Goal: Communication & Community: Answer question/provide support

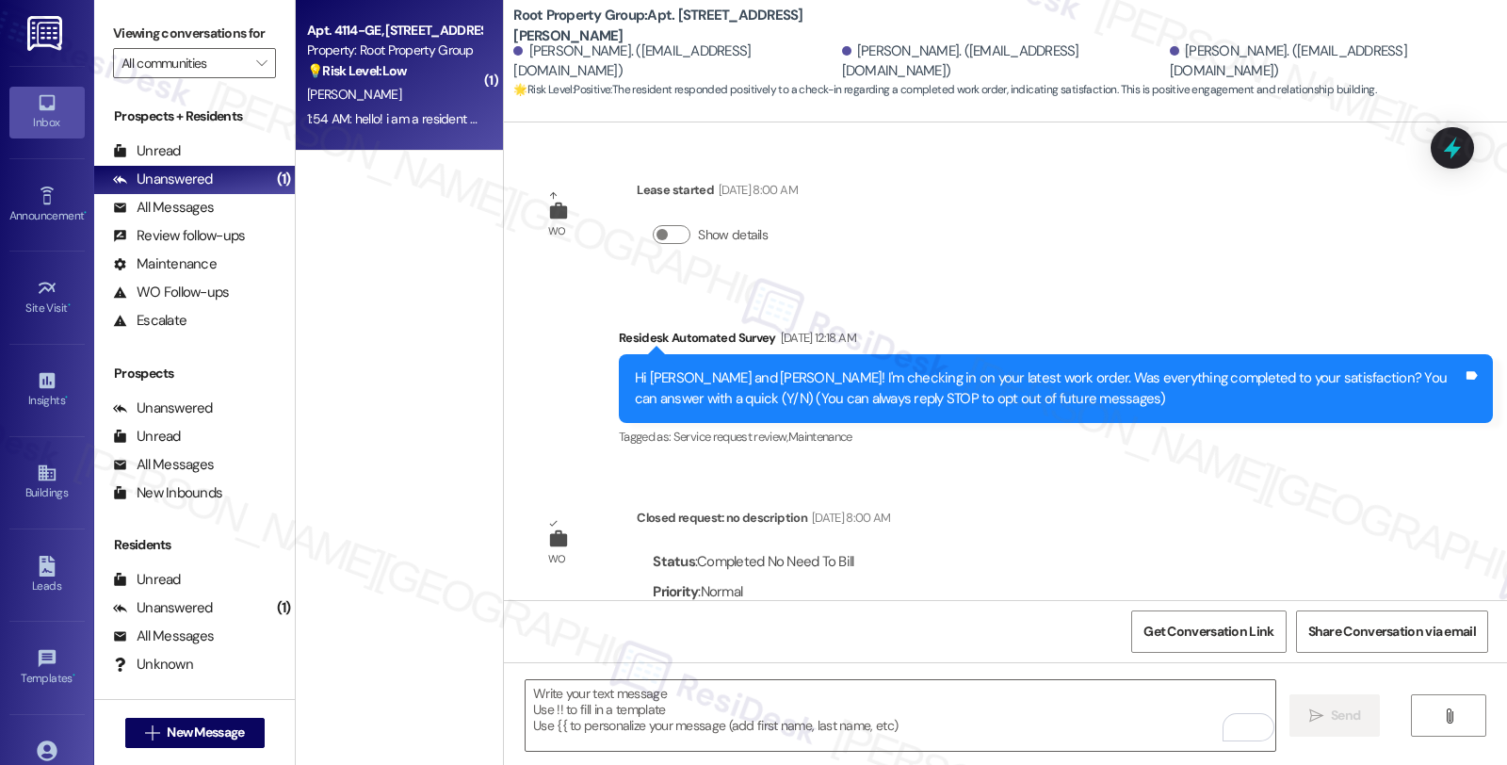
scroll to position [740, 0]
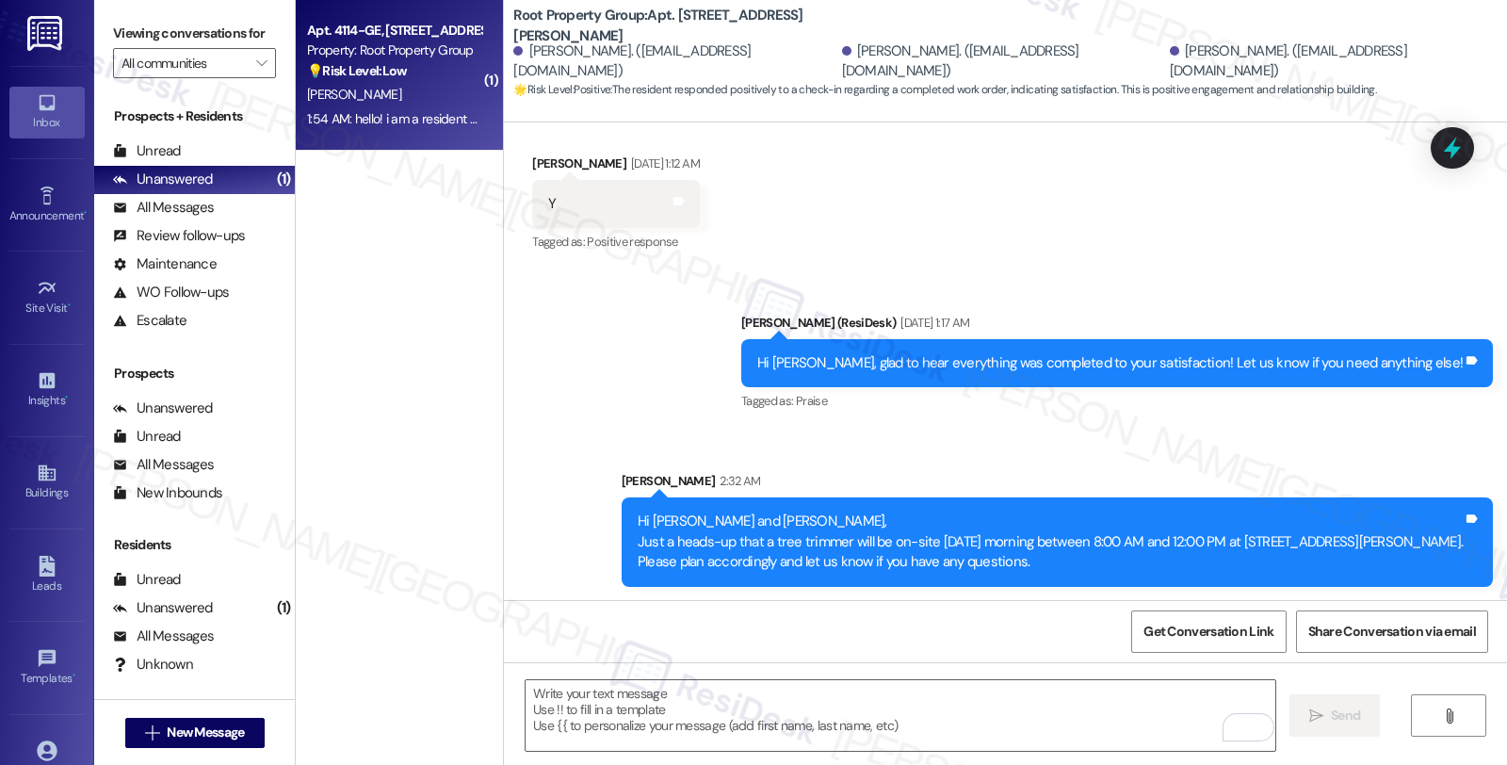
click at [453, 78] on div "💡 Risk Level: Low The resident is inquiring about renting a specific parking sp…" at bounding box center [394, 71] width 174 height 20
type textarea "Fetching suggested responses. Please feel free to read through the conversation…"
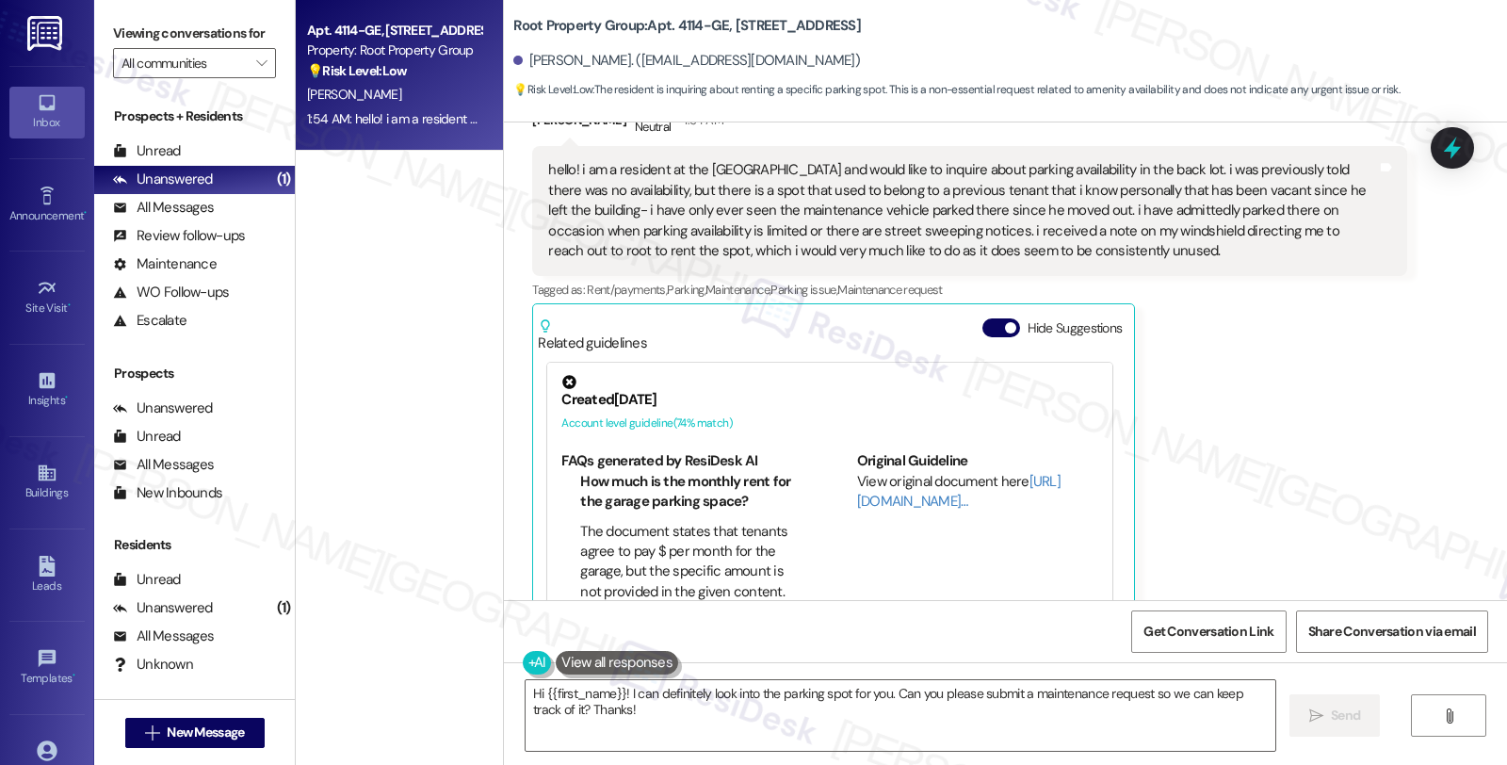
scroll to position [364, 0]
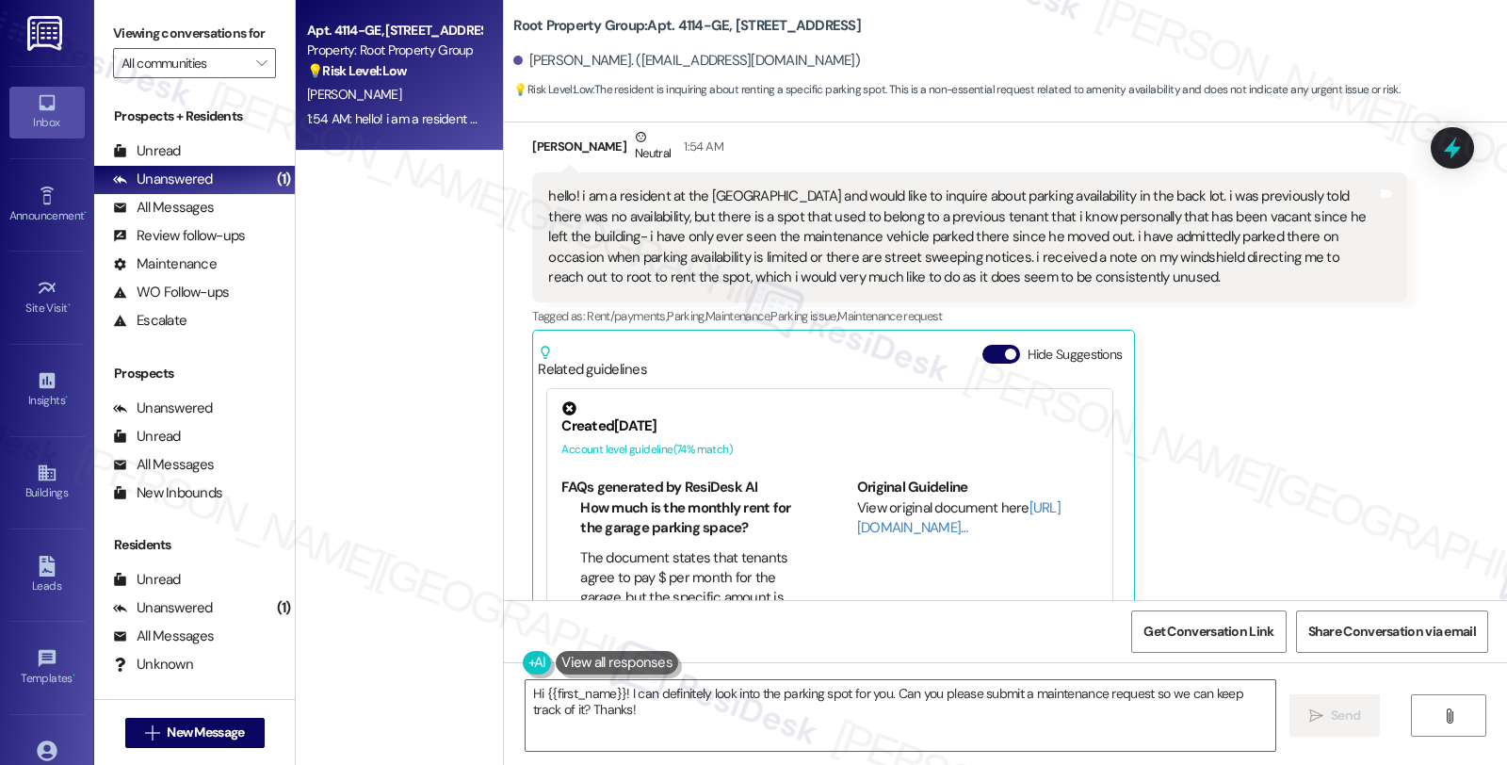
click at [1244, 331] on div "Ayrn Warren Neutral 1:54 AM hello! i am a resident at the kedvale building and …" at bounding box center [969, 409] width 874 height 565
click at [887, 690] on textarea "Hi {{first_name}}! I can definitely look into the parking spot for you. Can you…" at bounding box center [901, 715] width 750 height 71
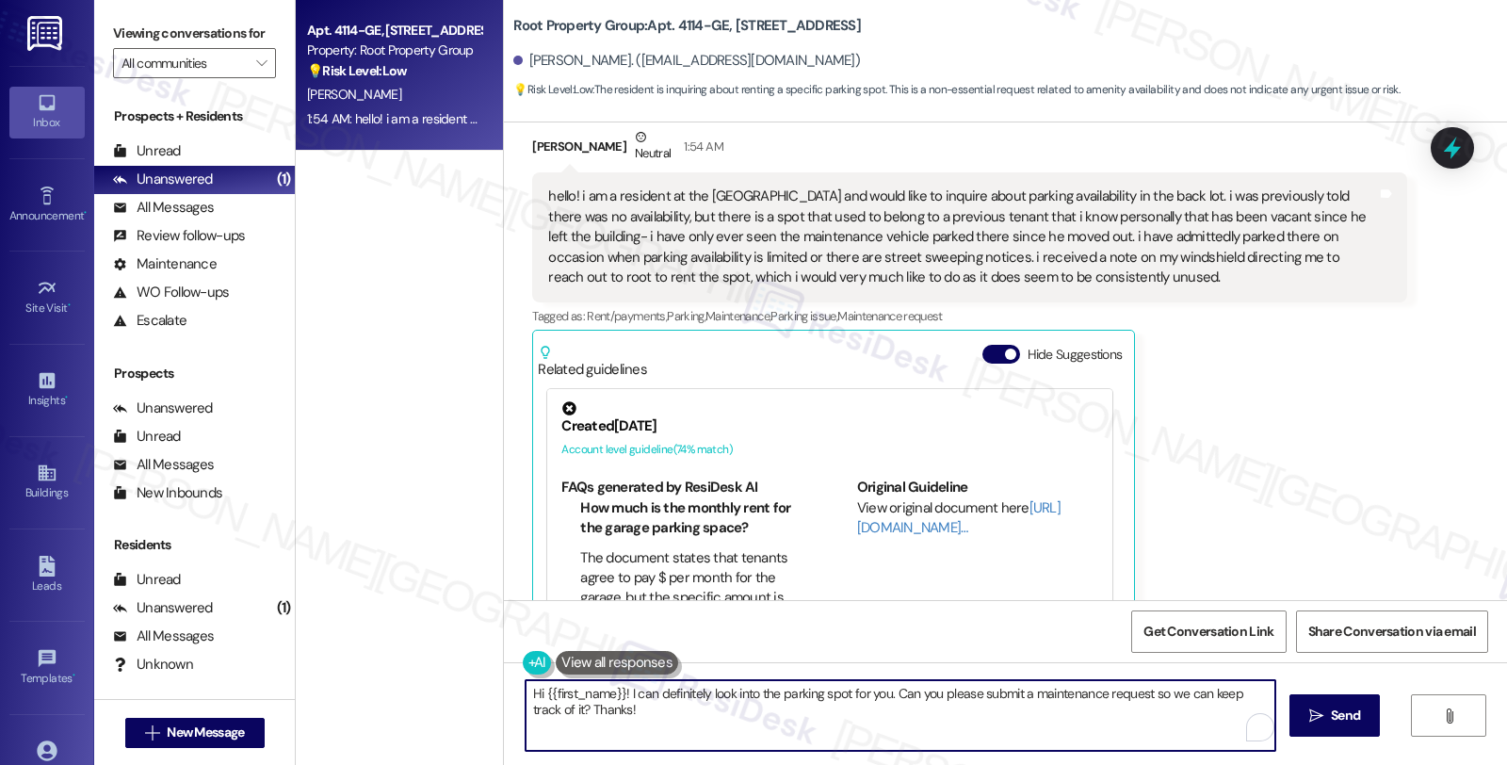
click at [901, 717] on textarea "Hi {{first_name}}! I can definitely look into the parking spot for you. Can you…" at bounding box center [901, 715] width 750 height 71
click at [618, 684] on textarea "Hi {{first_name}}! I can definitely look into the parking spot for you. Can you…" at bounding box center [901, 715] width 750 height 71
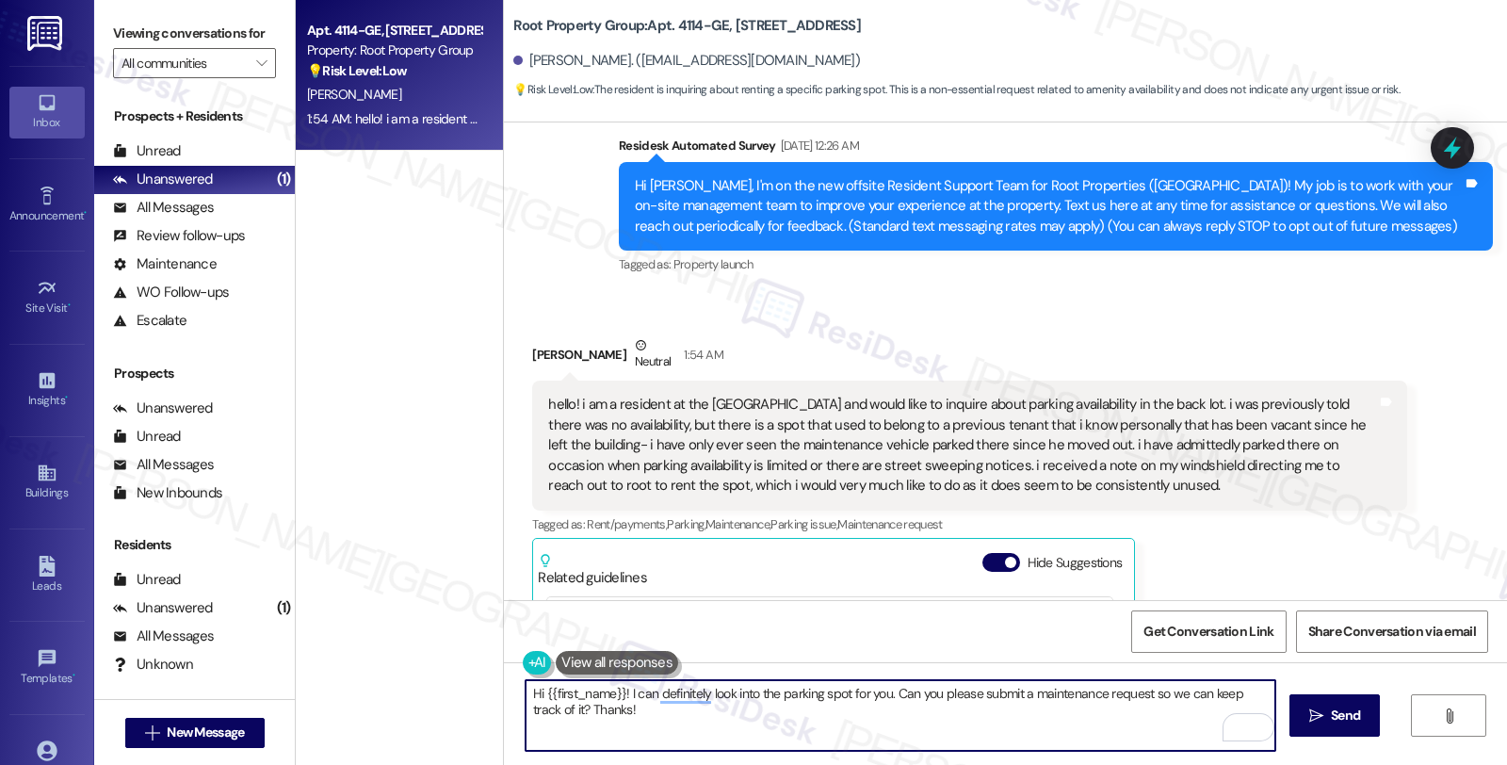
scroll to position [154, 0]
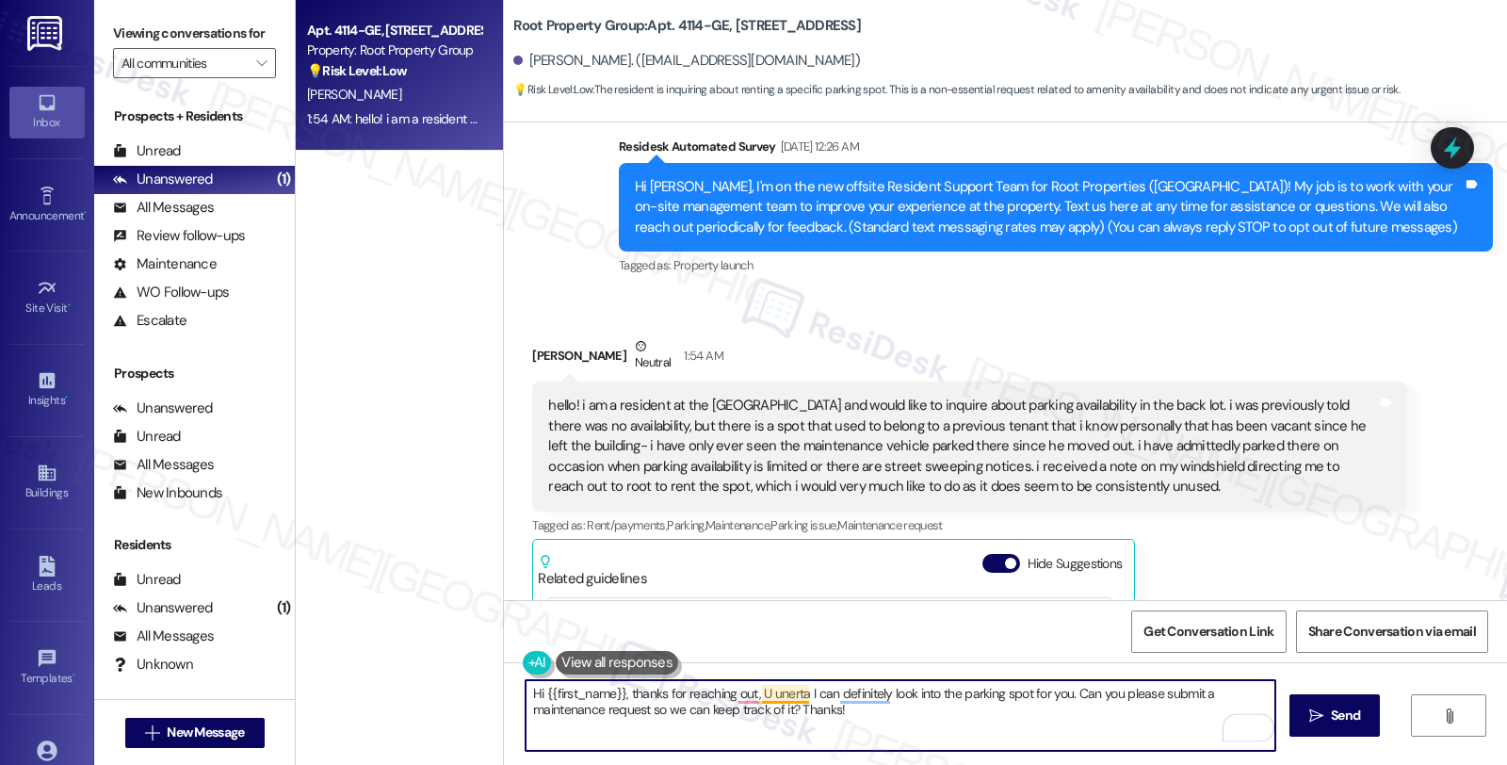
click at [752, 691] on textarea "Hi {{first_name}}, thanks for reaching out, U unerta I can definitely look into…" at bounding box center [901, 715] width 750 height 71
click at [896, 694] on textarea "Hi {{first_name}}, thanks for reaching out. I understand you like to uinwyire f…" at bounding box center [901, 715] width 750 height 71
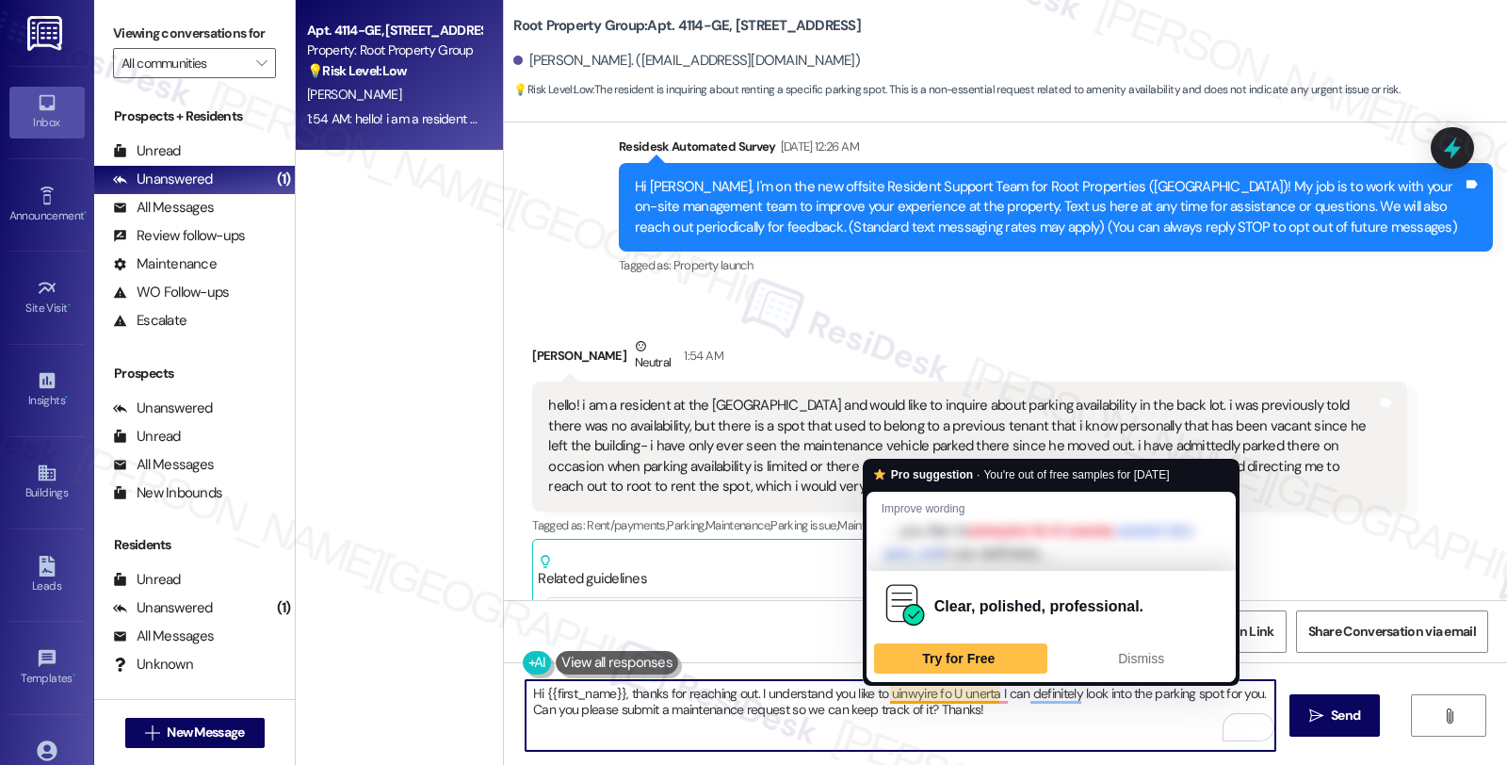
click at [896, 694] on textarea "Hi {{first_name}}, thanks for reaching out. I understand you like to uinwyire f…" at bounding box center [901, 715] width 750 height 71
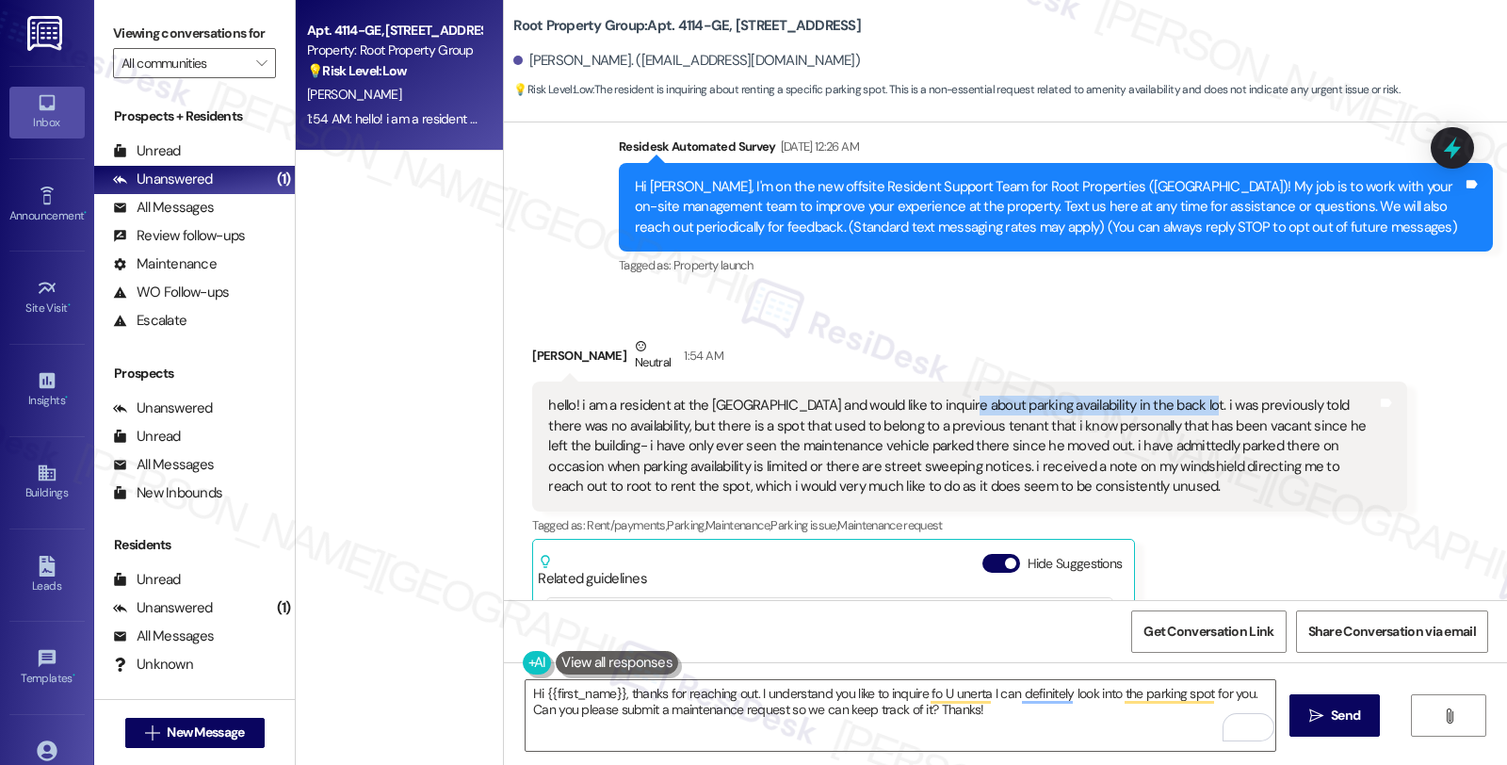
drag, startPoint x: 933, startPoint y: 405, endPoint x: 1165, endPoint y: 405, distance: 232.7
click at [1165, 405] on div "hello! i am a resident at the [GEOGRAPHIC_DATA] and would like to inquire about…" at bounding box center [962, 446] width 828 height 101
copy div "about parking availability in the back lot"
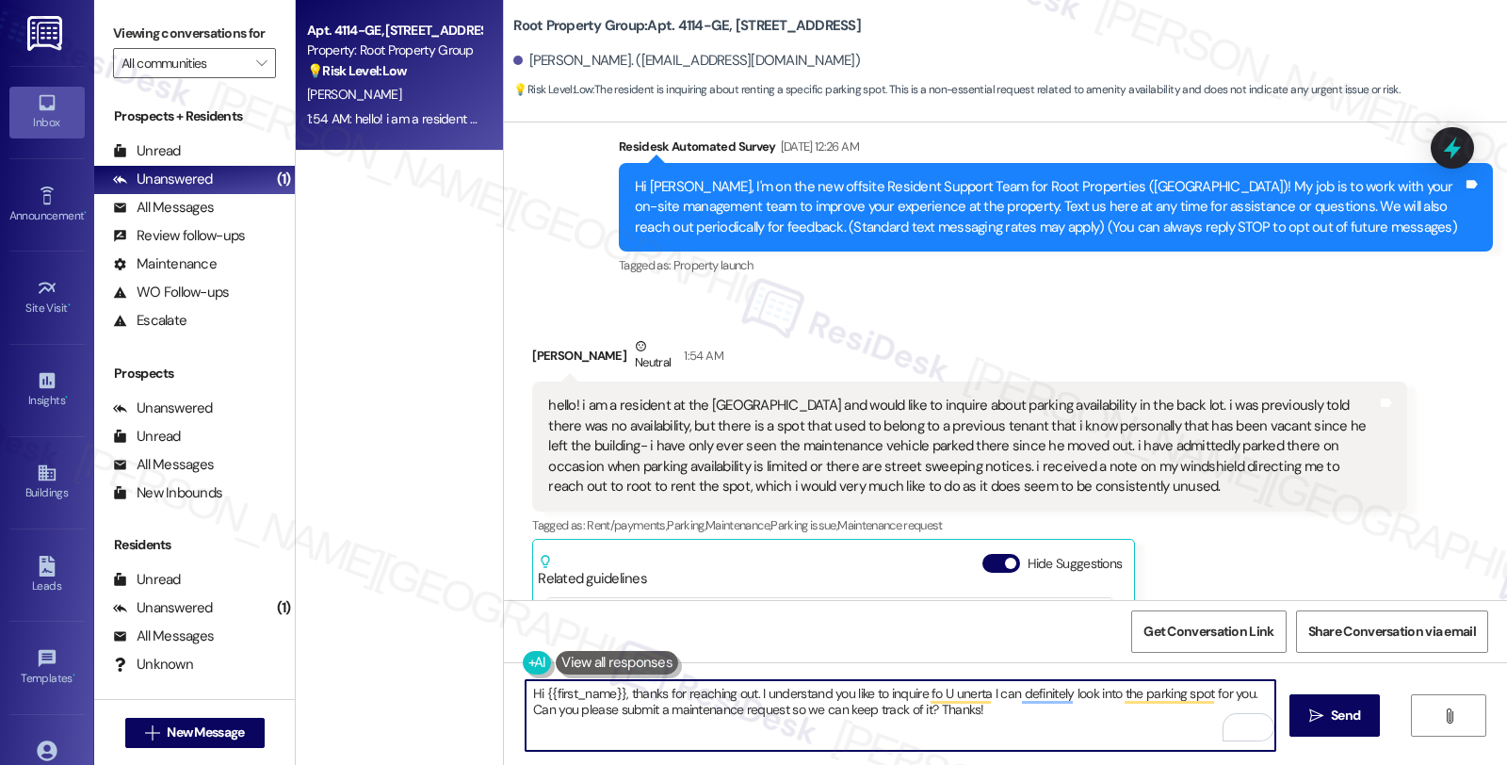
click at [917, 695] on textarea "Hi {{first_name}}, thanks for reaching out. I understand you like to inquire fo…" at bounding box center [901, 715] width 750 height 71
paste textarea "about parking availability in the back lot"
click at [1130, 694] on textarea "Hi {{first_name}}, thanks for reaching out. I understand you like to inquire ab…" at bounding box center [901, 715] width 750 height 71
click at [1191, 702] on textarea "Hi {{first_name}}, thanks for reaching out. I understand you would like to inqu…" at bounding box center [901, 715] width 750 height 71
click at [706, 705] on textarea "Hi {{first_name}}, thanks for reaching out. I understand you would like to inqu…" at bounding box center [901, 715] width 750 height 71
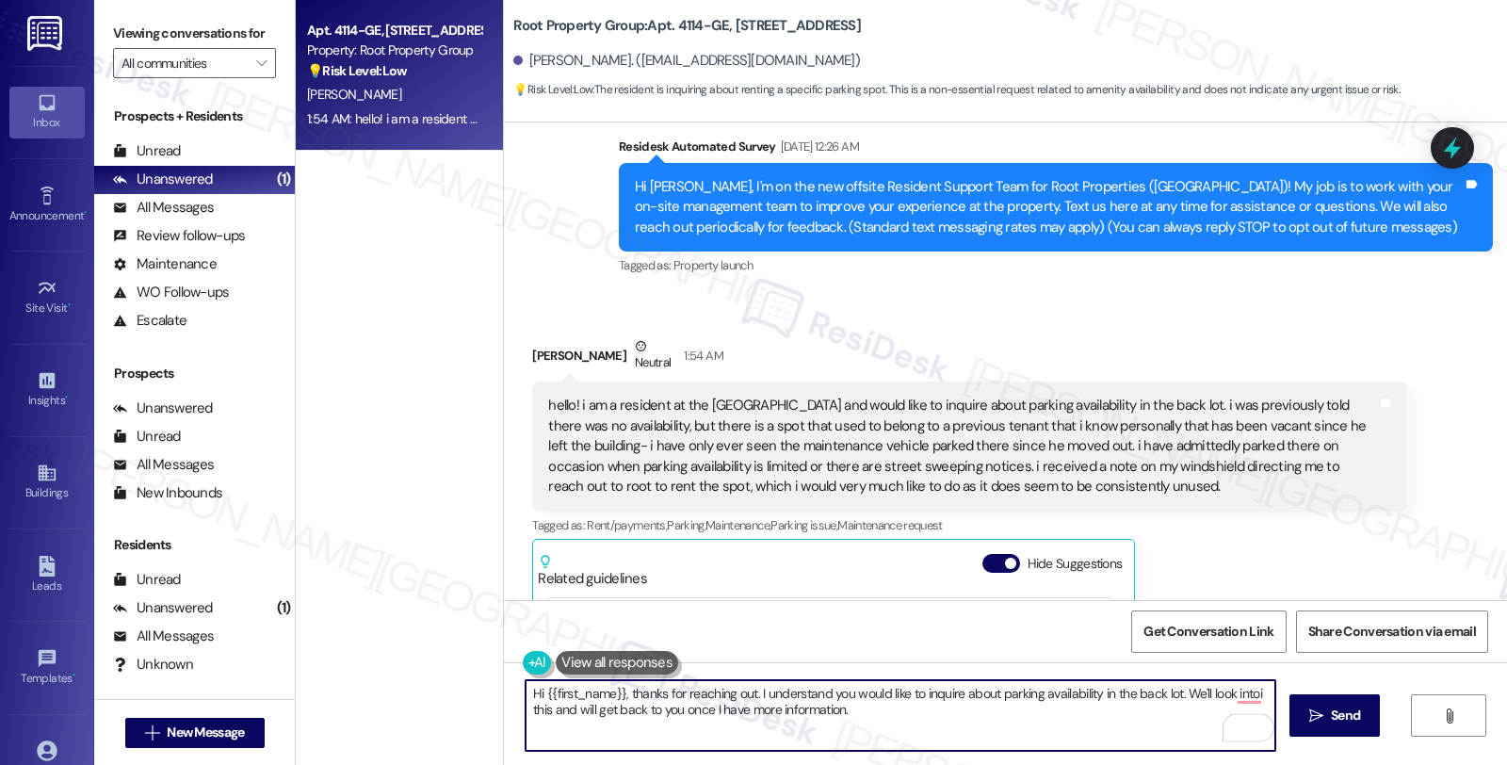
click at [861, 708] on textarea "Hi {{first_name}}, thanks for reaching out. I understand you would like to inqu…" at bounding box center [901, 715] width 750 height 71
click at [949, 708] on textarea "Hi {{first_name}}, thanks for reaching out. I understand you would like to inqu…" at bounding box center [901, 715] width 750 height 71
click at [998, 711] on textarea "Hi {{first_name}}, thanks for reaching out. I understand you would like to inqu…" at bounding box center [901, 715] width 750 height 71
click at [1350, 711] on span "Send" at bounding box center [1345, 716] width 29 height 20
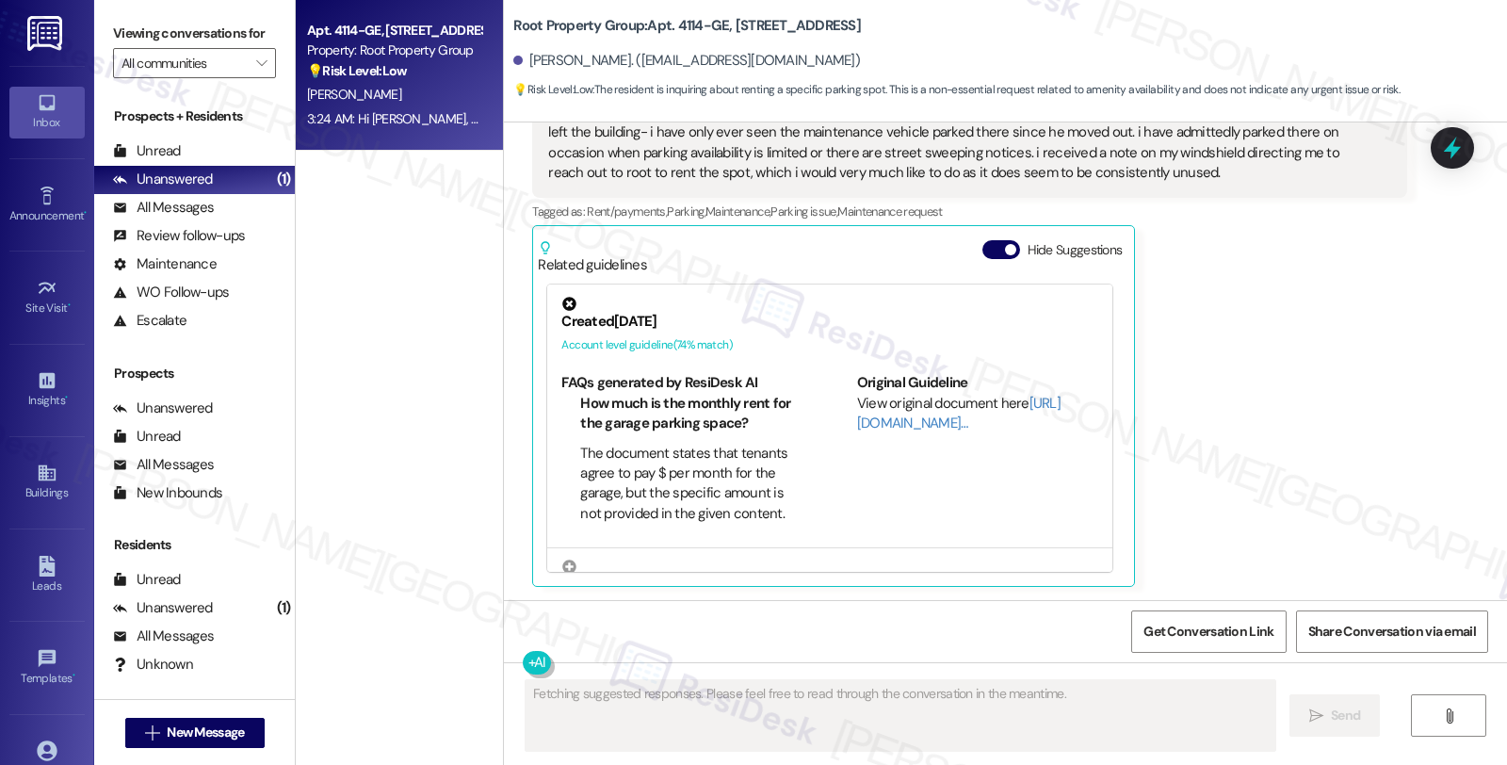
scroll to position [364, 0]
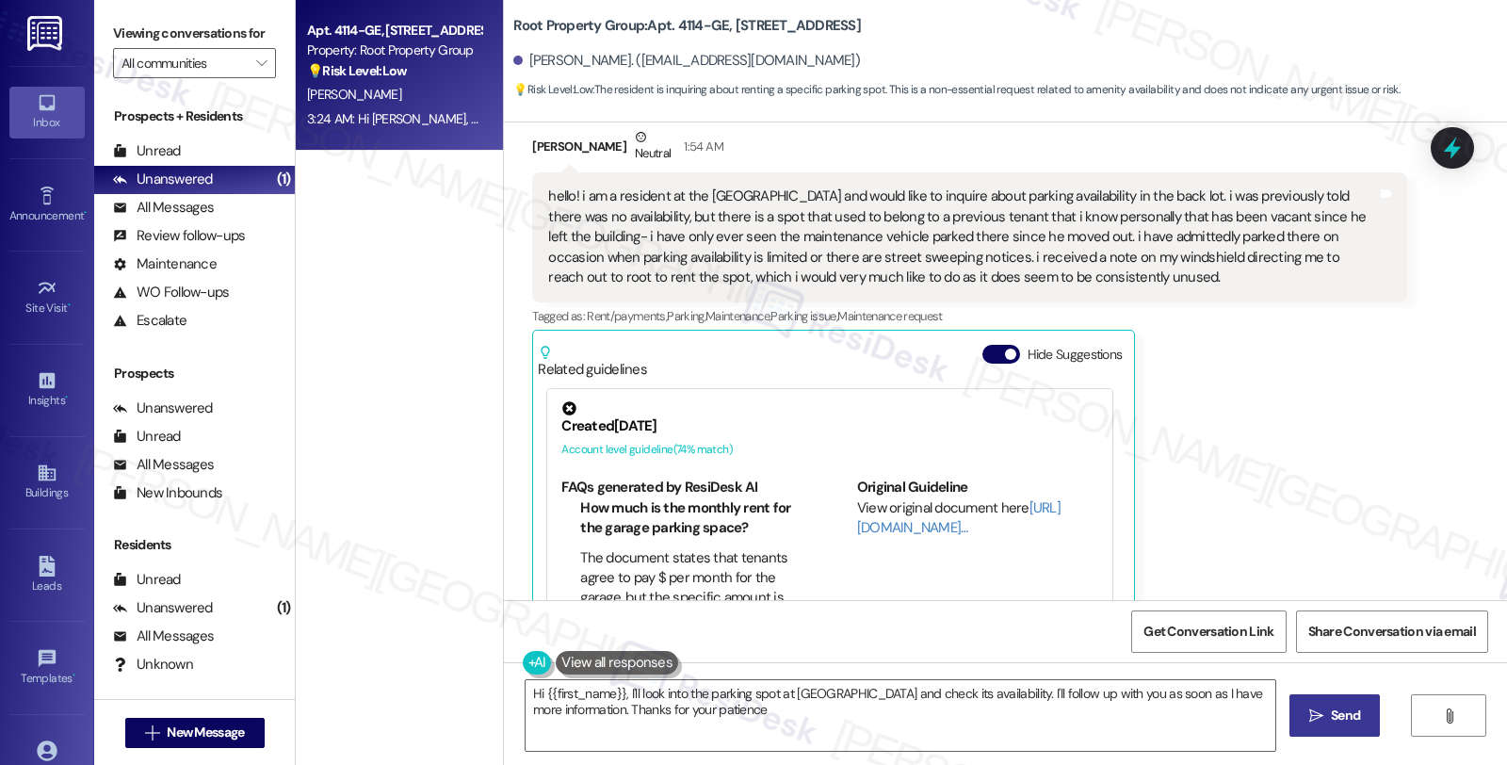
type textarea "Hi {{first_name}}, I'll look into the parking spot at [GEOGRAPHIC_DATA] and che…"
drag, startPoint x: 974, startPoint y: 194, endPoint x: 1164, endPoint y: 193, distance: 190.3
click at [1164, 193] on div "hello! i am a resident at the [GEOGRAPHIC_DATA] and would like to inquire about…" at bounding box center [962, 237] width 828 height 101
copy div "parking availability in the back lot"
click at [1453, 142] on icon at bounding box center [1452, 148] width 23 height 29
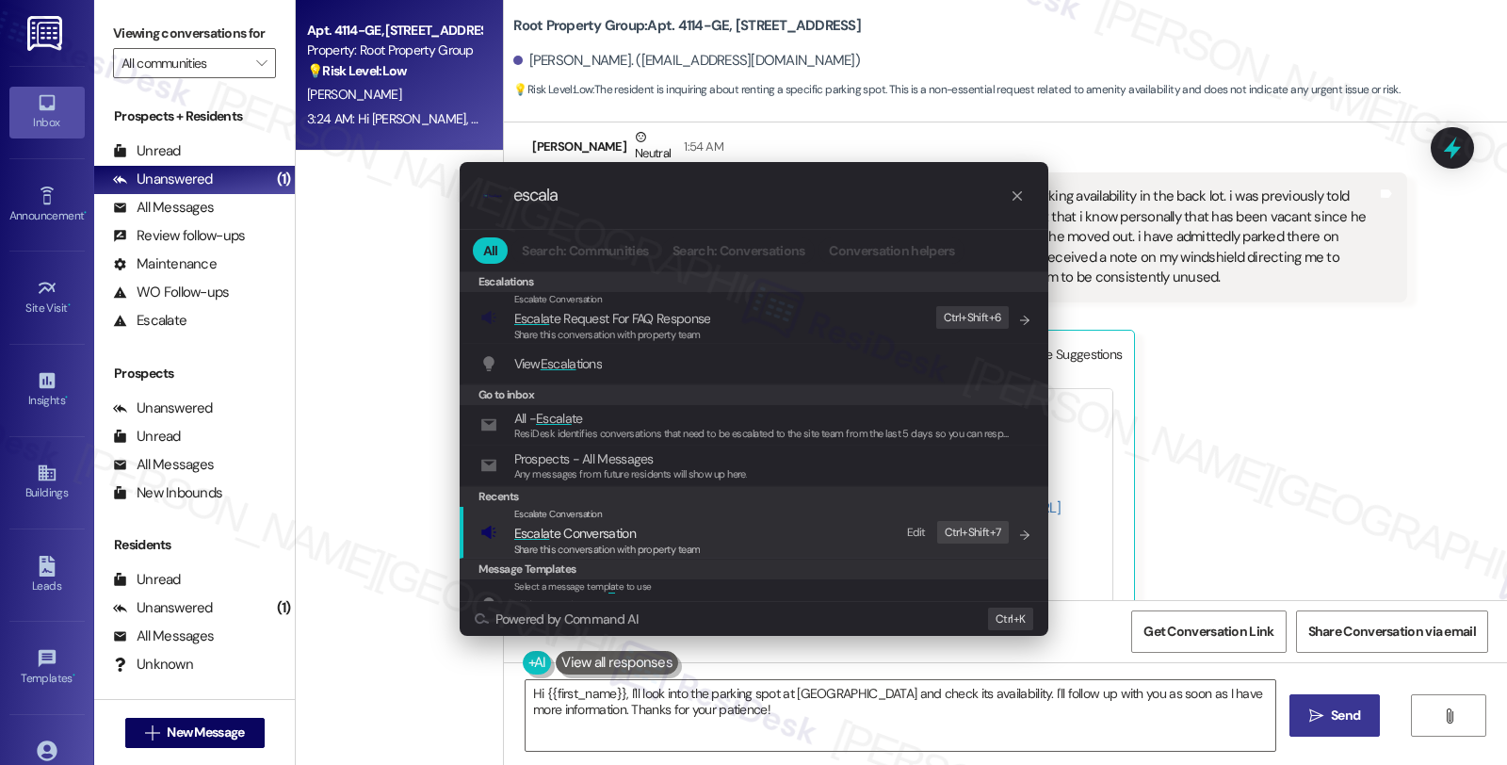
type input "escala"
click at [616, 535] on span "Escala te Conversation" at bounding box center [575, 533] width 122 height 17
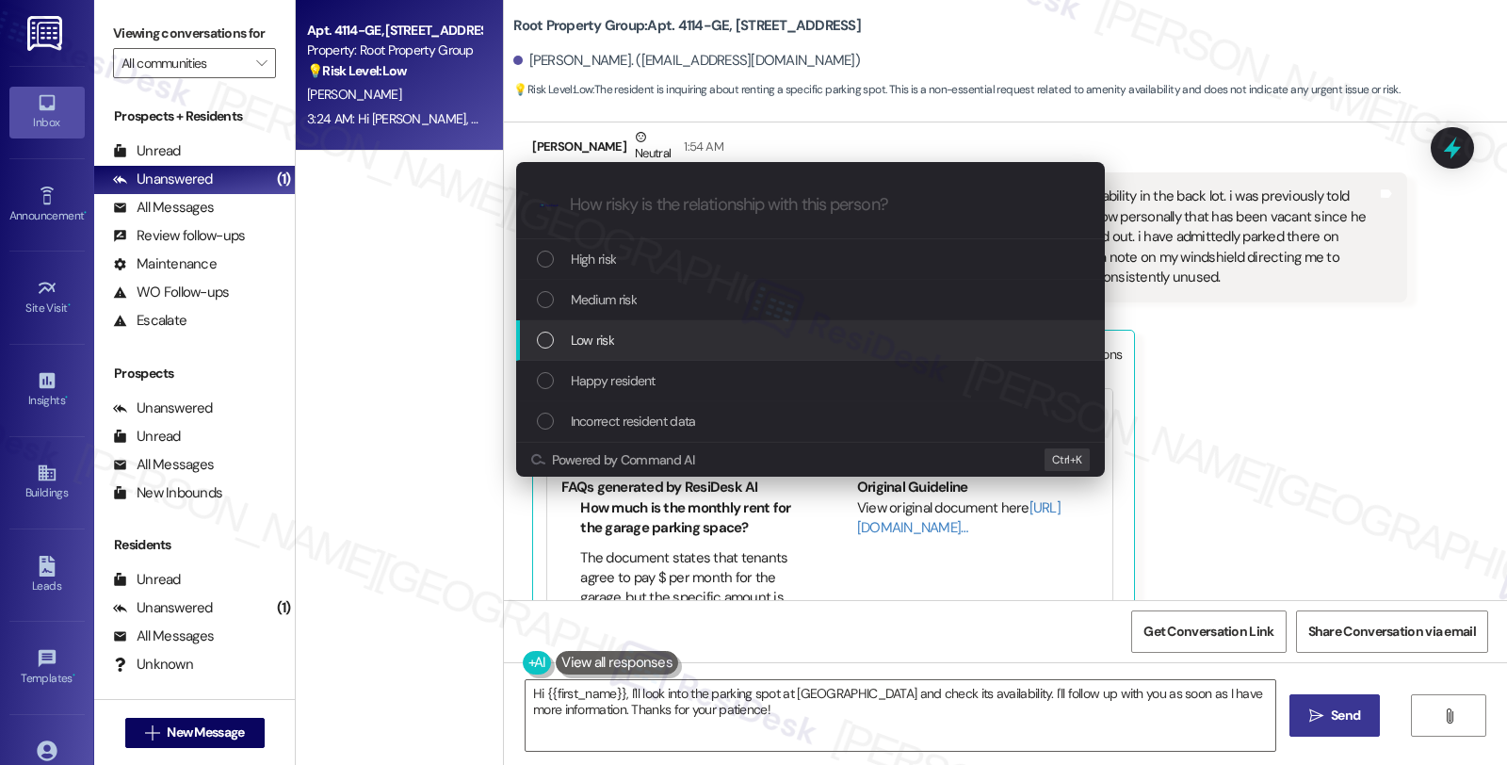
click at [616, 349] on div "Low risk" at bounding box center [812, 340] width 551 height 21
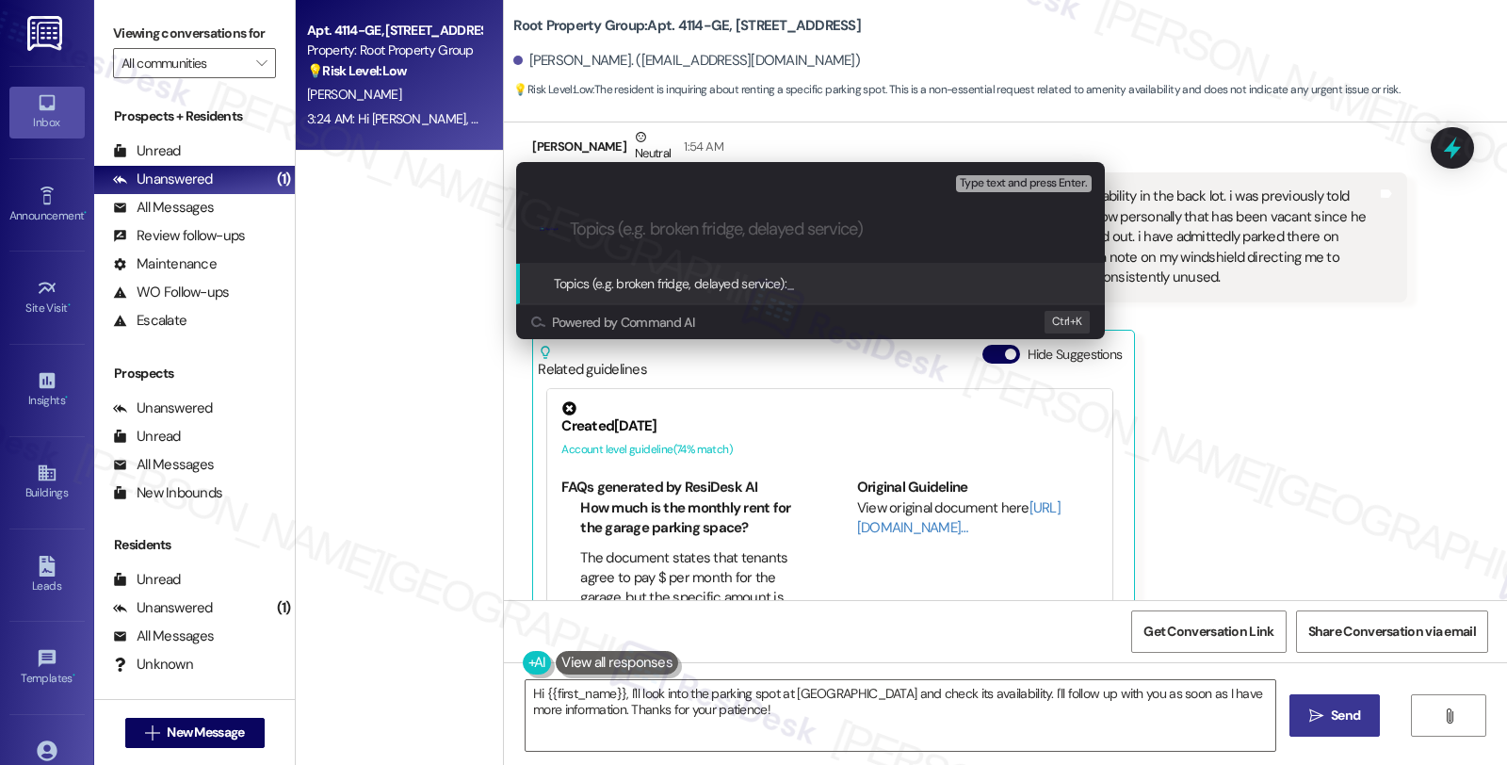
paste input "parking availability in the back lot"
click at [572, 237] on input "parking availability in the back lot" at bounding box center [818, 229] width 496 height 20
type input "Parking availability in the back lot"
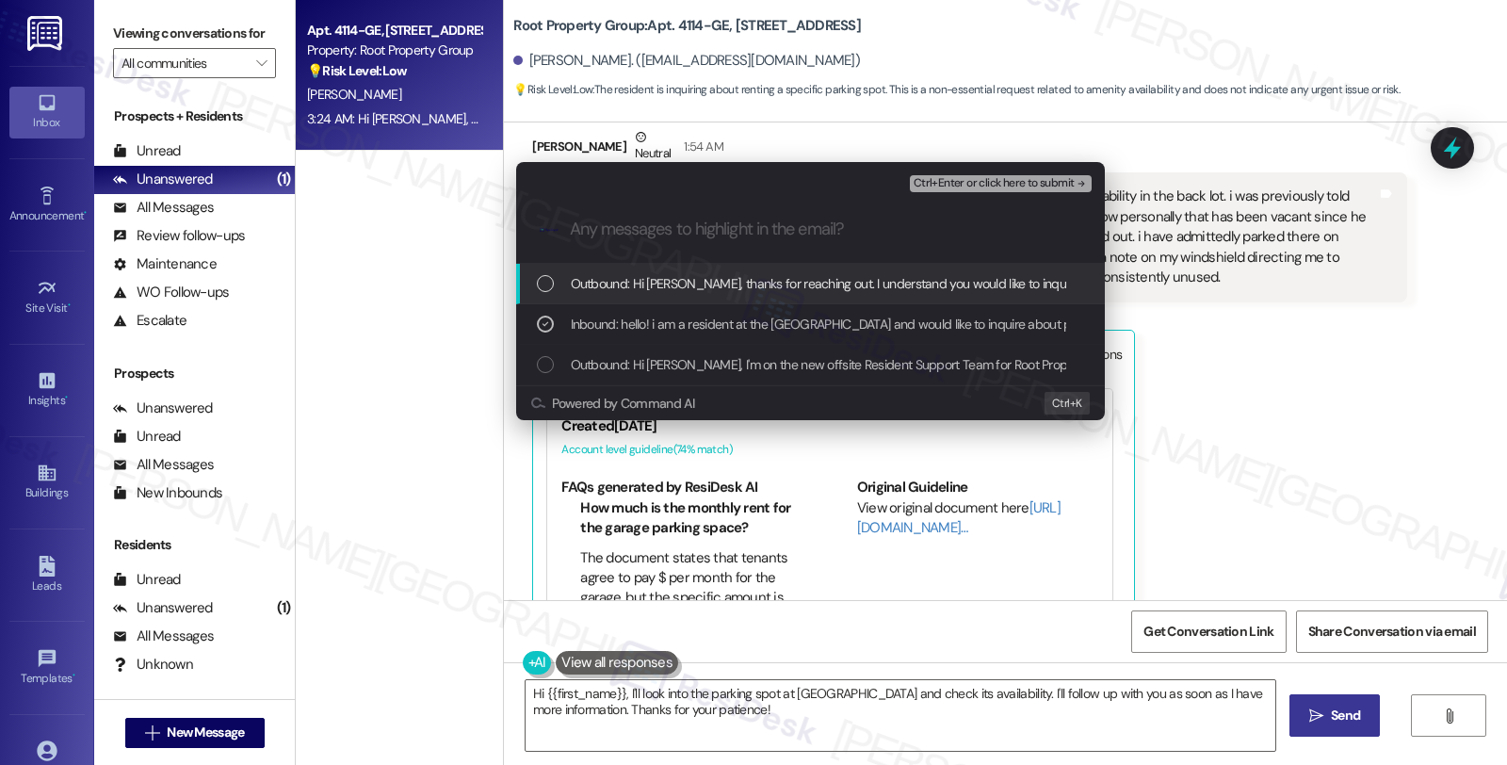
click at [1024, 172] on div "Ctrl+Enter or click here to submit" at bounding box center [1003, 183] width 186 height 24
click at [1024, 180] on span "Ctrl+Enter or click here to submit" at bounding box center [994, 183] width 161 height 13
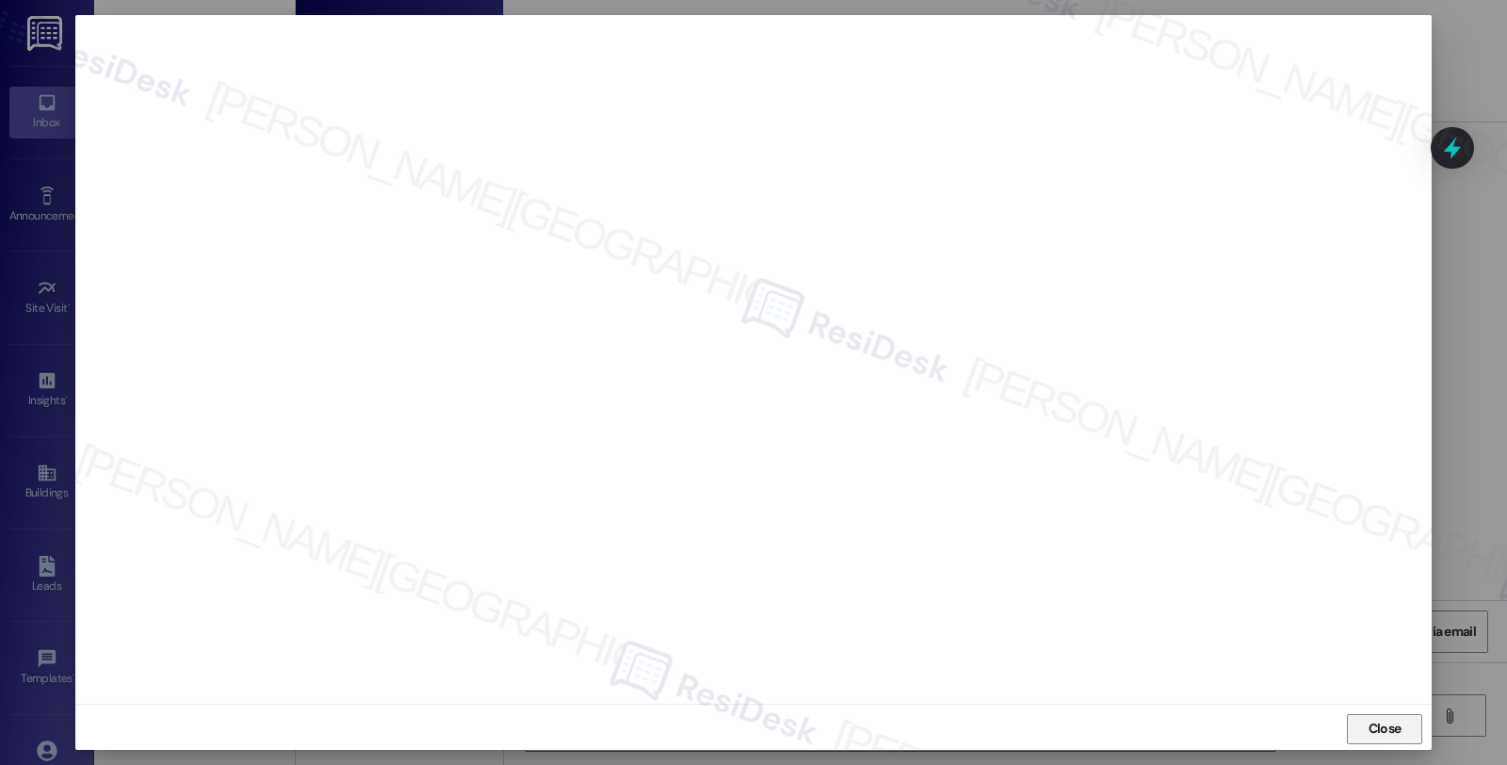
click at [1372, 727] on span "Close" at bounding box center [1385, 729] width 33 height 20
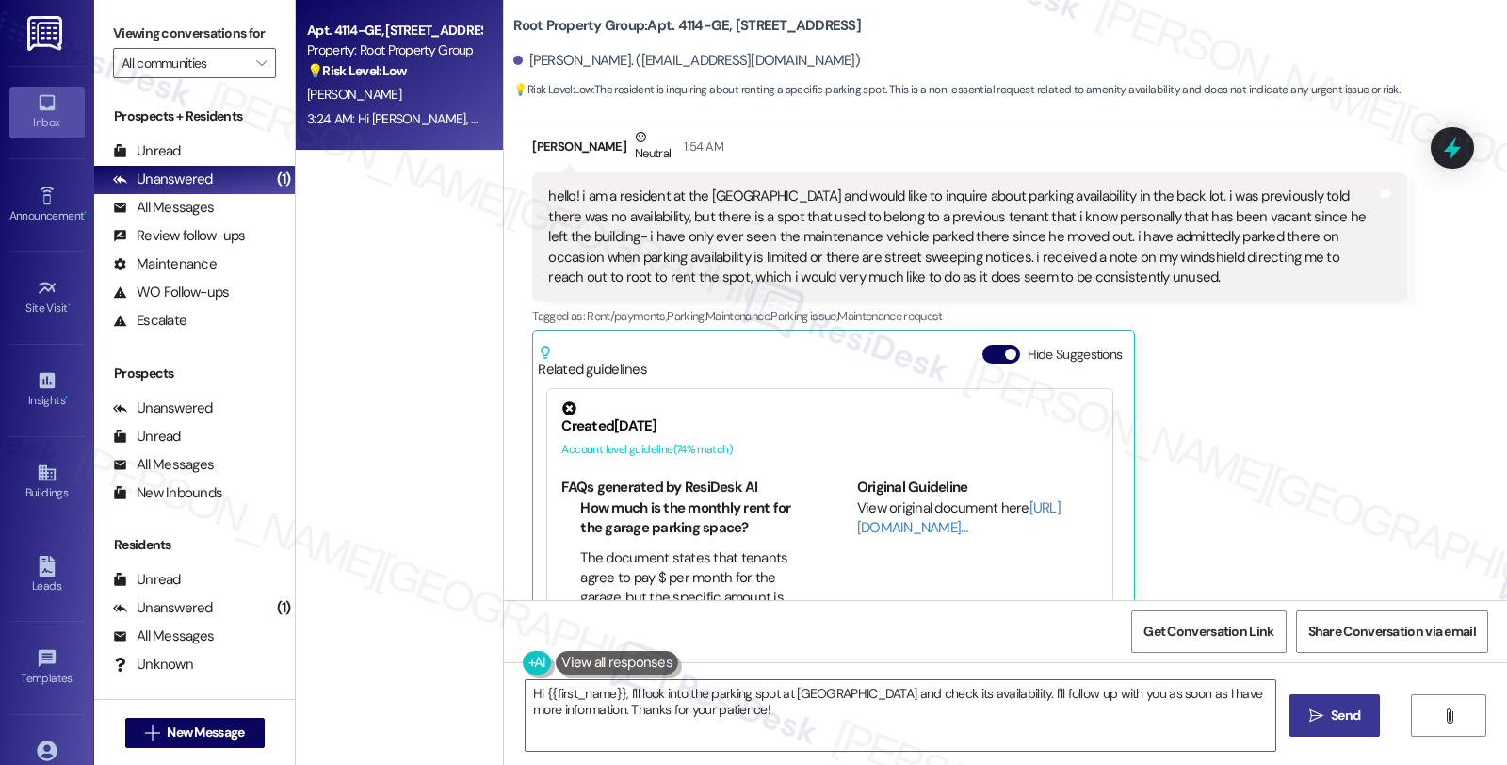
click at [1435, 167] on div at bounding box center [1452, 147] width 43 height 41
click at [1454, 141] on icon at bounding box center [1452, 148] width 17 height 23
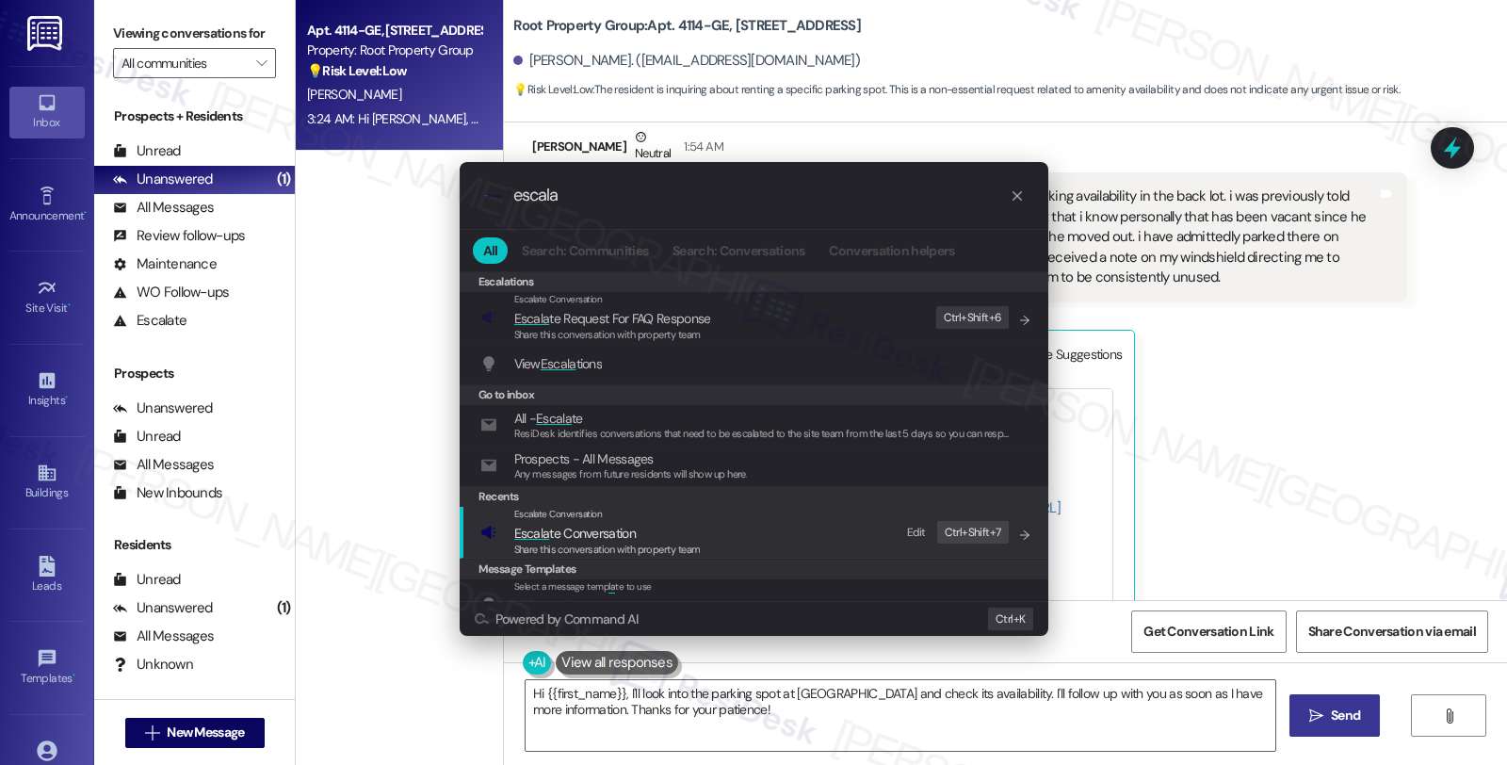
type input "escala"
click at [637, 537] on span "Escala te Conversation" at bounding box center [607, 533] width 187 height 21
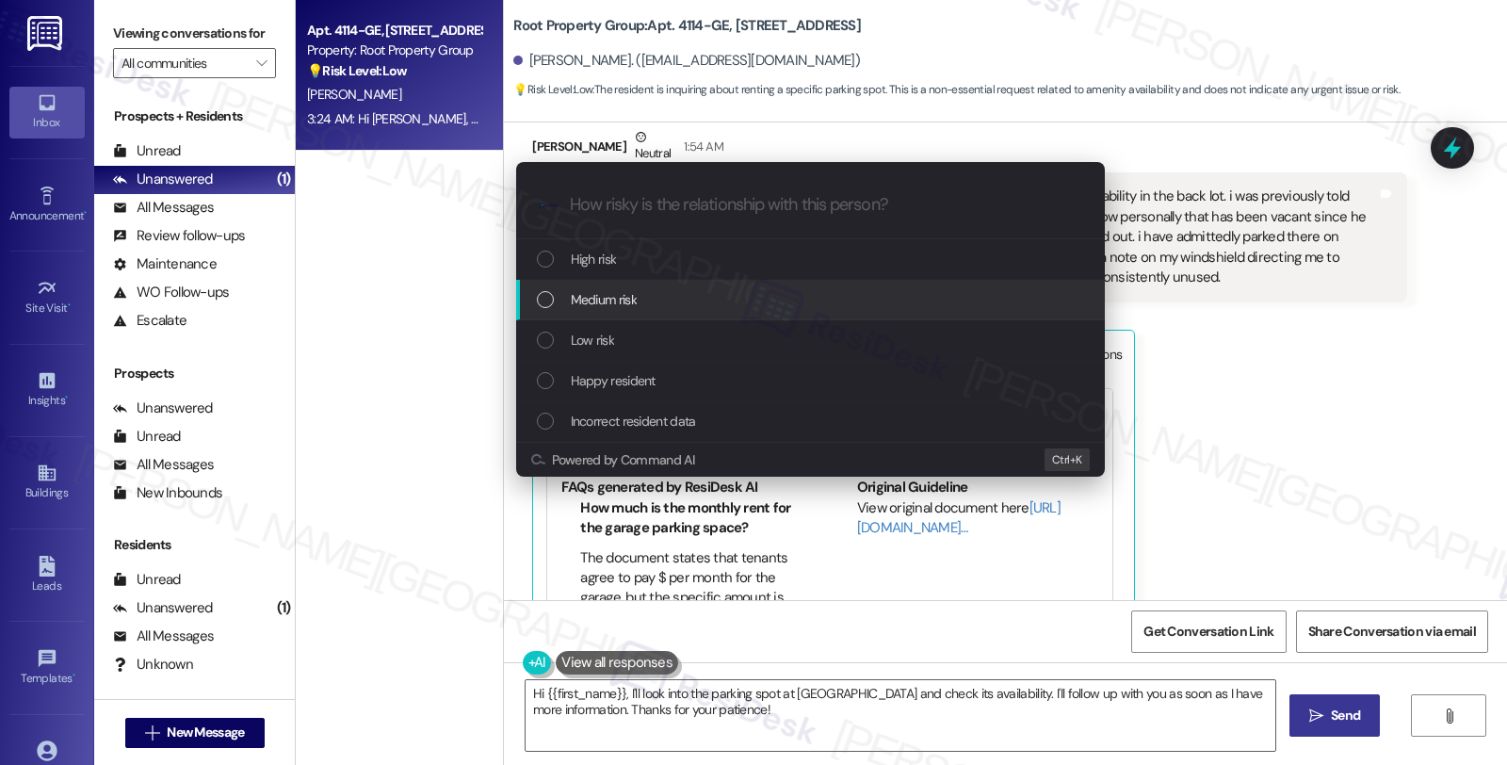
click at [637, 306] on div "Medium risk" at bounding box center [812, 299] width 551 height 21
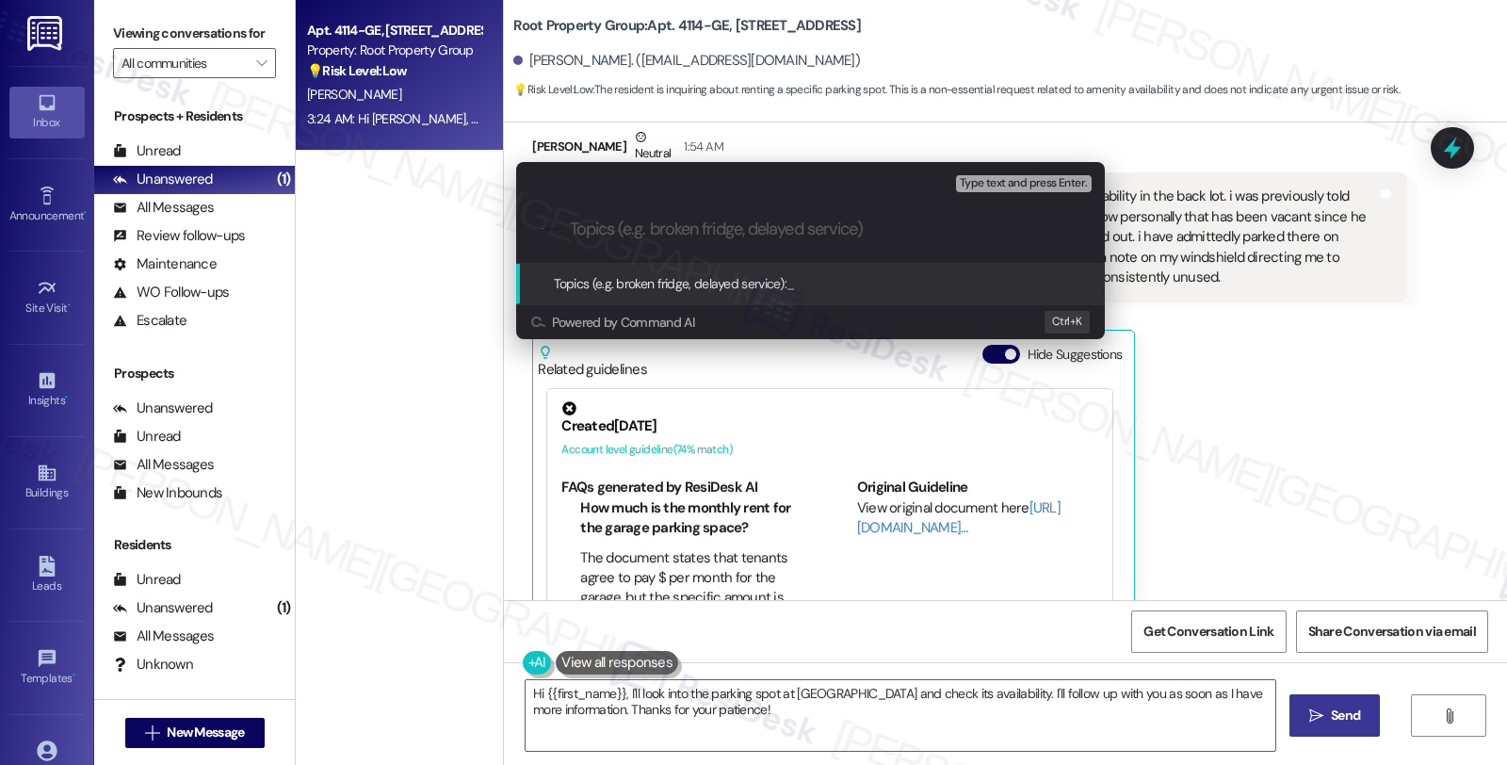
click at [1279, 351] on div "Escalate Conversation Medium risk Topics (e.g. broken fridge, delayed service) …" at bounding box center [753, 382] width 1507 height 765
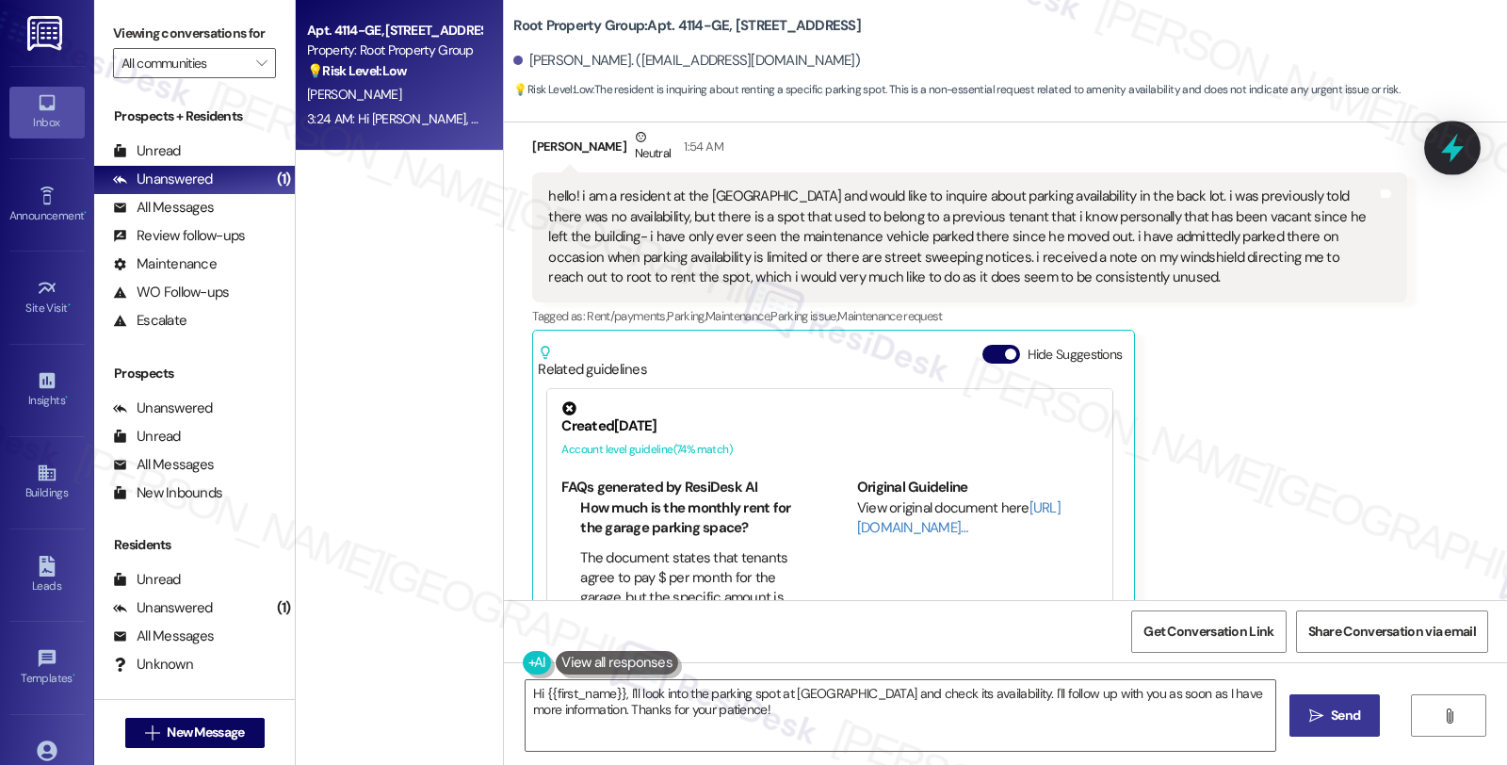
click at [1447, 156] on icon at bounding box center [1453, 148] width 32 height 32
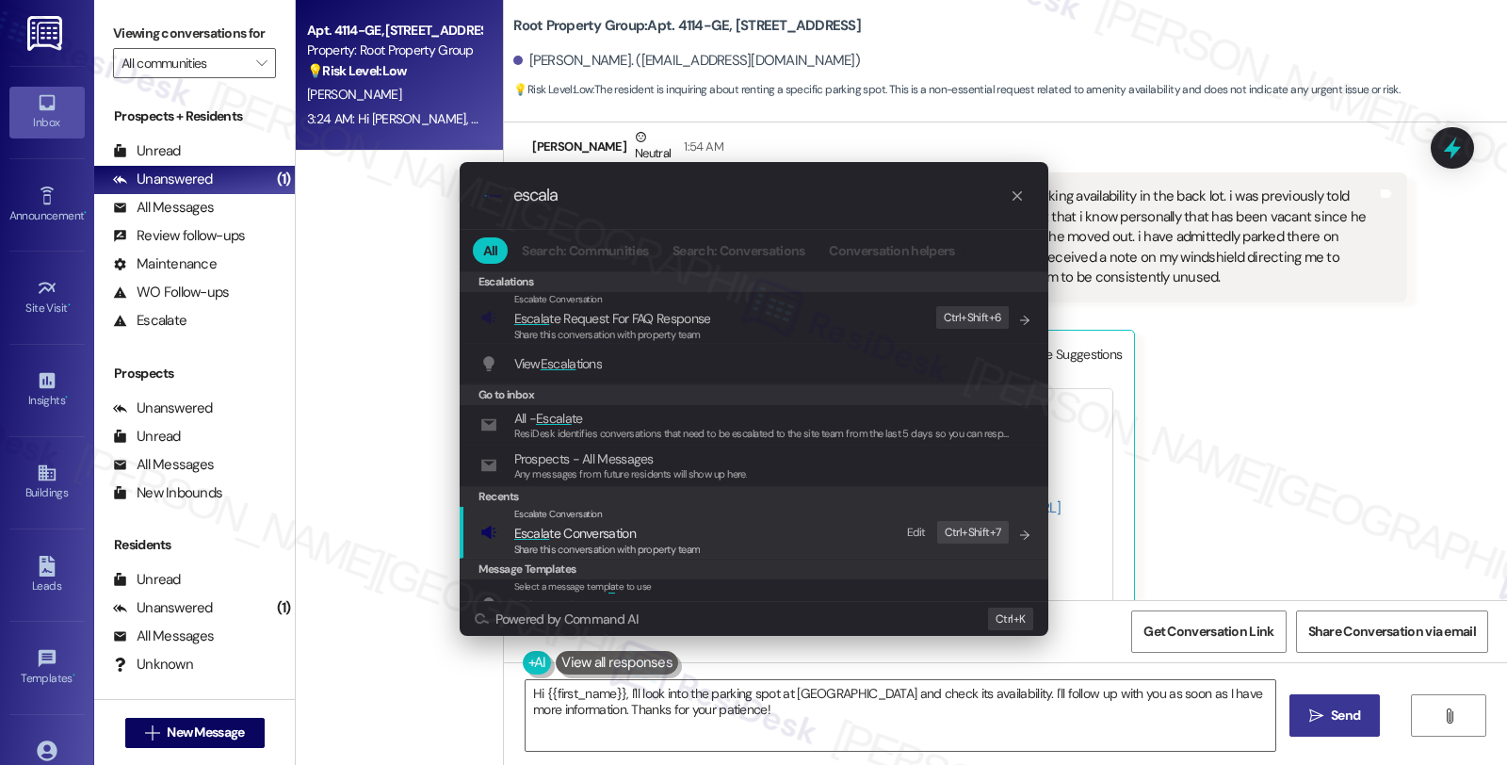
type input "escala"
click at [709, 539] on div "Escalate Conversation Escala te Conversation Share this conversation with prope…" at bounding box center [755, 532] width 551 height 51
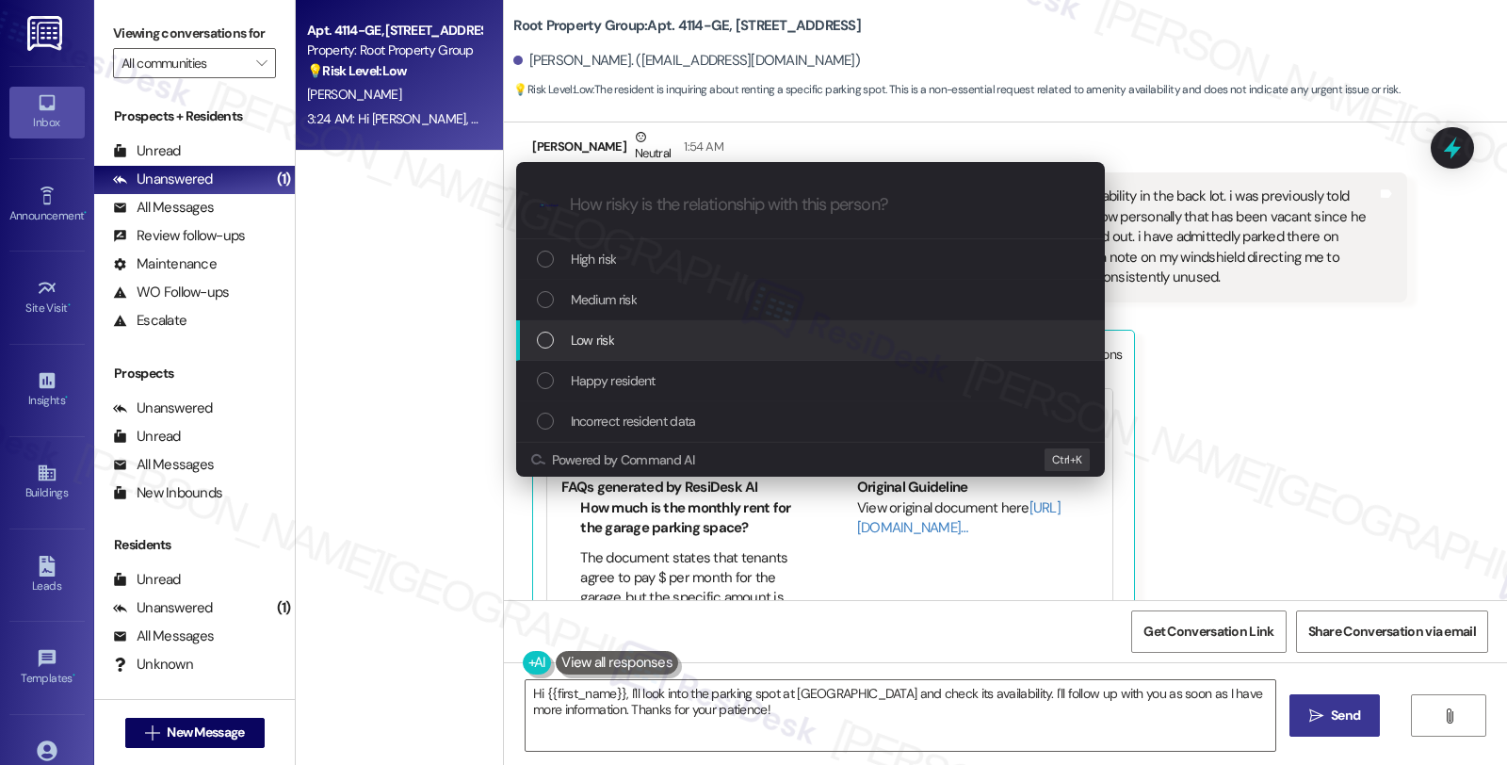
click at [653, 349] on div "Low risk" at bounding box center [812, 340] width 551 height 21
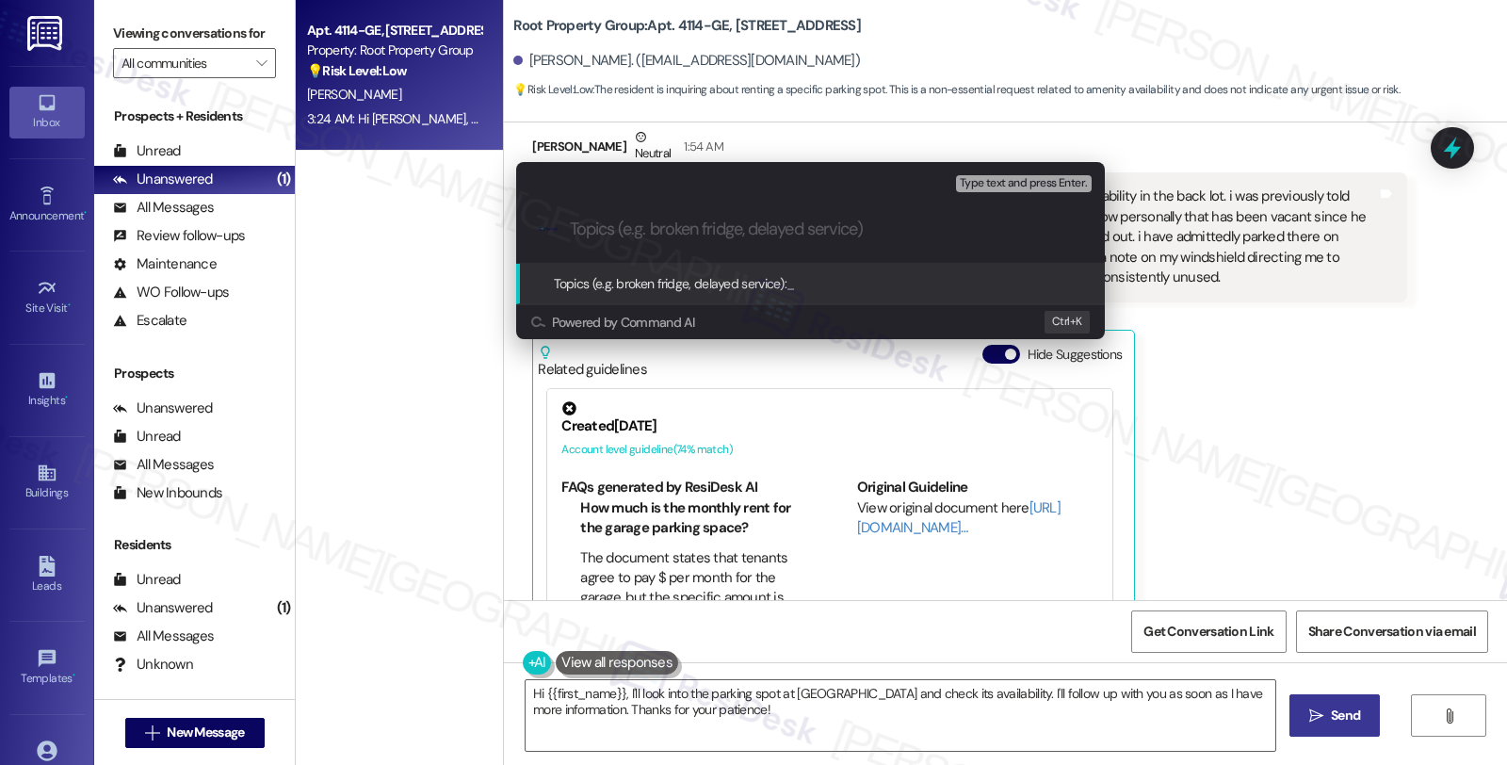
paste input "Parking availability in the back lot"
type input "Parking availability in the back lot"
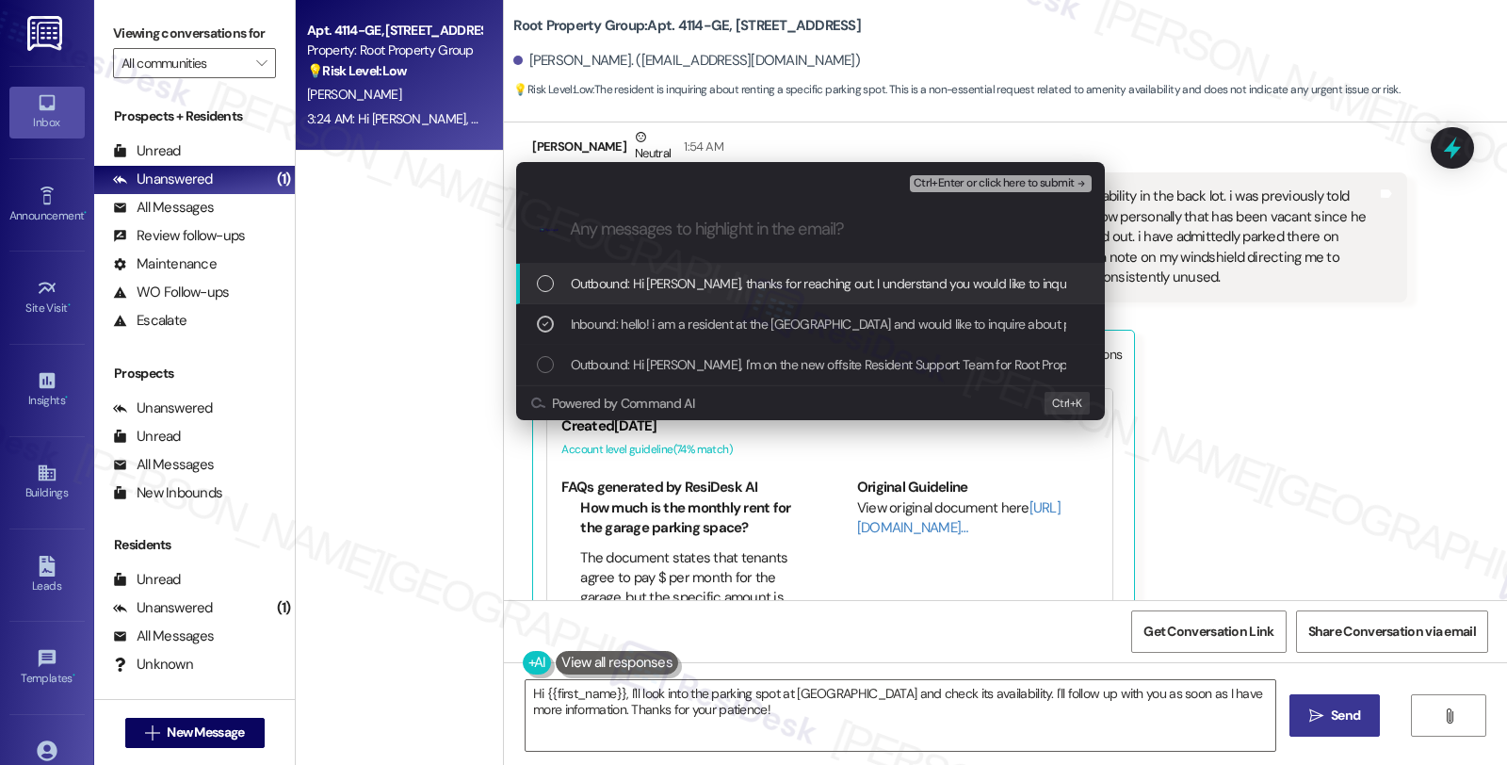
click at [984, 190] on button "Ctrl+Enter or click here to submit" at bounding box center [1001, 183] width 182 height 17
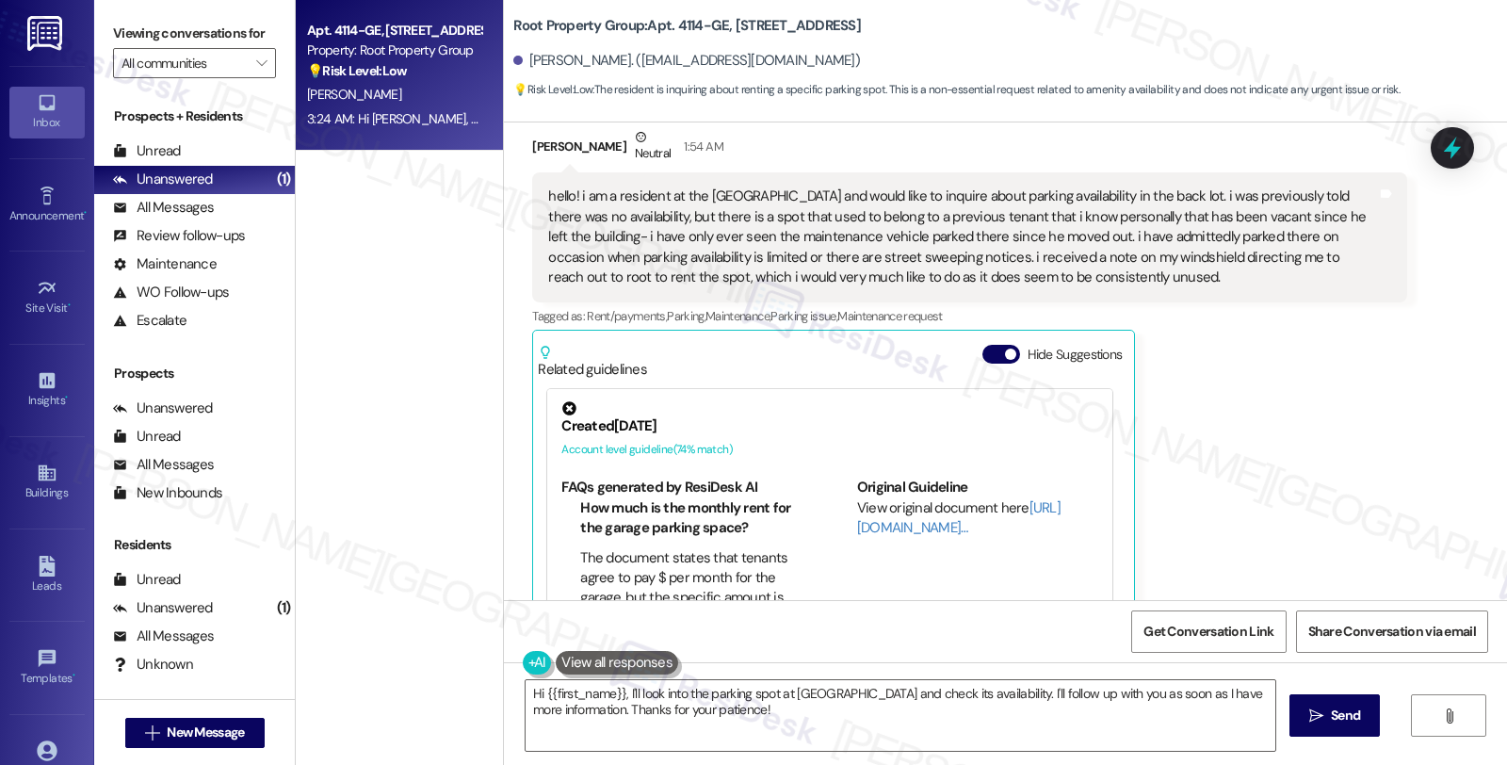
scroll to position [468, 0]
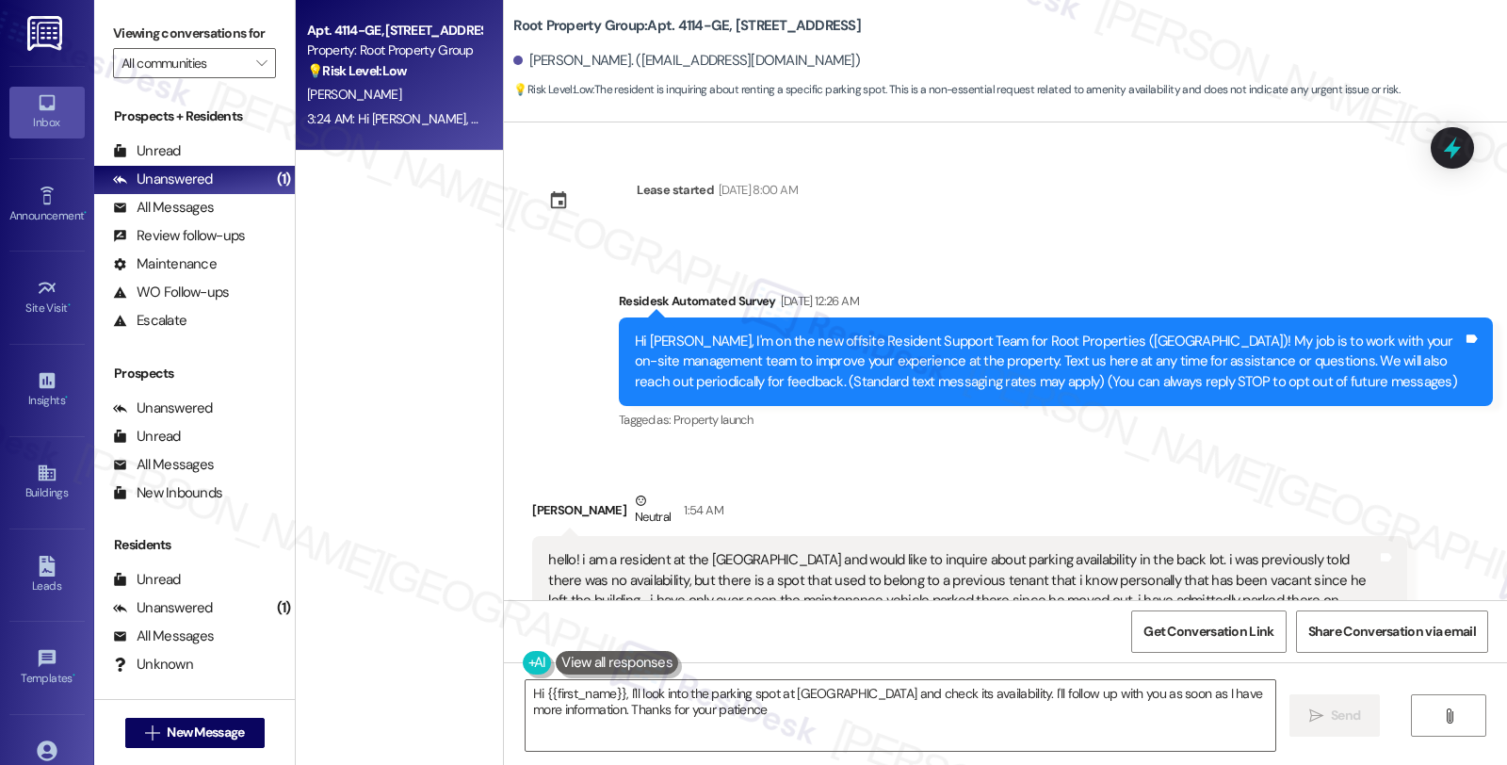
type textarea "Hi {{first_name}}, I'll look into the parking spot at [GEOGRAPHIC_DATA] and che…"
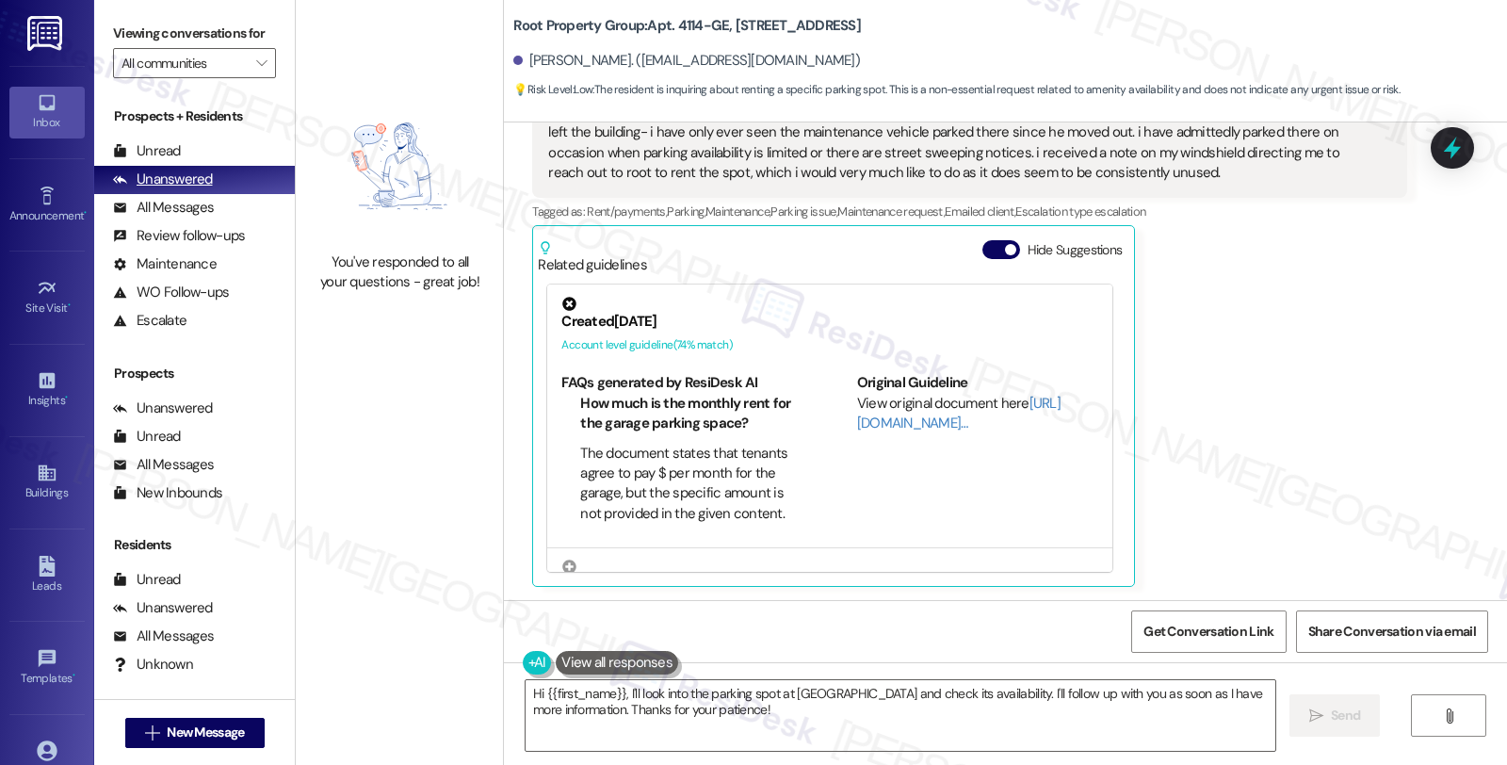
click at [214, 222] on div "All Messages (undefined)" at bounding box center [194, 208] width 201 height 28
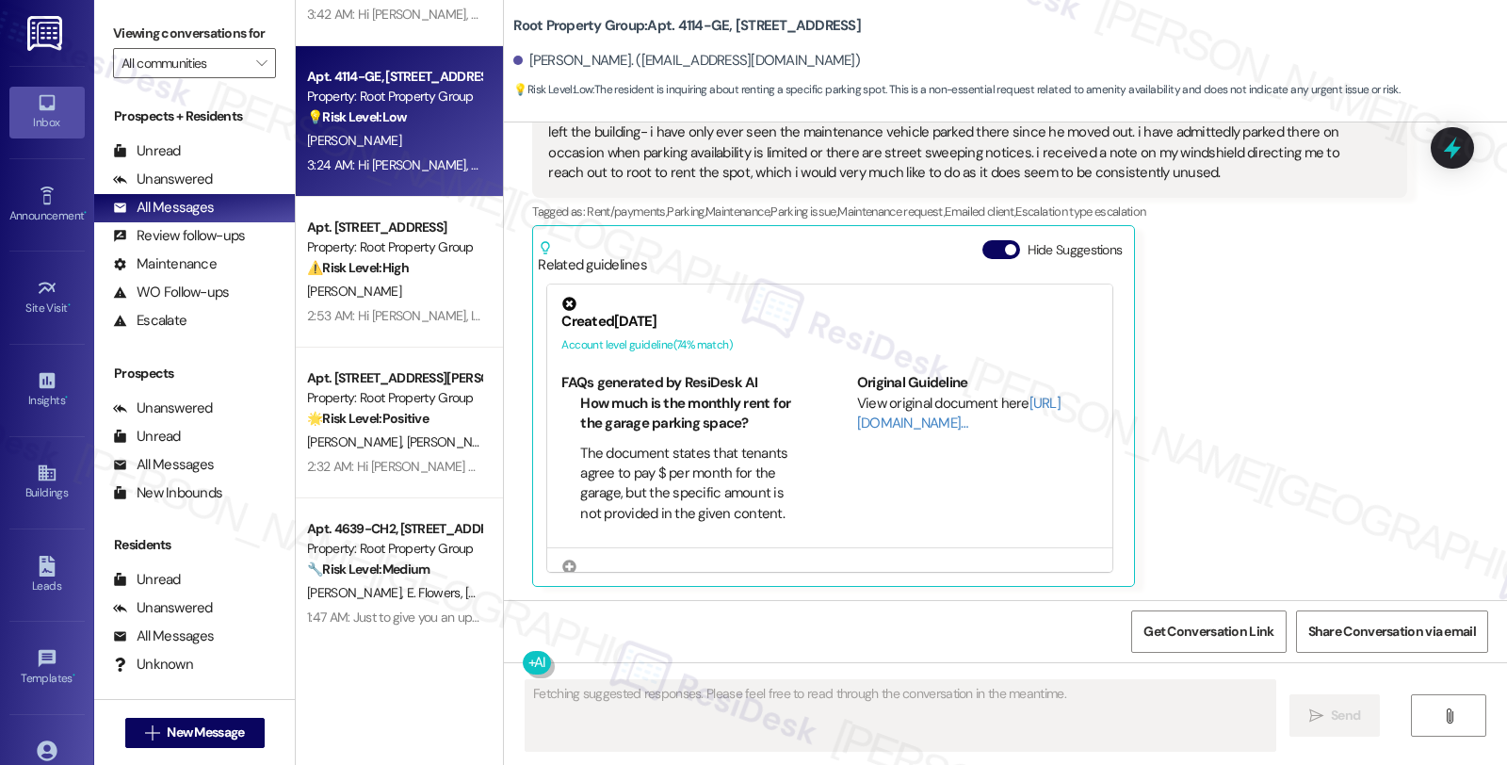
scroll to position [0, 0]
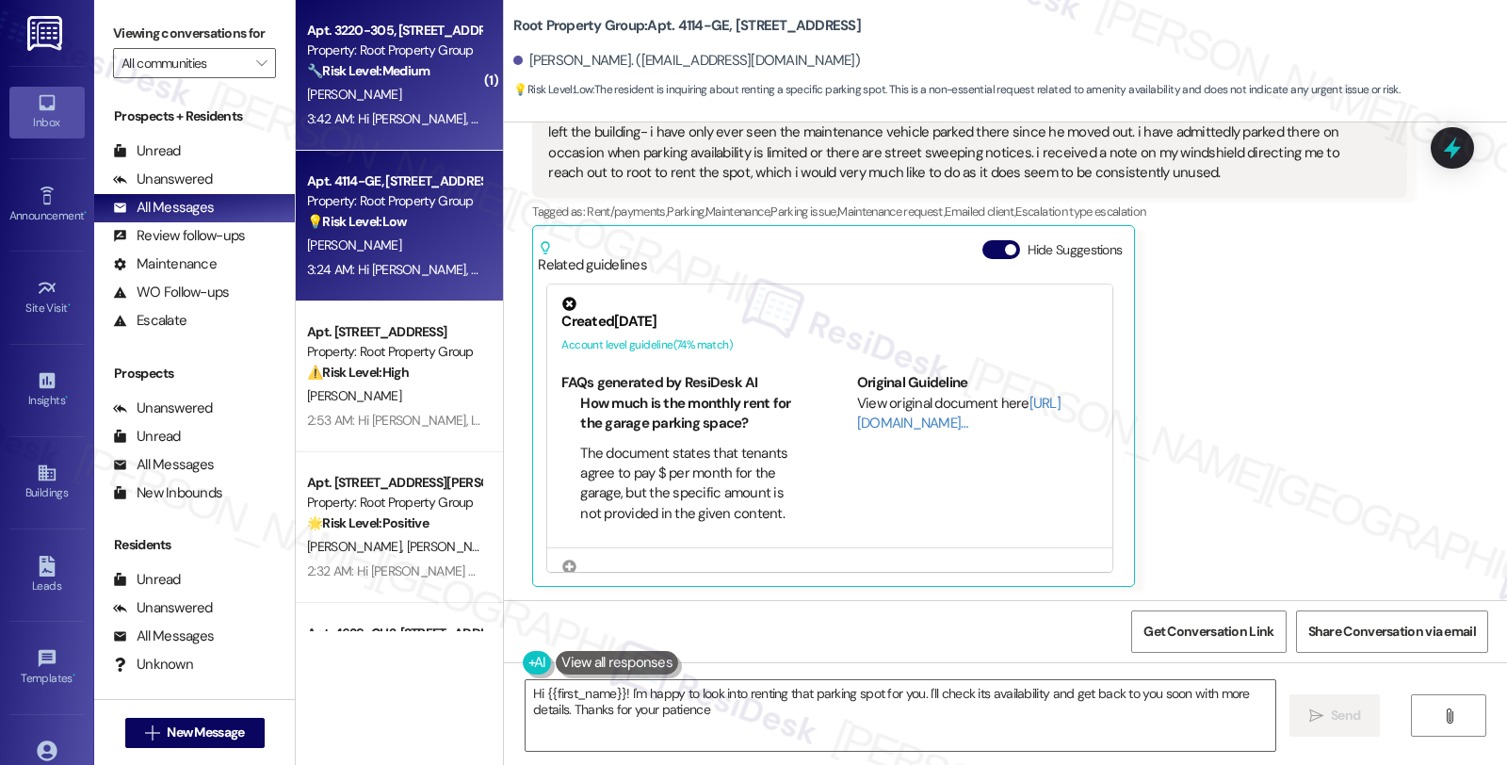
type textarea "Hi {{first_name}}! I'm happy to look into renting that parking spot for you. I'…"
click at [444, 132] on div "Apt. 3220-305, [STREET_ADDRESS][PERSON_NAME] Property: Root Property Group 🔧 Ri…" at bounding box center [399, 75] width 207 height 151
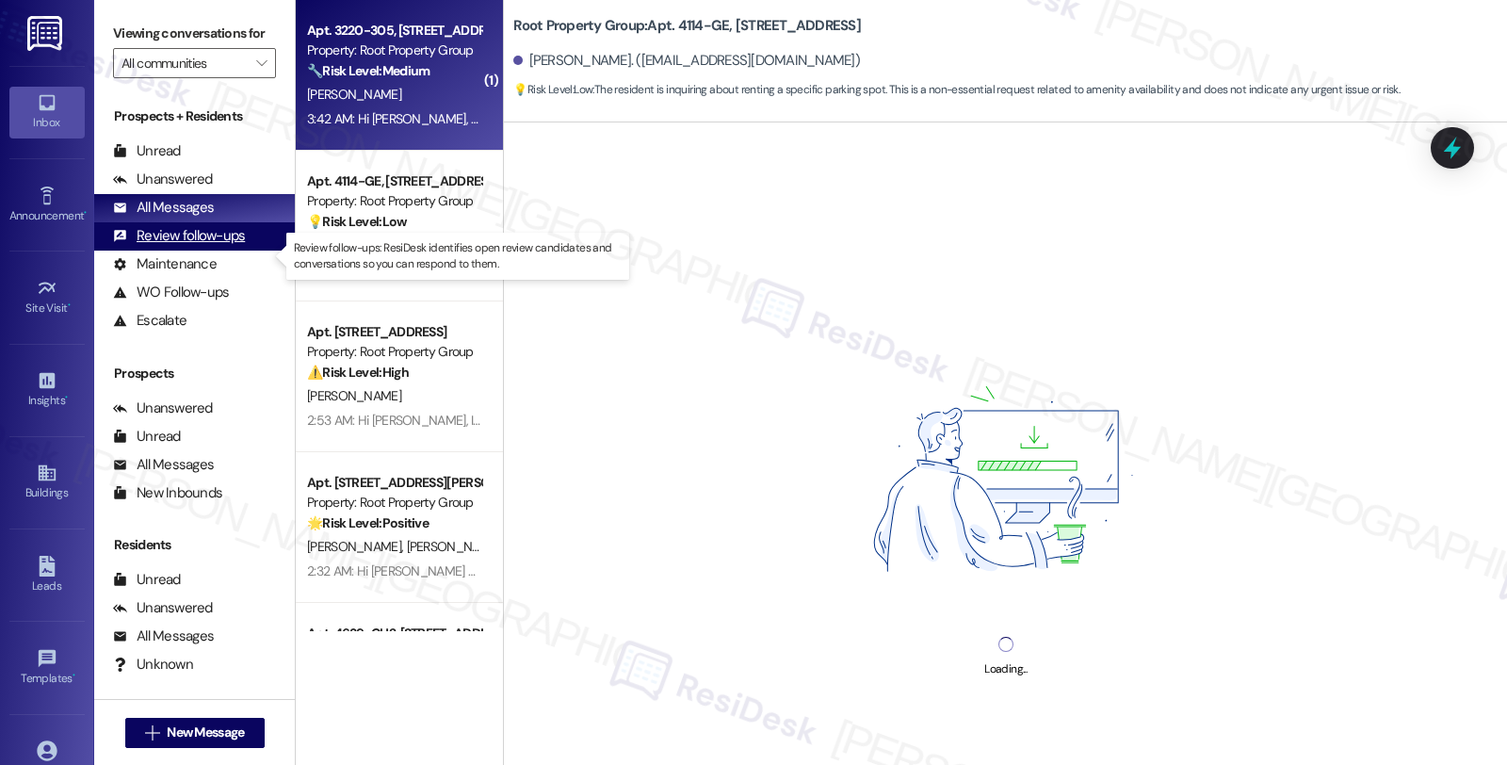
click at [191, 246] on div "Review follow-ups" at bounding box center [179, 236] width 132 height 20
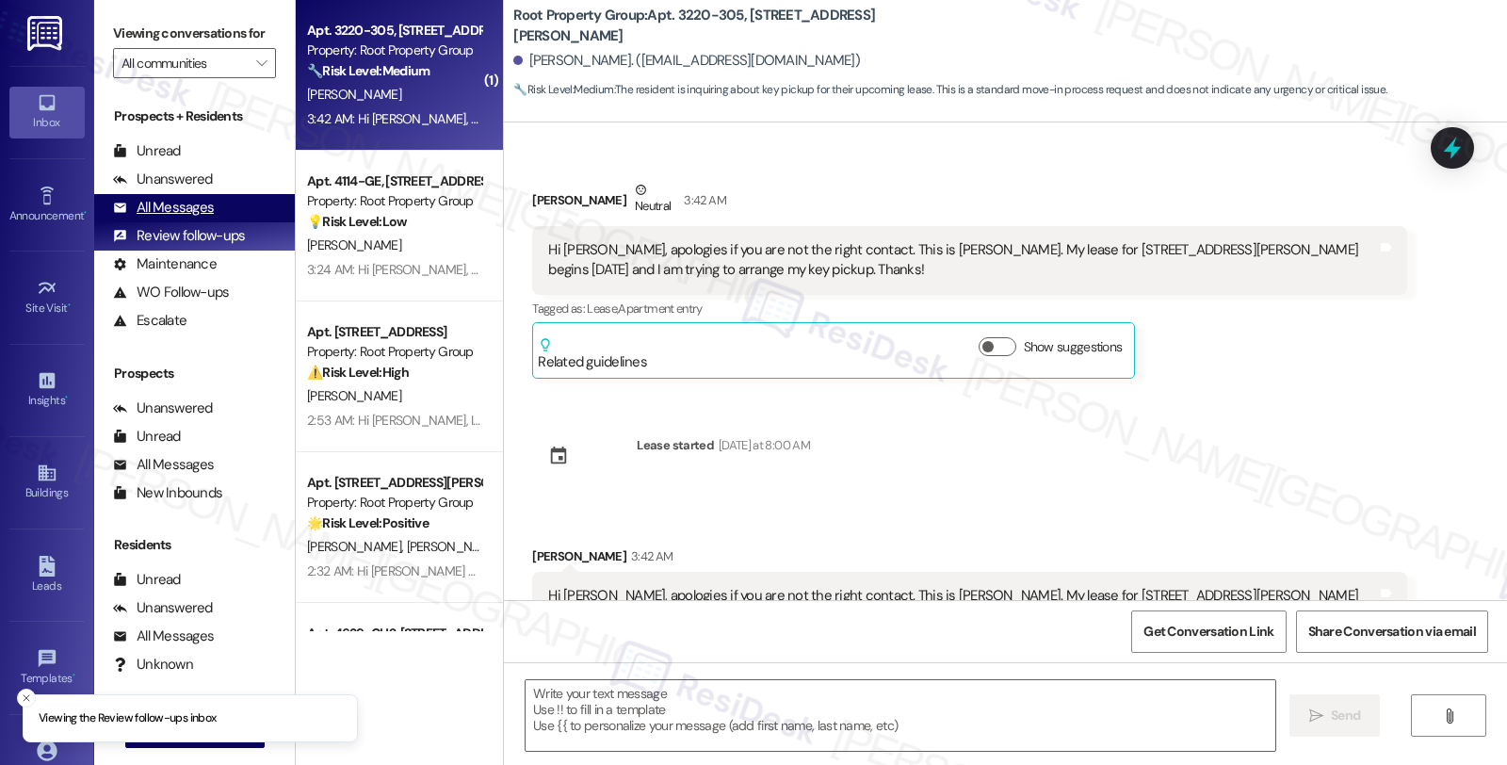
scroll to position [53, 0]
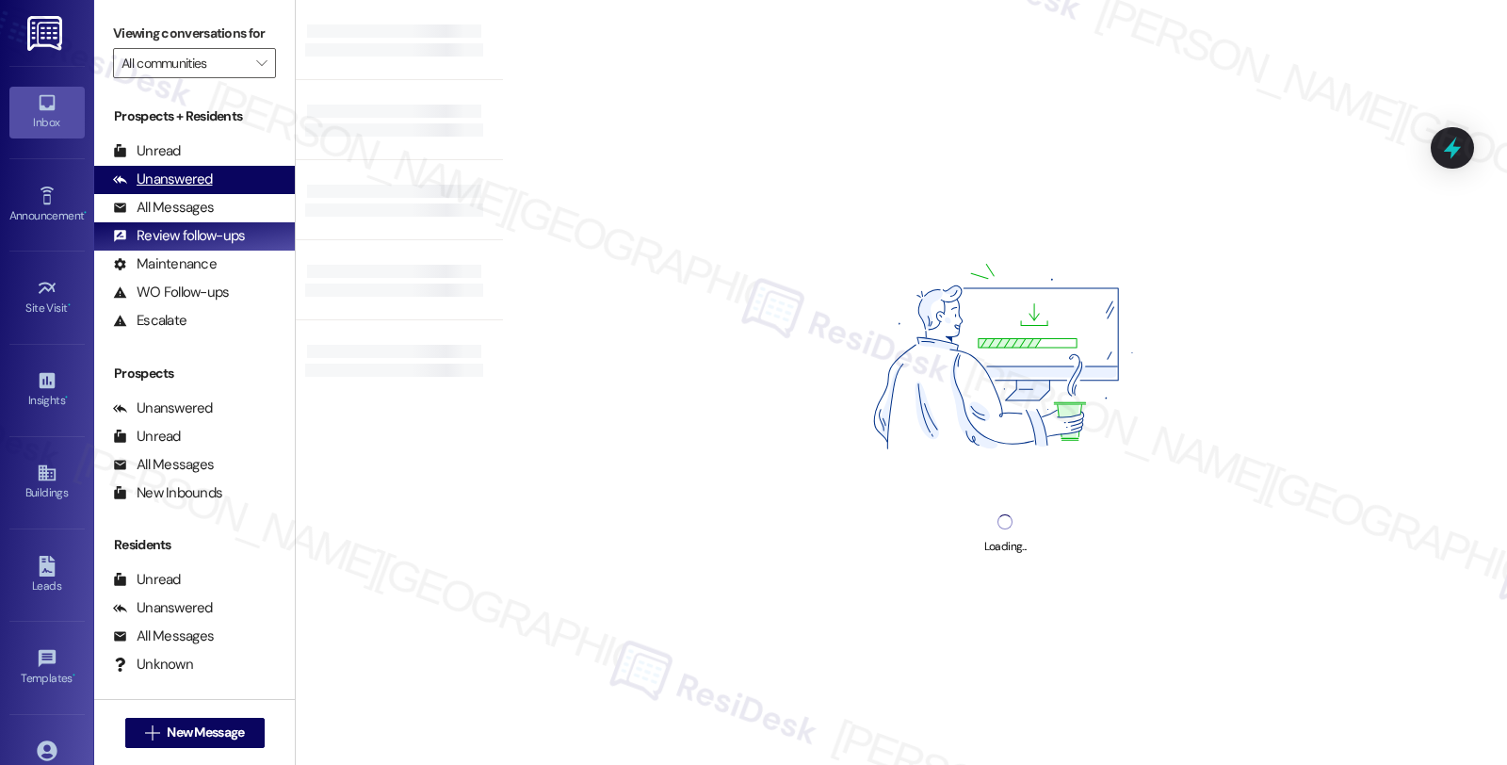
click at [176, 189] on div "Unanswered" at bounding box center [163, 180] width 100 height 20
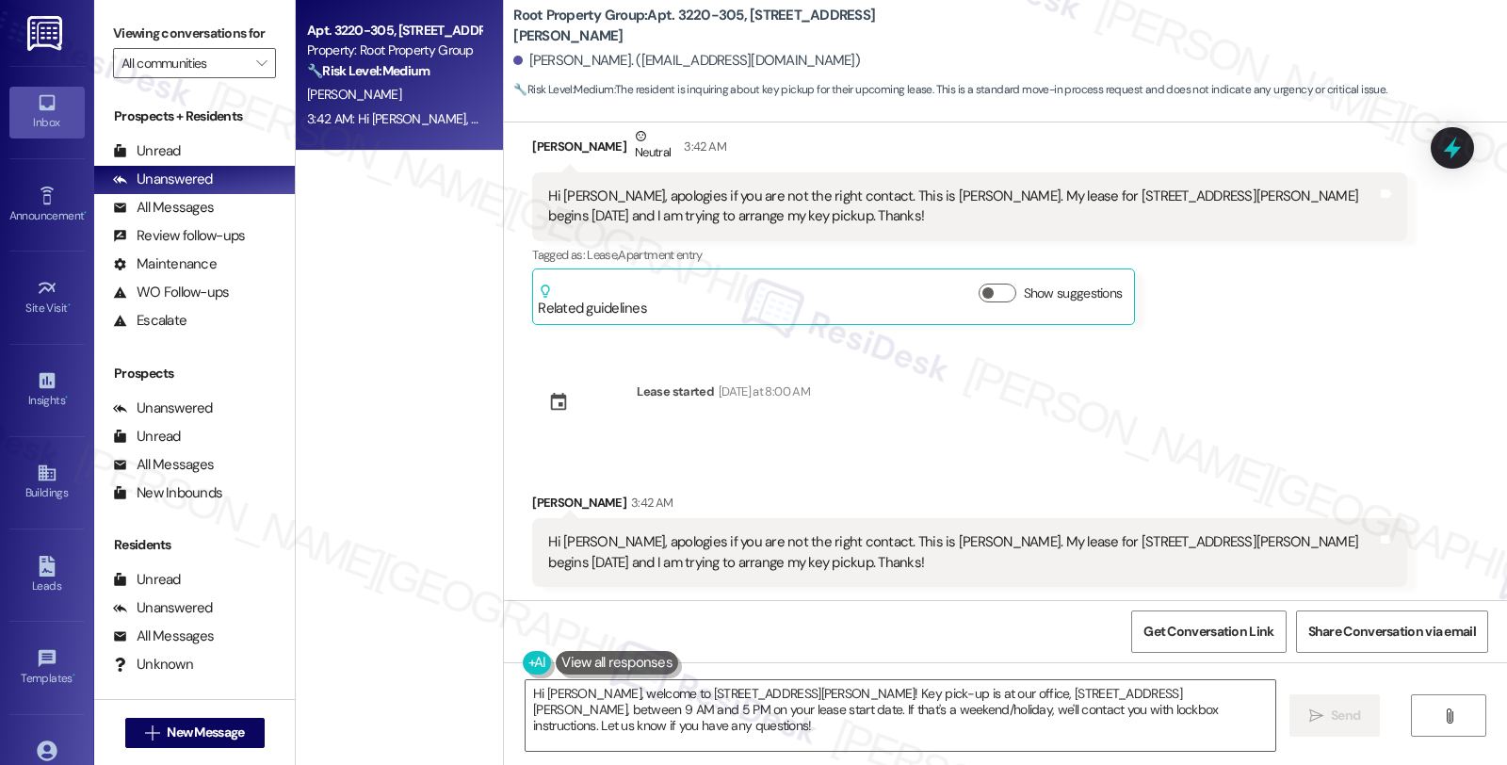
scroll to position [55, 0]
click at [655, 691] on textarea "Hi [PERSON_NAME], welcome to [STREET_ADDRESS][PERSON_NAME]! Key pick-up is at o…" at bounding box center [901, 715] width 750 height 71
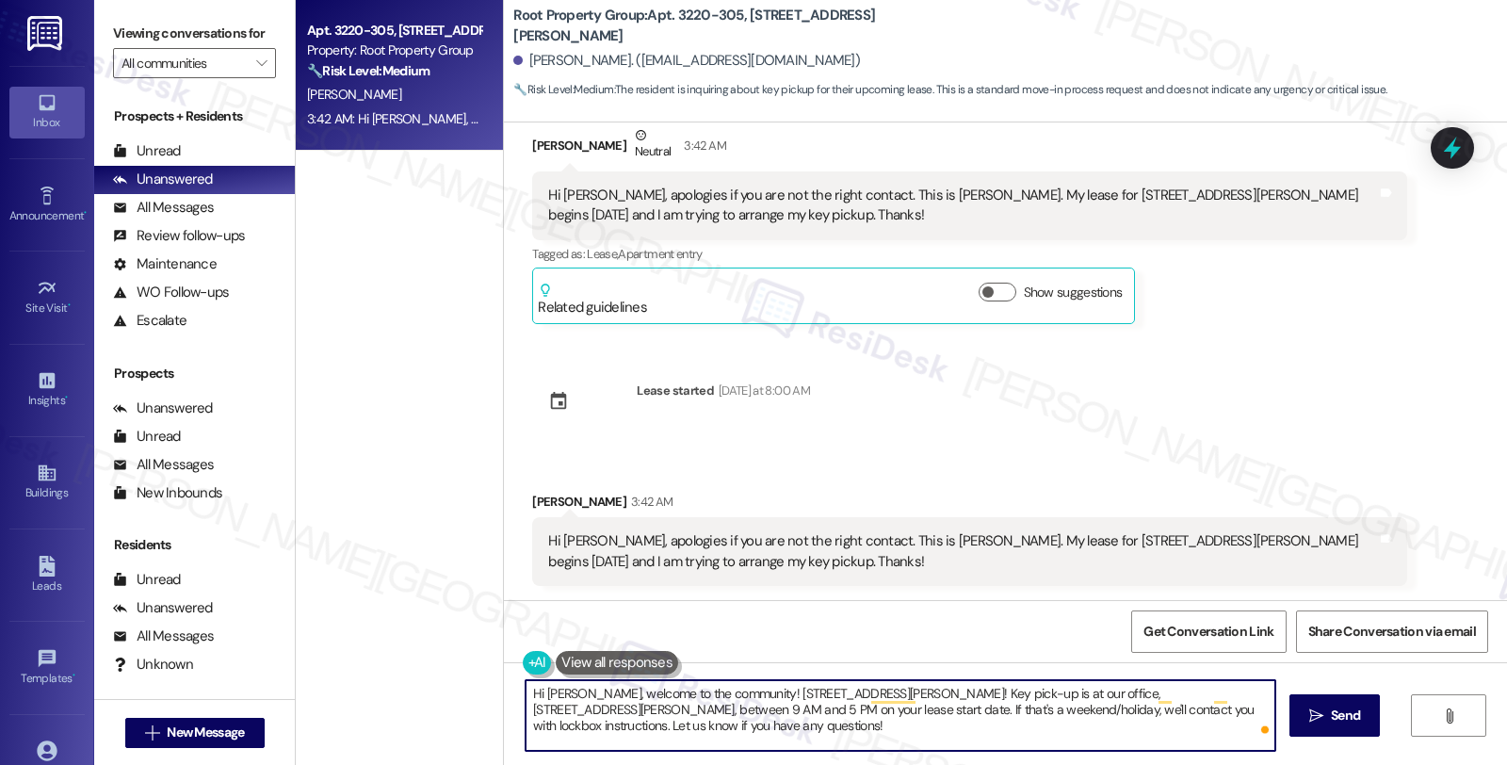
click at [747, 697] on textarea "Hi [PERSON_NAME], welcome to the community! [STREET_ADDRESS][PERSON_NAME]! Key …" at bounding box center [901, 715] width 750 height 71
click at [834, 689] on textarea "Hi [PERSON_NAME], welcome to the community! I understand you need assistance [S…" at bounding box center [901, 715] width 750 height 71
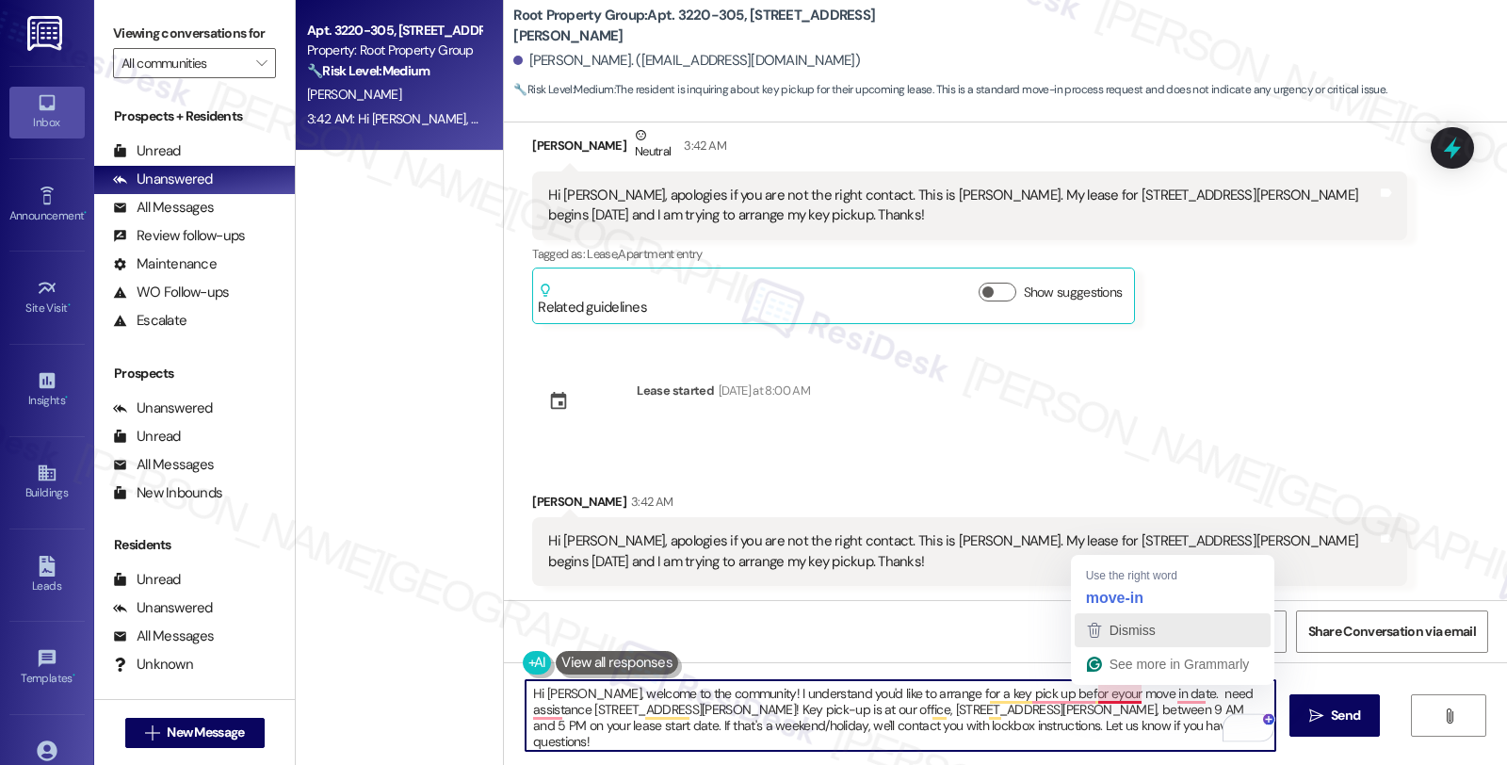
click at [1102, 617] on div "Dismiss" at bounding box center [1172, 630] width 179 height 28
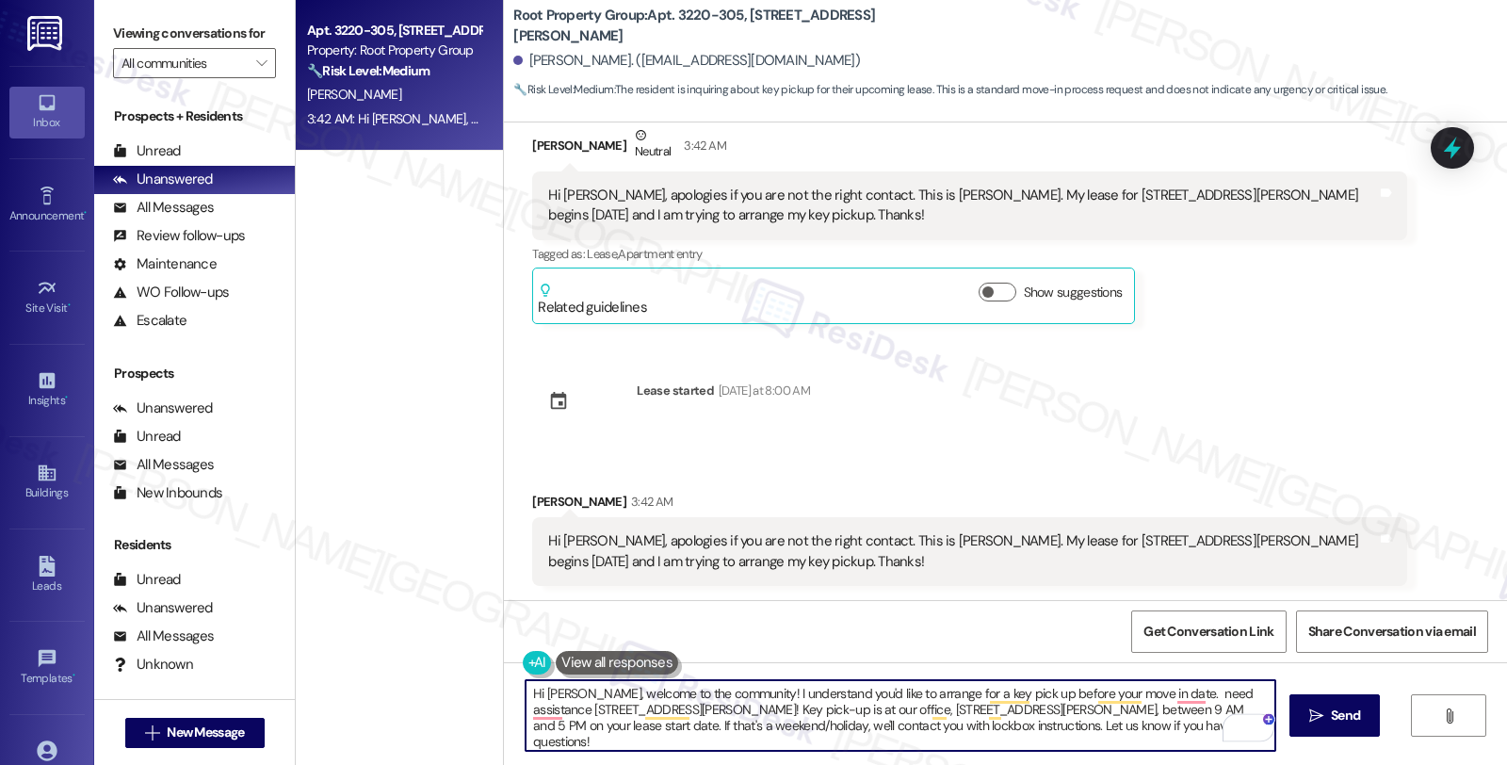
click at [1161, 698] on textarea "Hi [PERSON_NAME], welcome to the community! I understand you'd like to arrange …" at bounding box center [901, 715] width 750 height 71
click at [609, 708] on textarea "Hi [PERSON_NAME], welcome to the community! I understand you'd like to arrange …" at bounding box center [901, 715] width 750 height 71
drag, startPoint x: 1056, startPoint y: 708, endPoint x: 1128, endPoint y: 748, distance: 81.8
click at [1128, 748] on textarea "Hi [PERSON_NAME], welcome to the community! I understand you'd like to arrange …" at bounding box center [901, 715] width 750 height 71
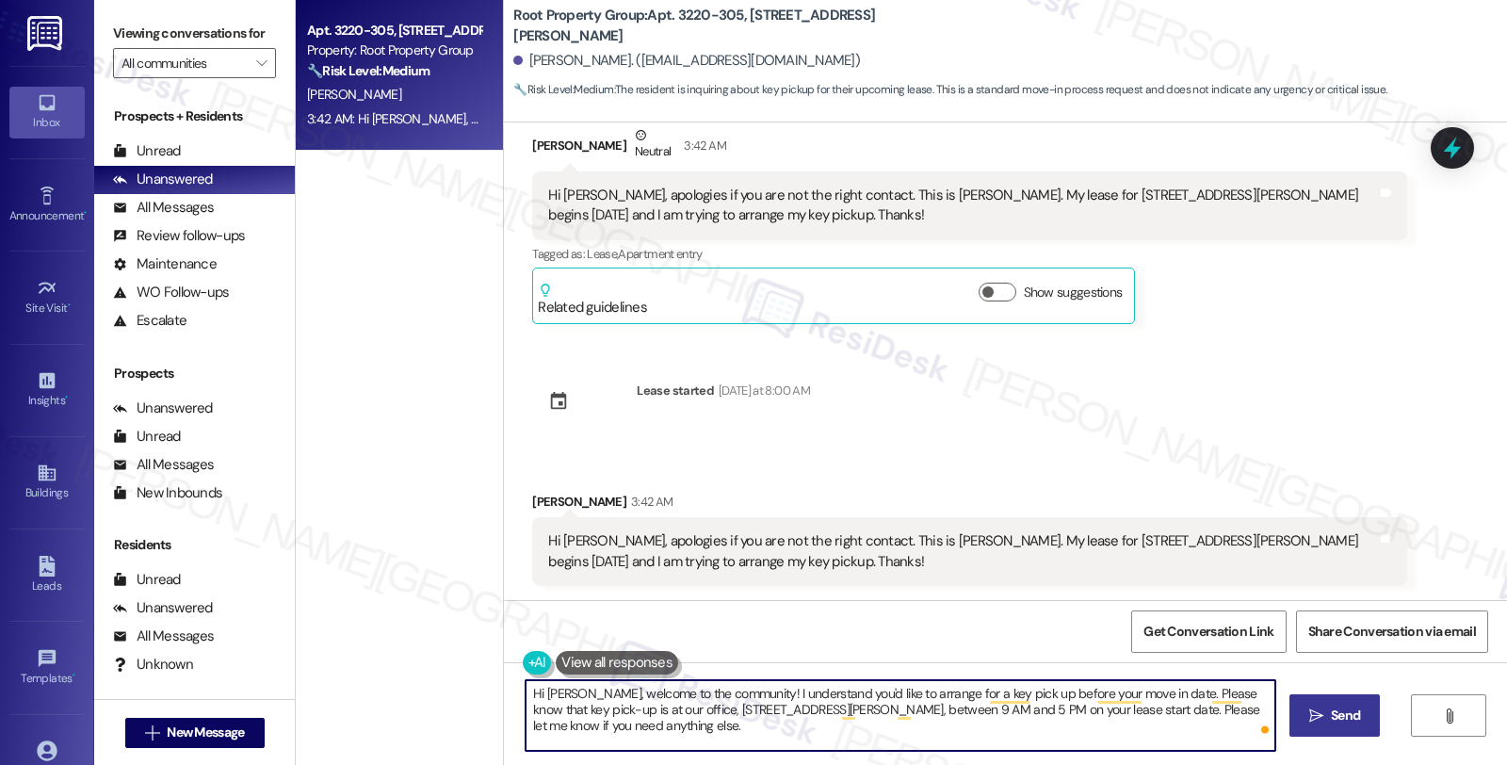
type textarea "Hi [PERSON_NAME], welcome to the community! I understand you'd like to arrange …"
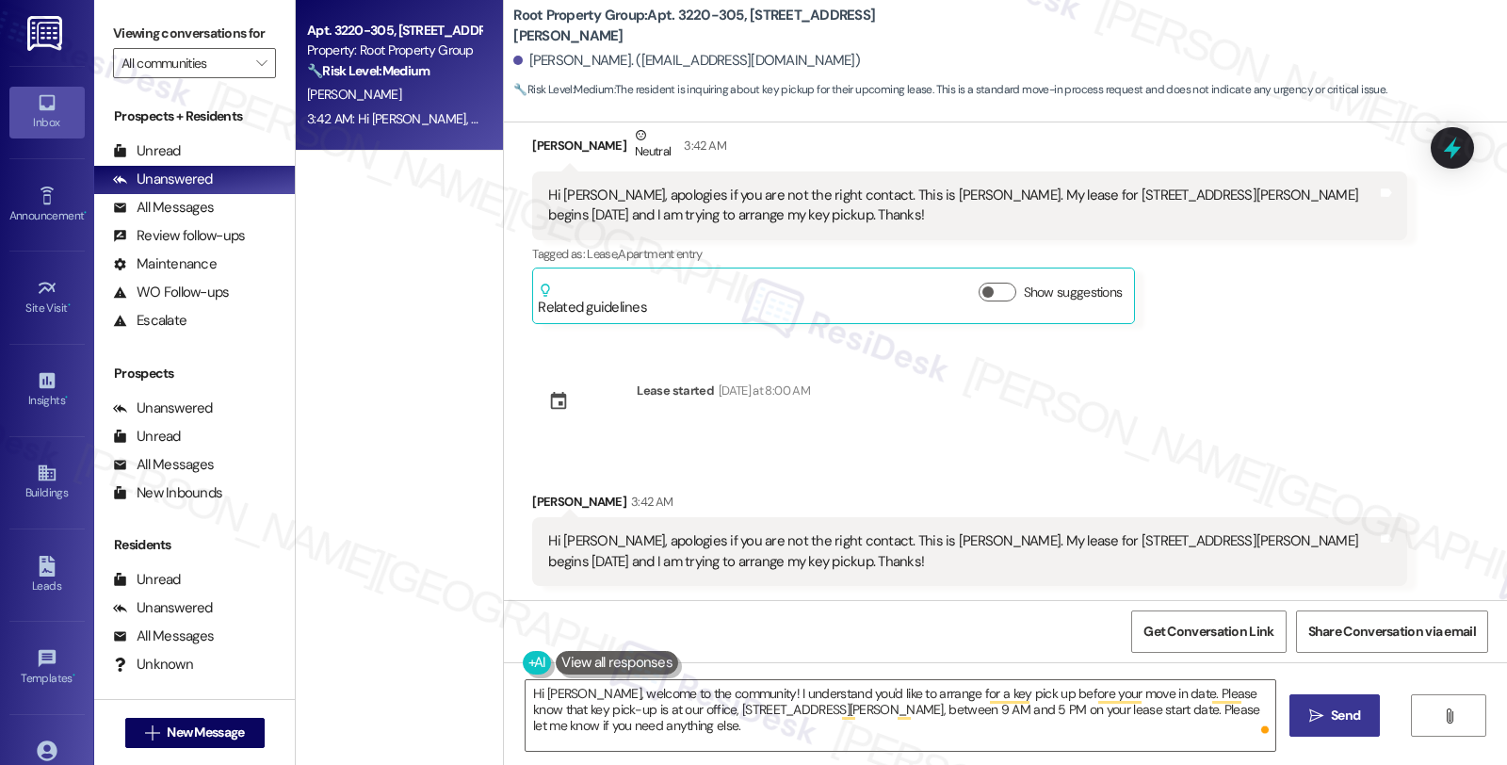
click at [1349, 709] on span "Send" at bounding box center [1345, 716] width 29 height 20
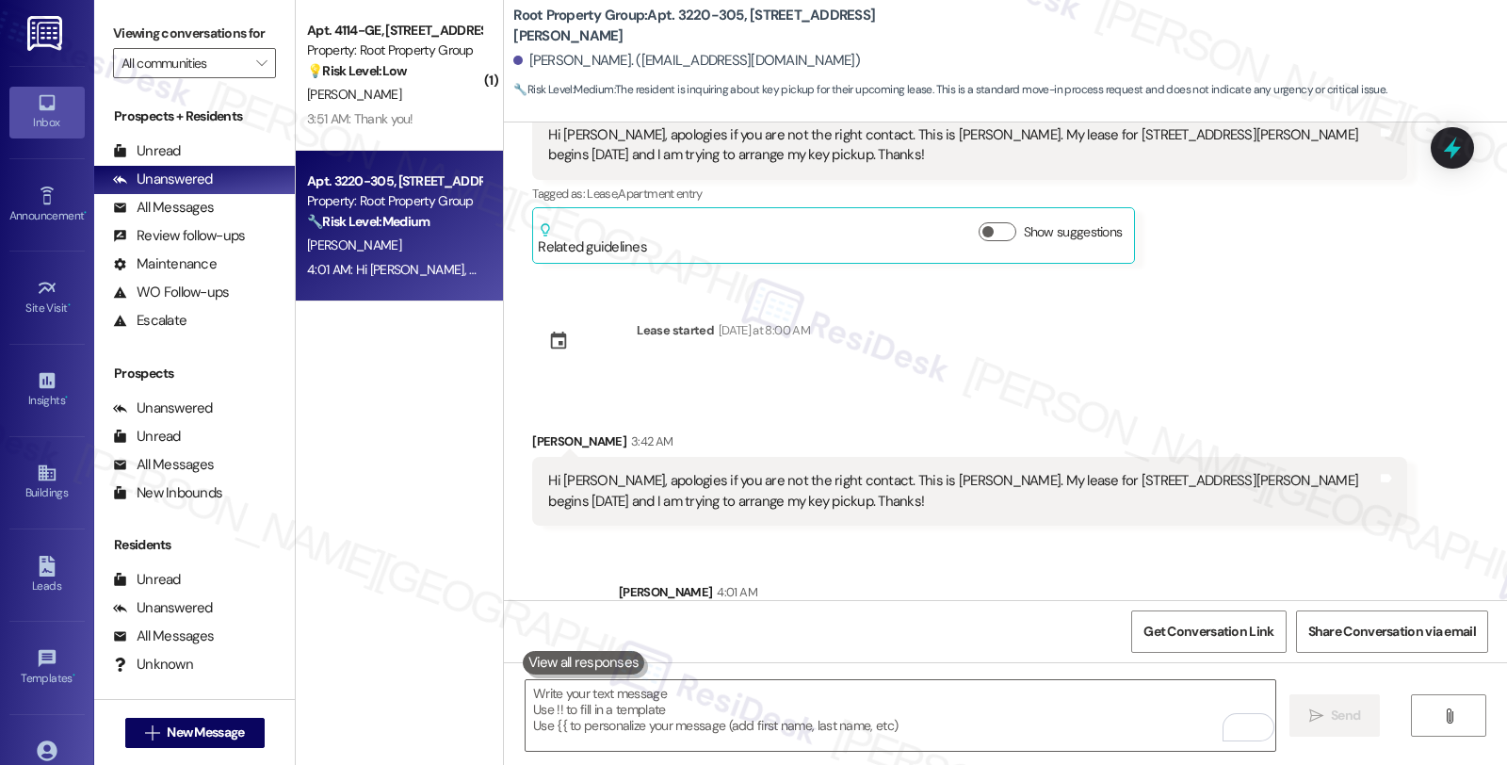
scroll to position [205, 0]
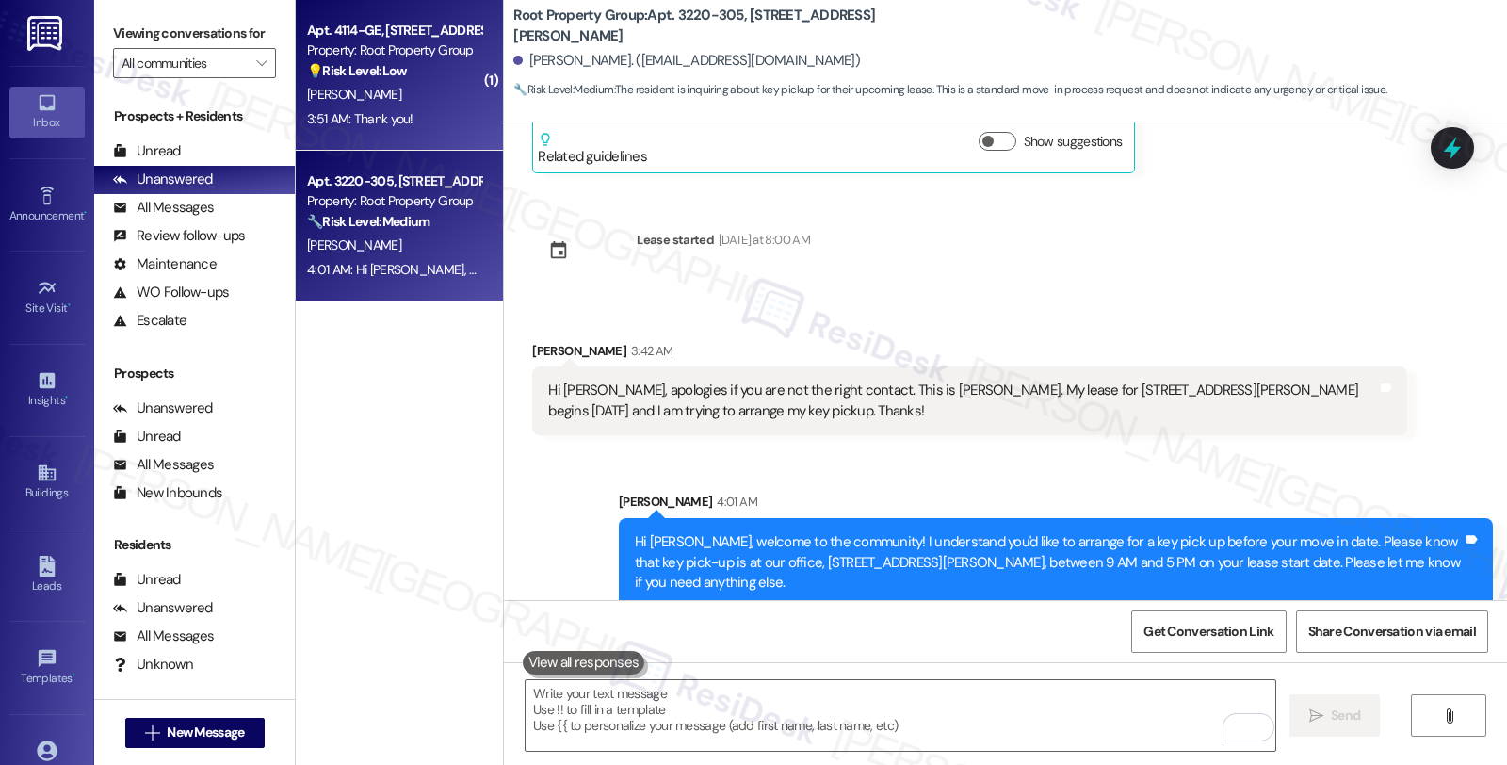
click at [433, 106] on div "[PERSON_NAME]" at bounding box center [394, 95] width 178 height 24
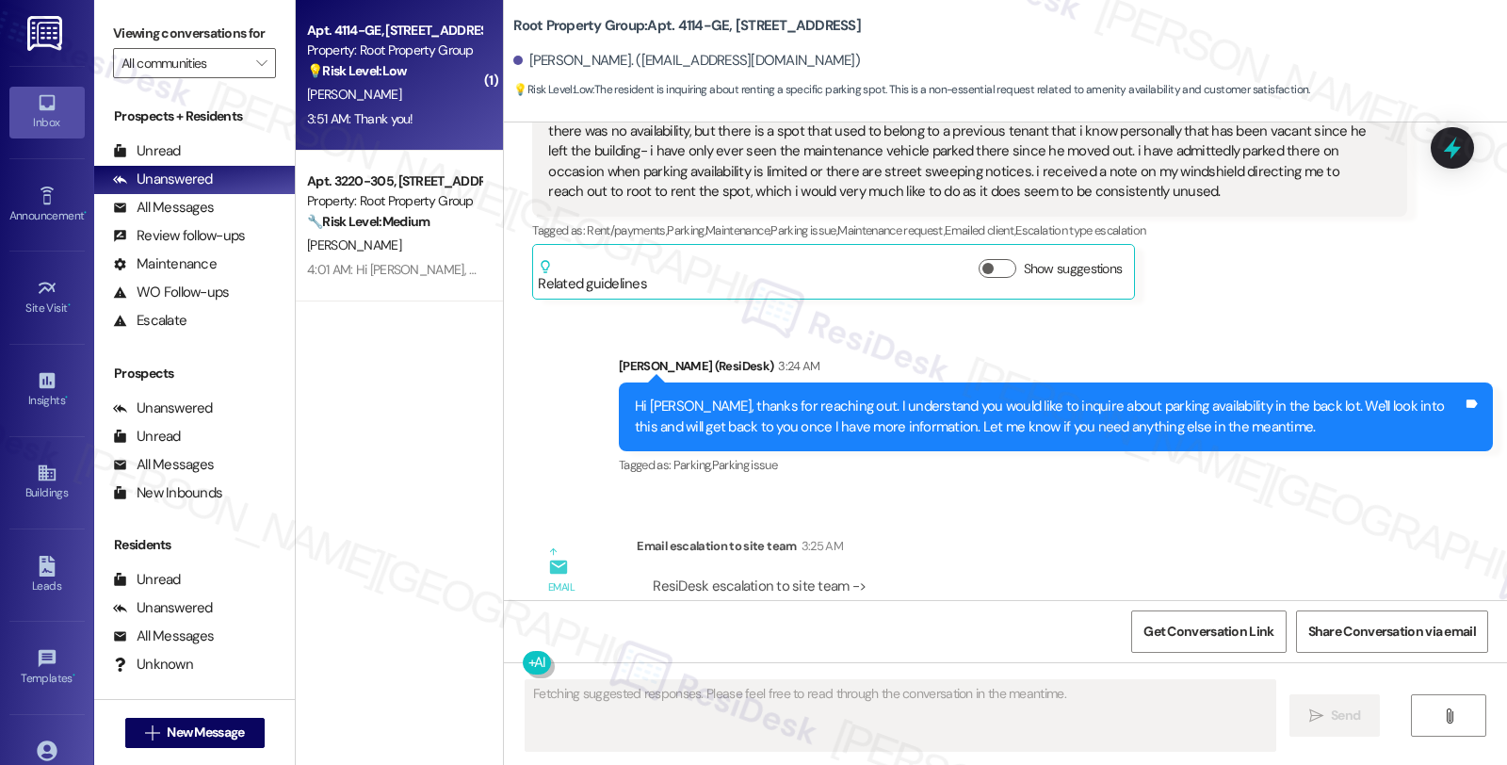
scroll to position [733, 0]
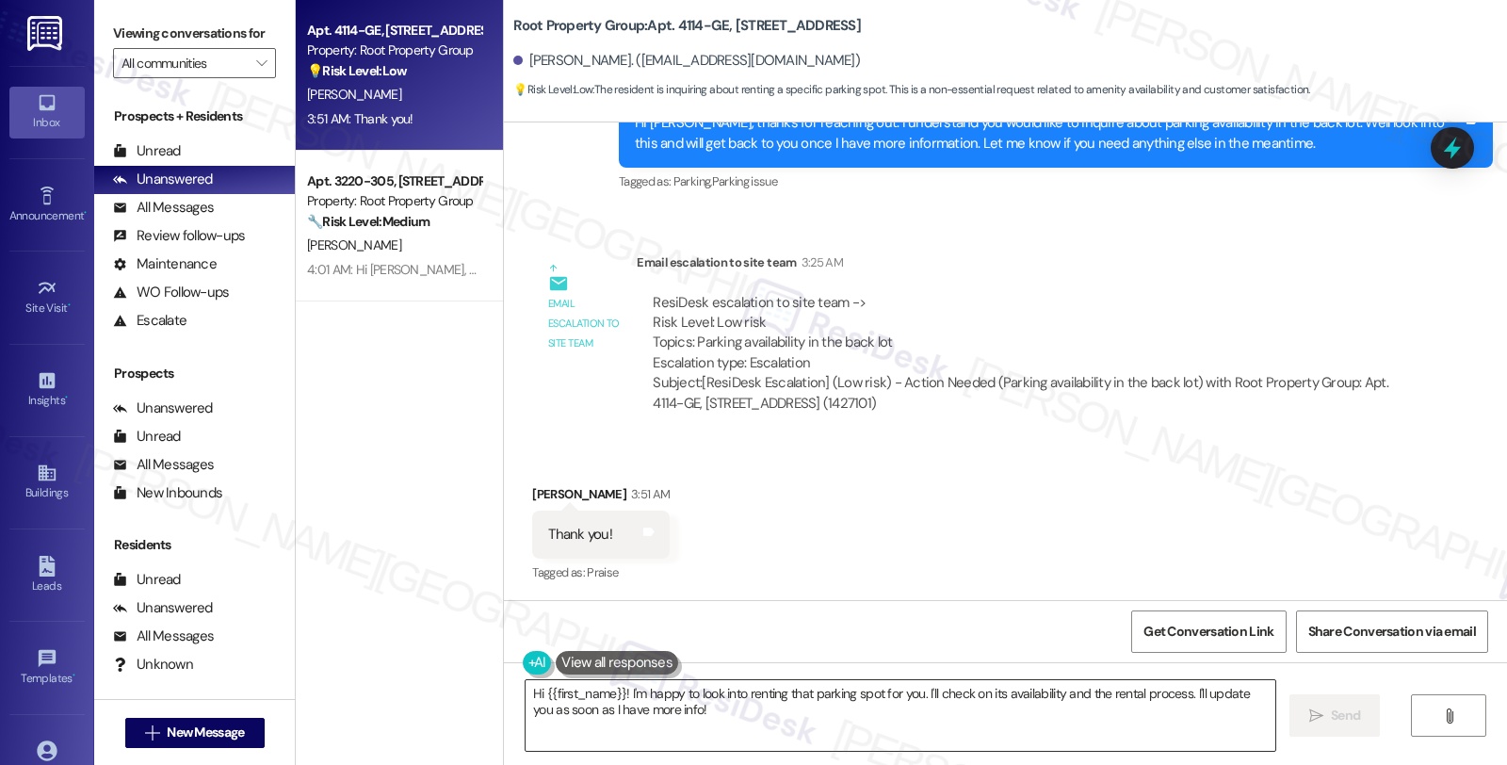
click at [526, 698] on textarea "Hi {{first_name}}! I'm happy to look into renting that parking spot for you. I'…" at bounding box center [901, 715] width 750 height 71
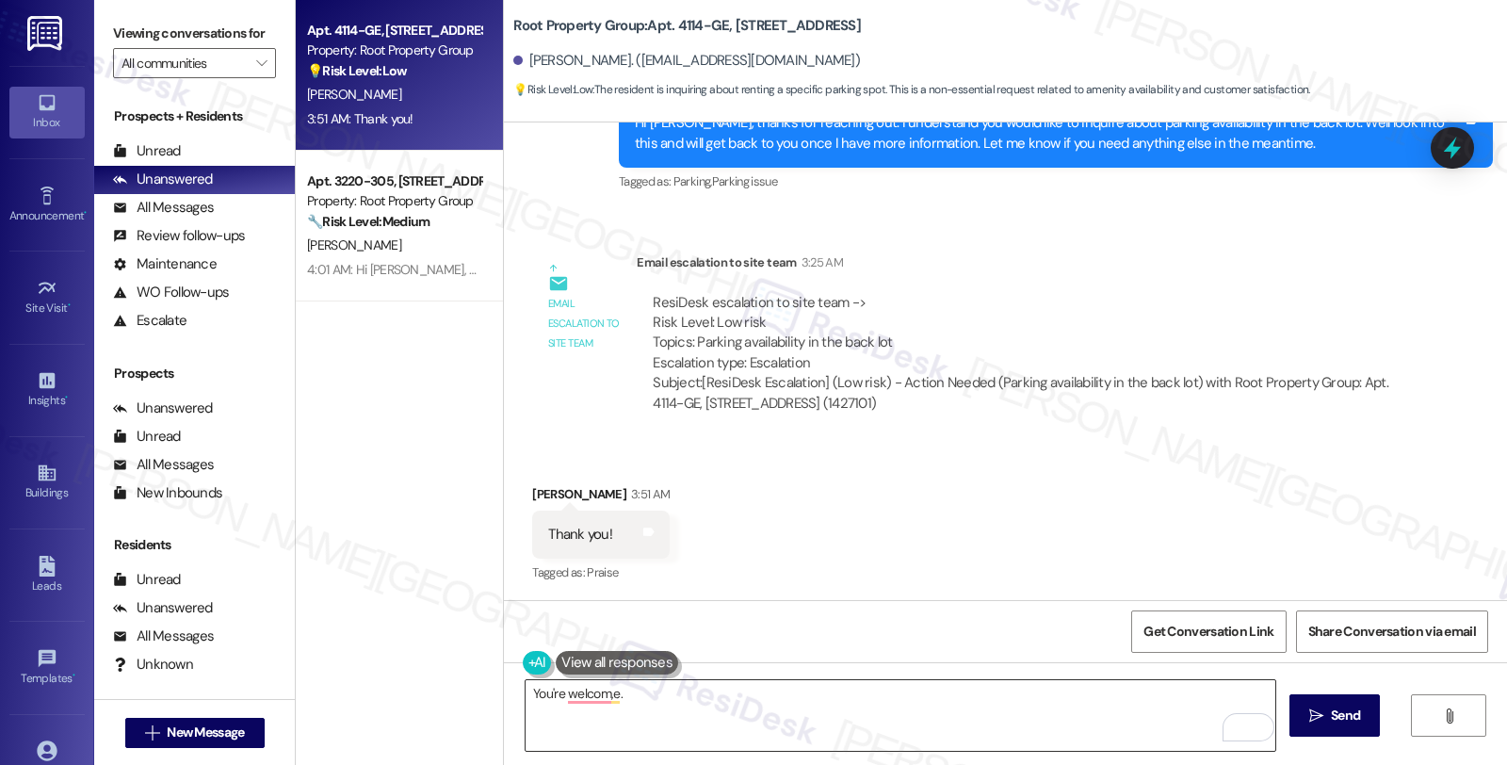
click at [757, 690] on textarea "You're welcom,e." at bounding box center [901, 715] width 750 height 71
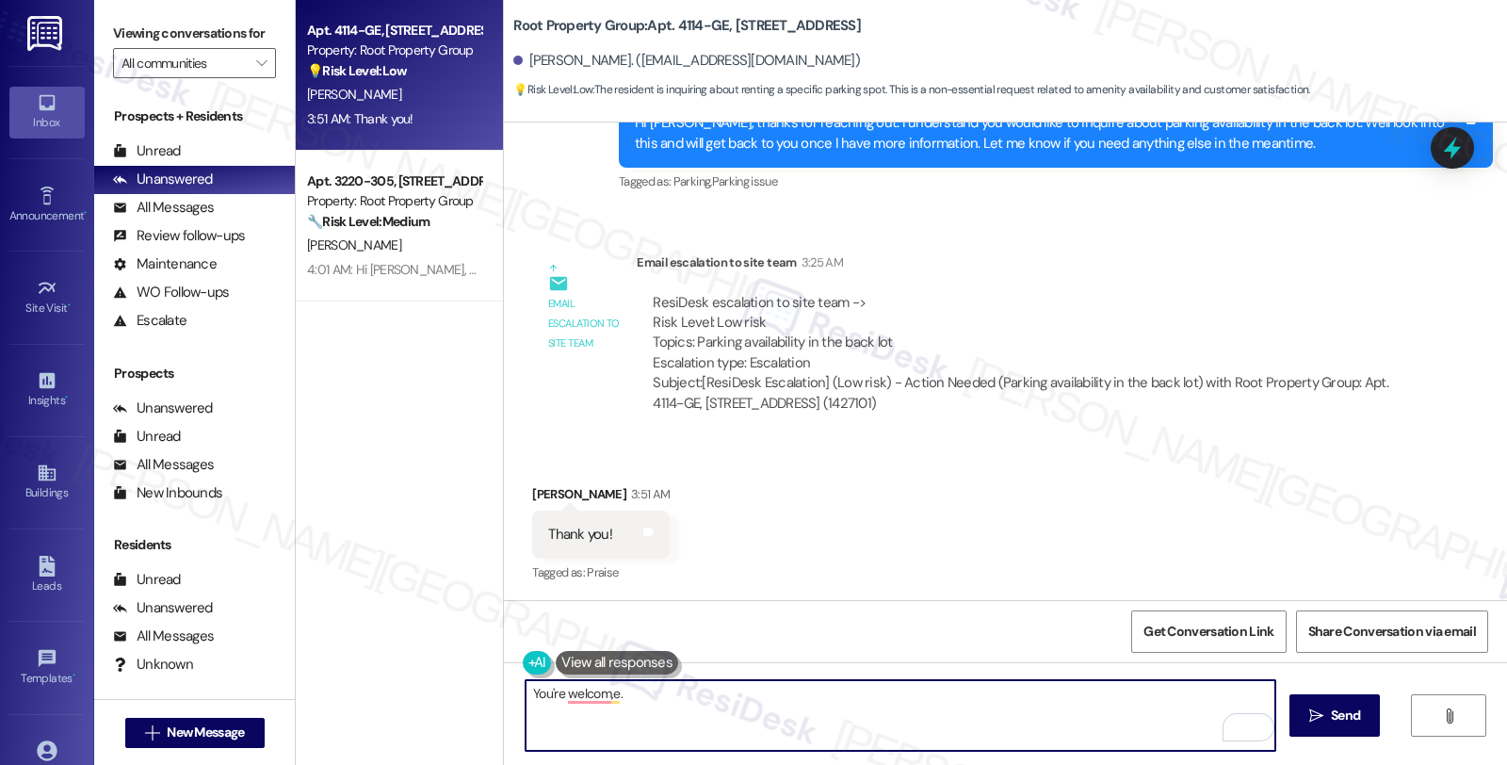
paste textarea "Should you have other concerns, please feel free to reach out. Have a great day!"
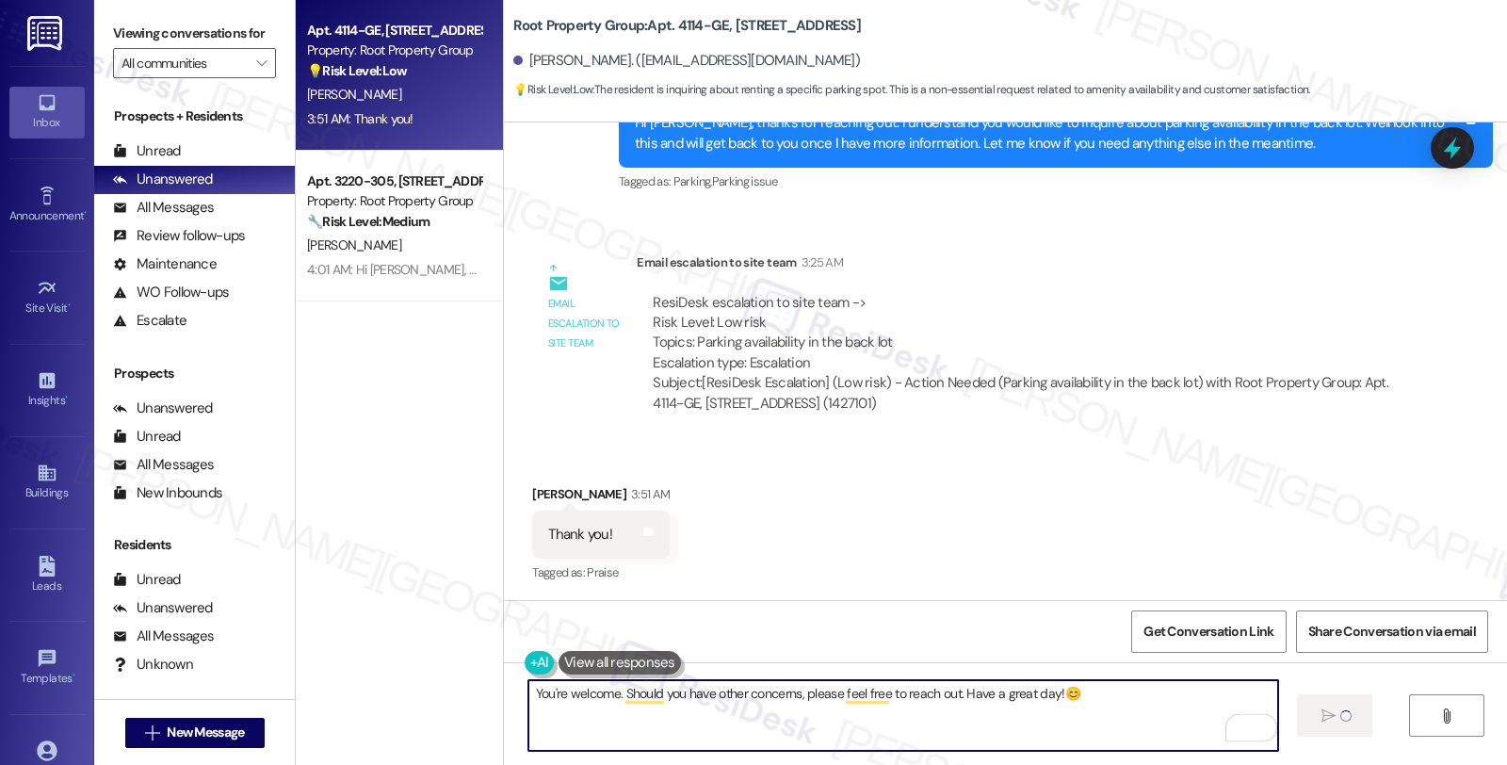
type textarea "You're welcome. Should you have other concerns, please feel free to reach out. …"
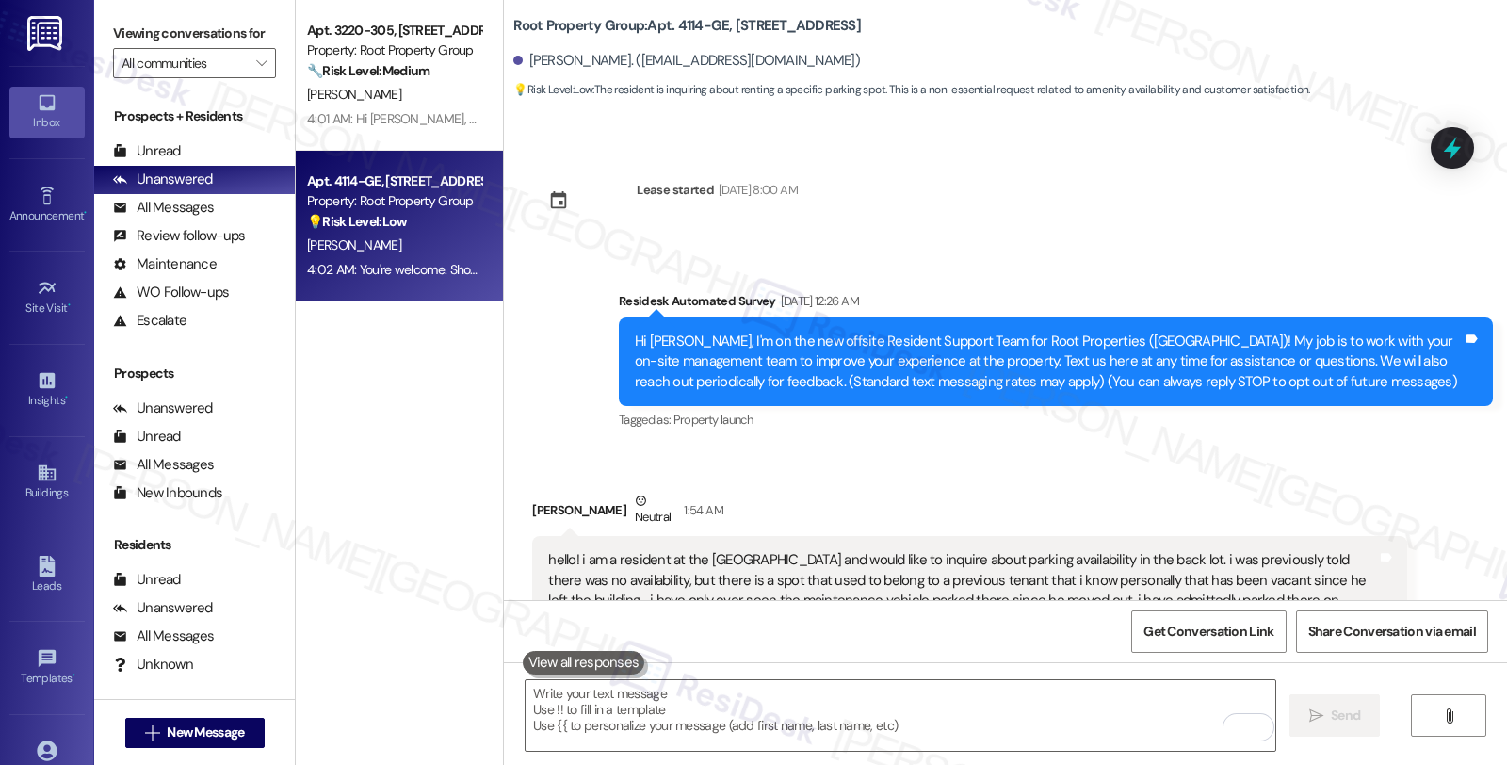
scroll to position [733, 0]
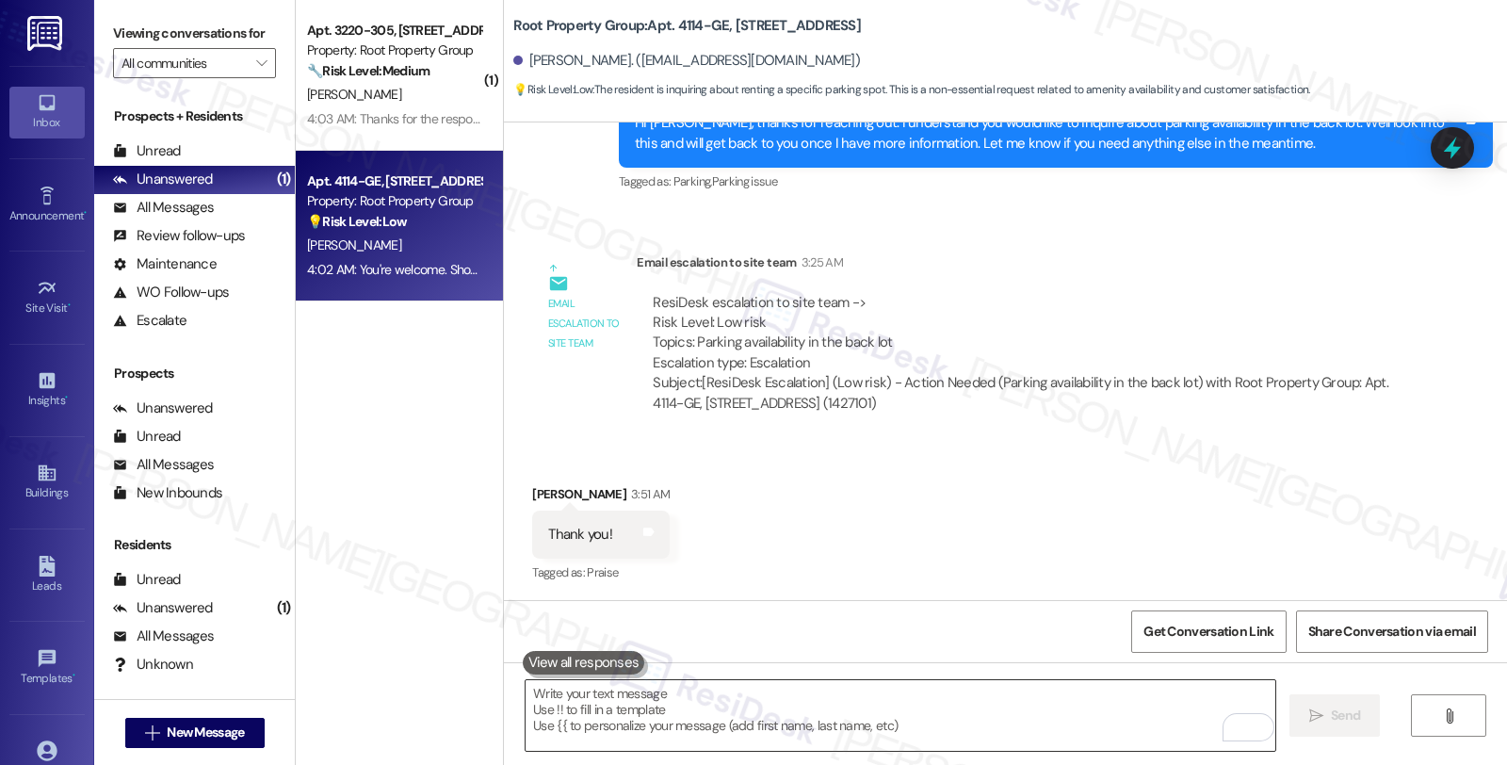
click at [842, 750] on textarea "To enrich screen reader interactions, please activate Accessibility in Grammarl…" at bounding box center [901, 715] width 750 height 71
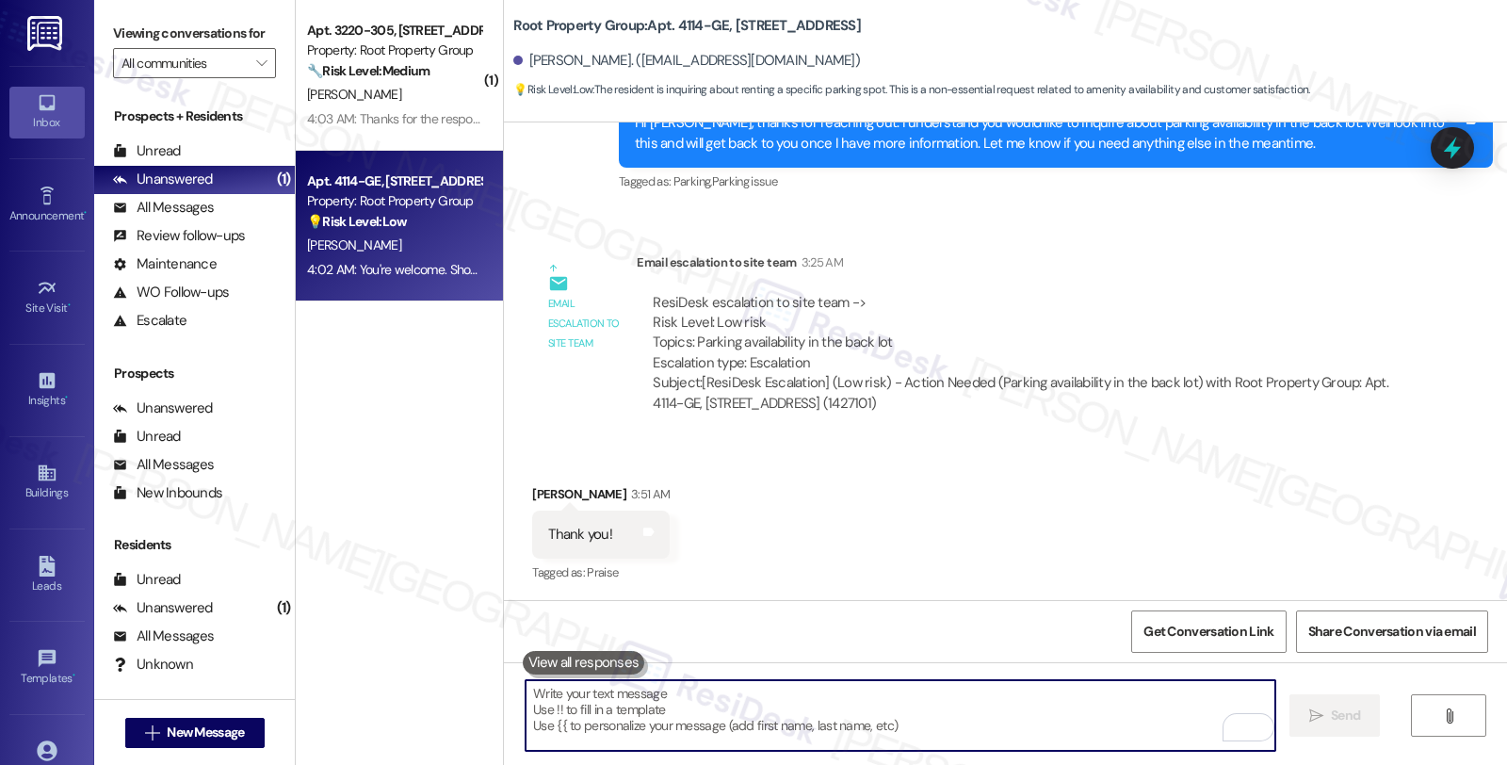
scroll to position [865, 0]
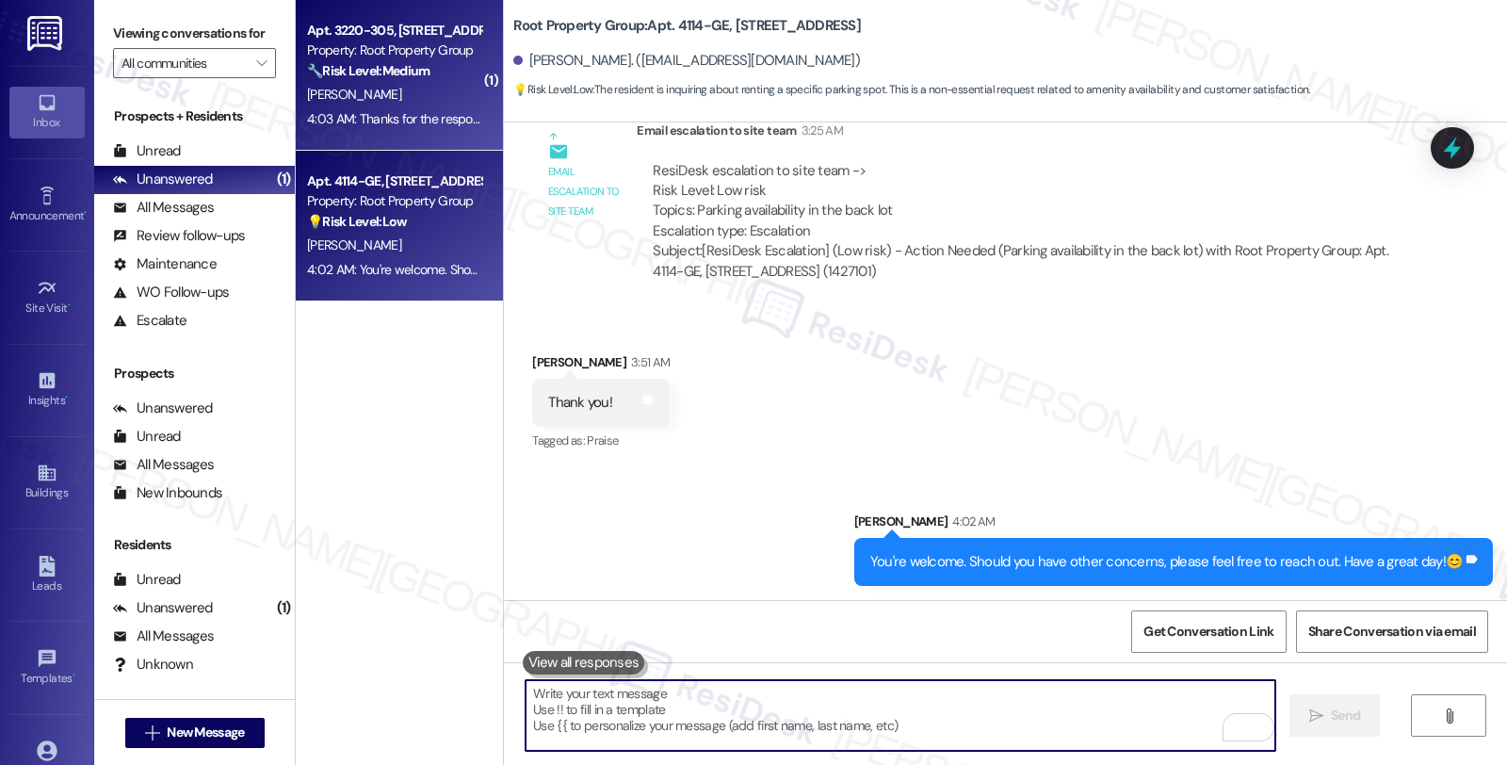
click at [386, 72] on strong "🔧 Risk Level: Medium" at bounding box center [368, 70] width 122 height 17
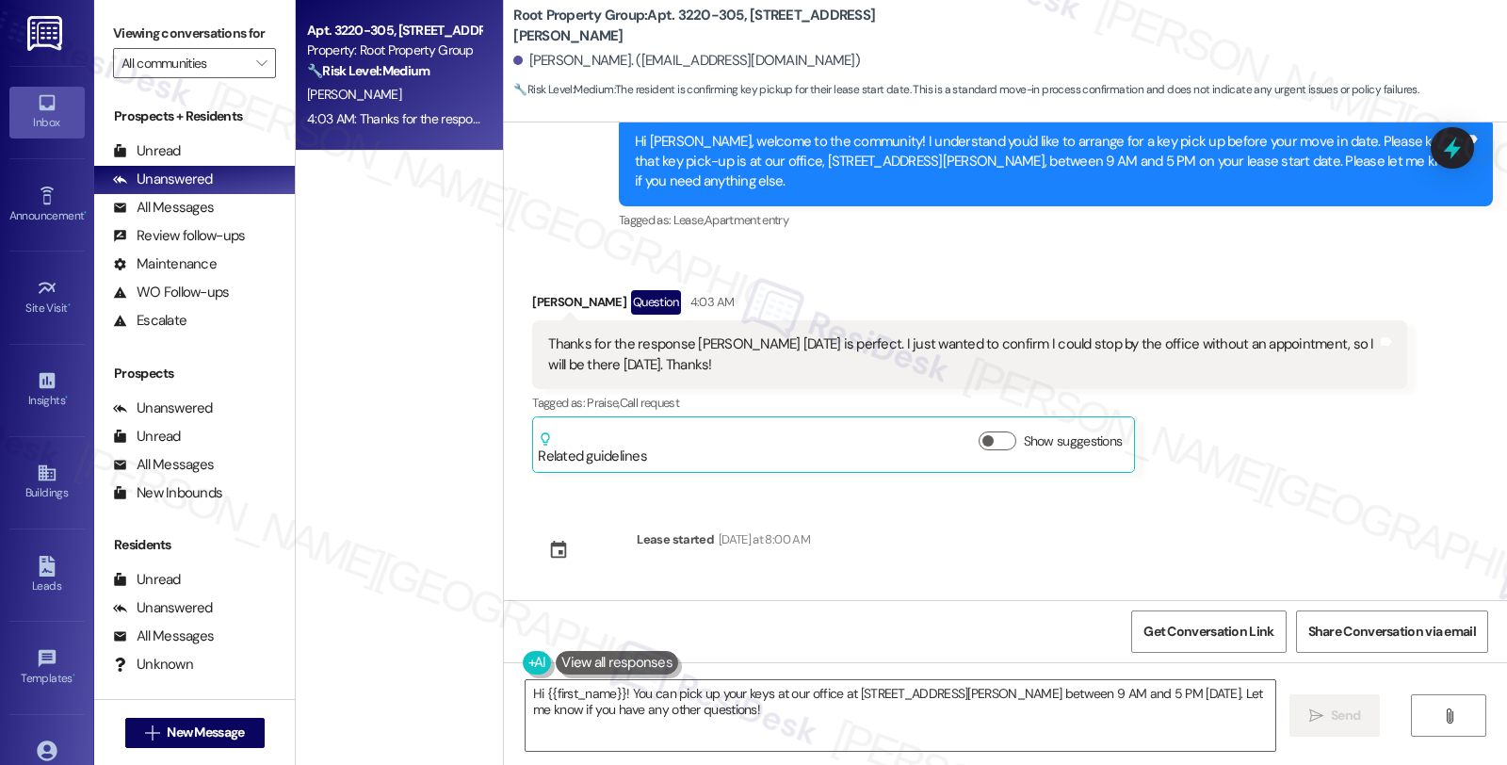
scroll to position [473, 0]
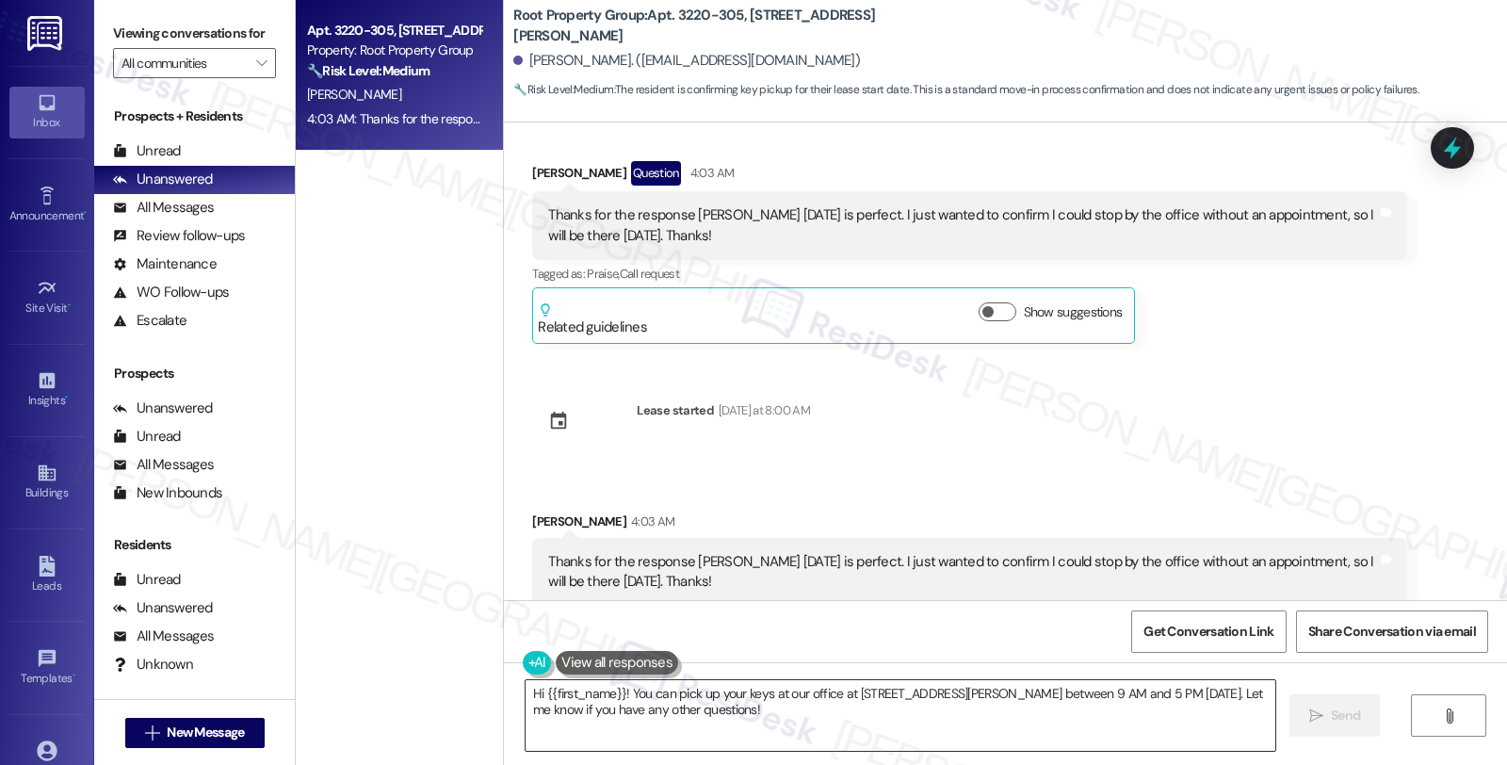
click at [530, 688] on textarea "Hi {{first_name}}! You can pick up your keys at our office at [STREET_ADDRESS][…" at bounding box center [901, 715] width 750 height 71
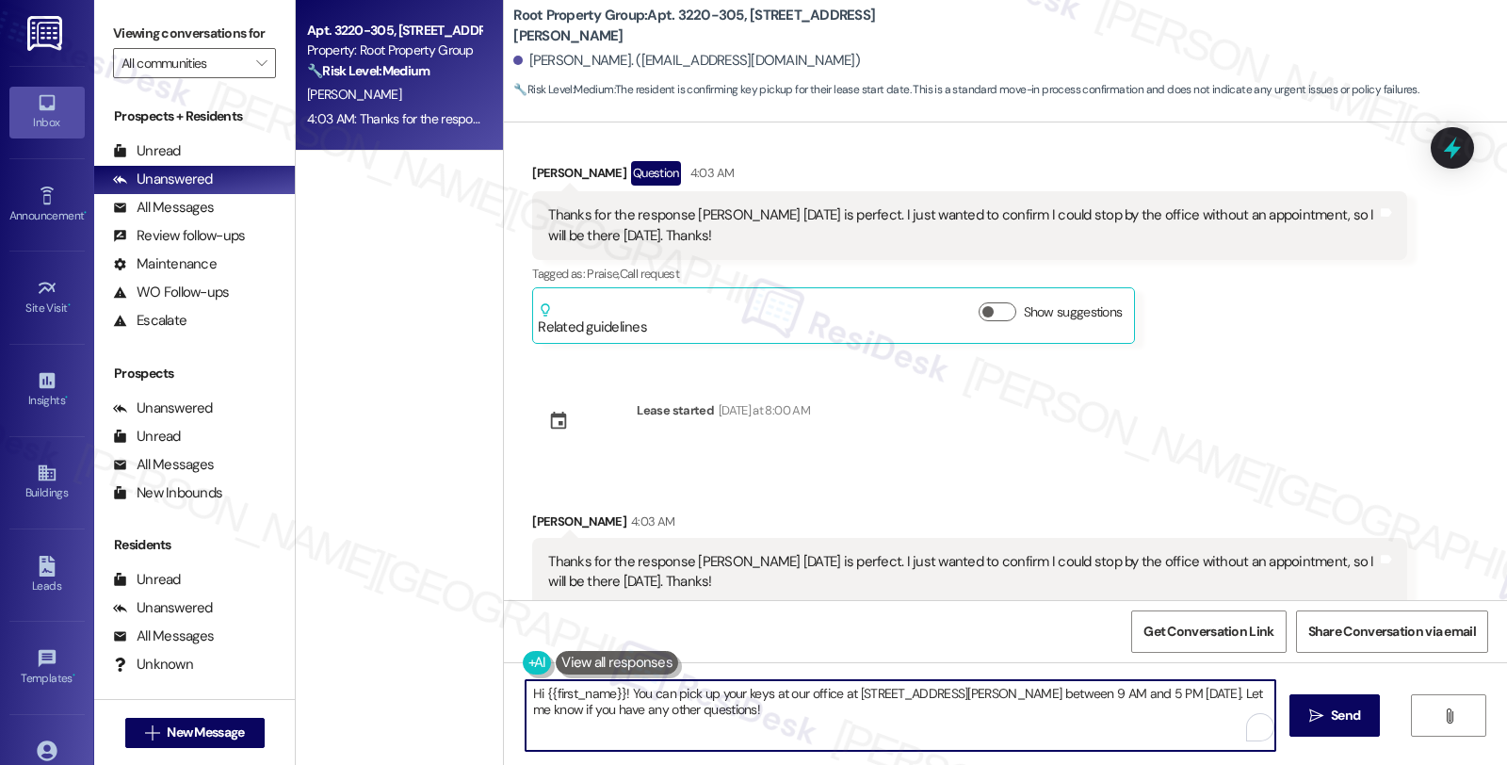
click at [530, 688] on textarea "Hi {{first_name}}! You can pick up your keys at our office at [STREET_ADDRESS][…" at bounding box center [901, 715] width 750 height 71
click at [528, 692] on textarea "Hi {{first_name}}! You can pick up your keys at our office at 4237 N. Lincoln A…" at bounding box center [901, 715] width 750 height 71
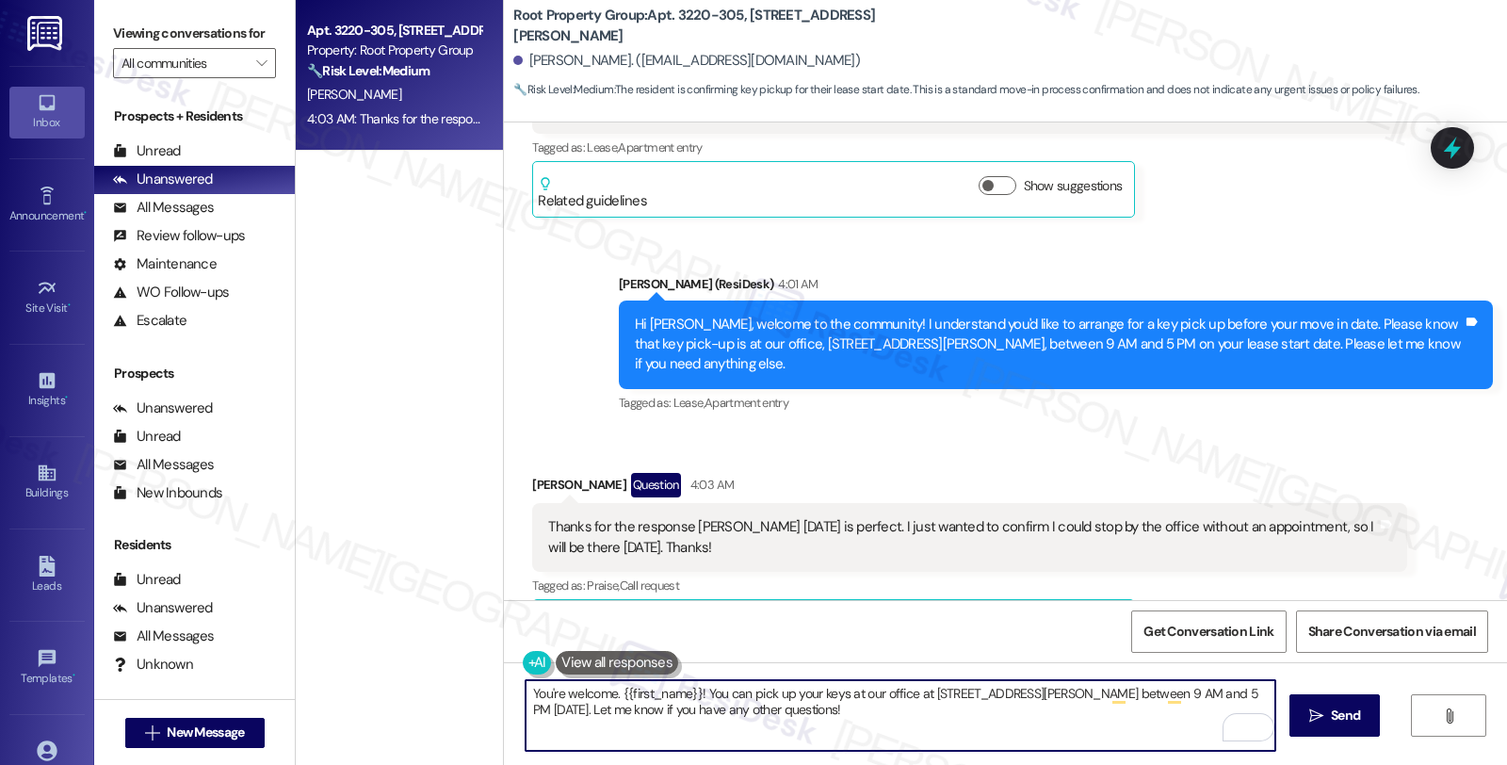
scroll to position [158, 0]
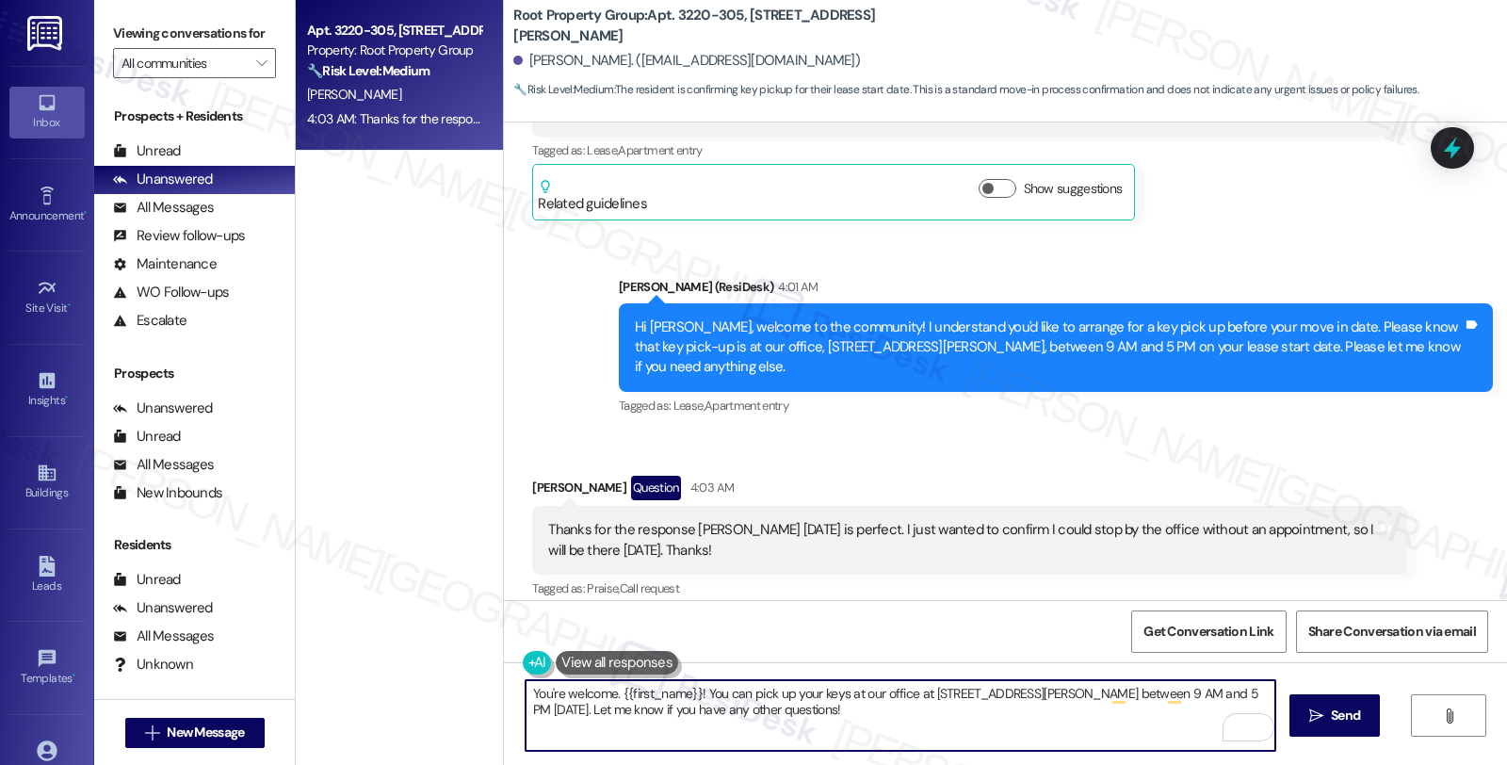
click at [782, 719] on textarea "You're welcome. {{first_name}}! You can pick up your keys at our office at 4237…" at bounding box center [901, 715] width 750 height 71
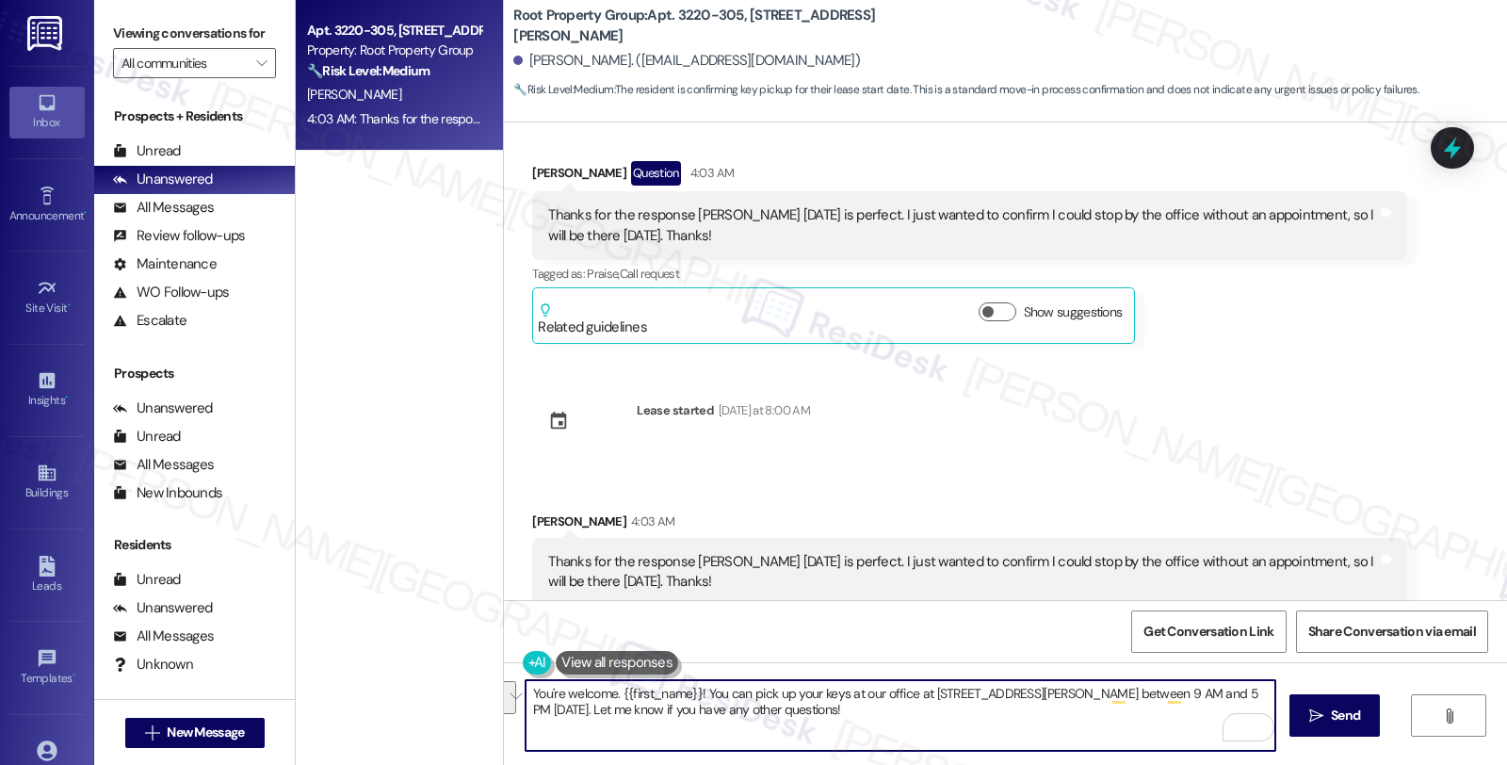
click at [690, 721] on textarea "You're welcome. {{first_name}}! You can pick up your keys at our office at 4237…" at bounding box center [901, 715] width 750 height 71
drag, startPoint x: 609, startPoint y: 697, endPoint x: 854, endPoint y: 738, distance: 248.2
click at [854, 738] on textarea "You're welcome. {{first_name}}! You can pick up your keys at our office at 4237…" at bounding box center [901, 715] width 750 height 71
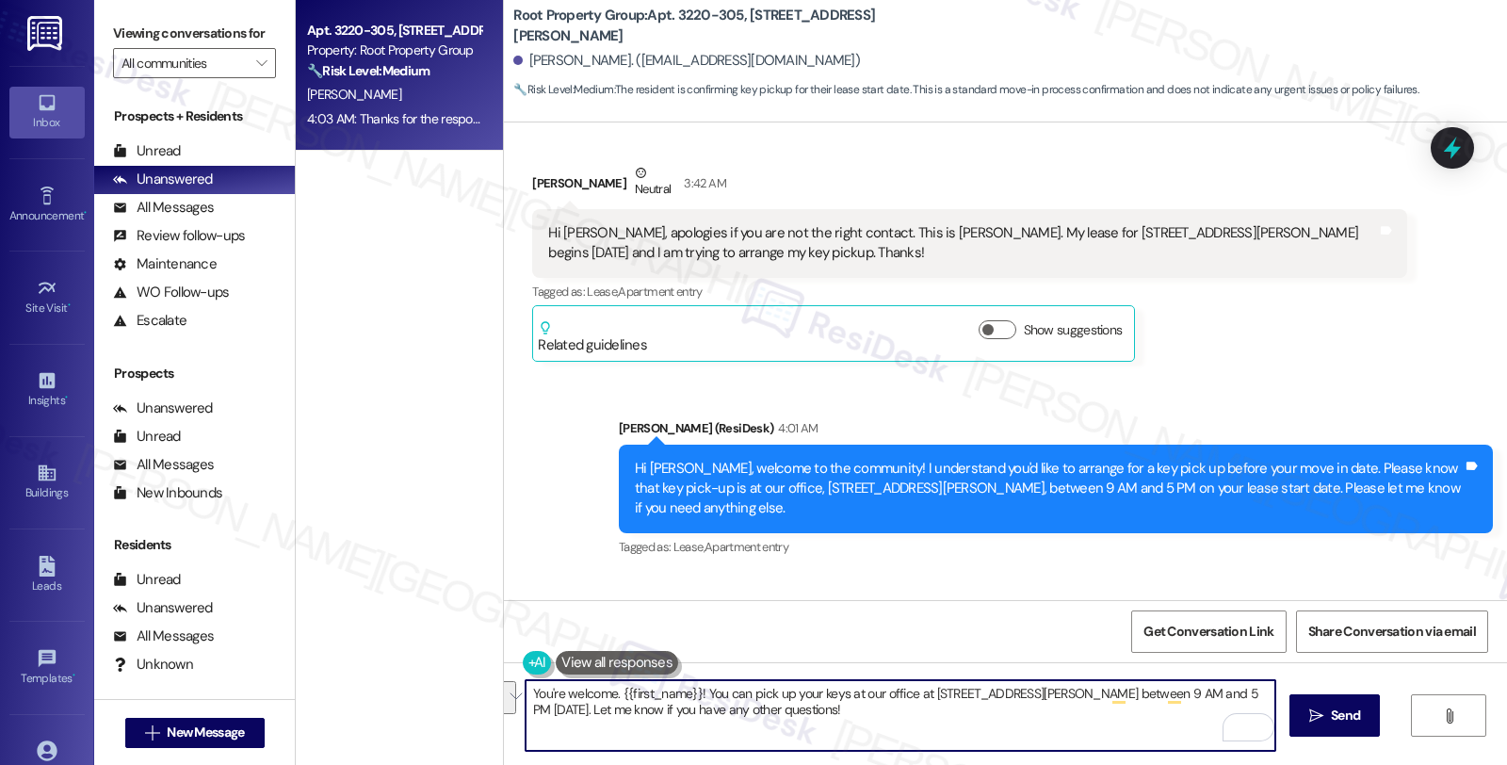
scroll to position [0, 0]
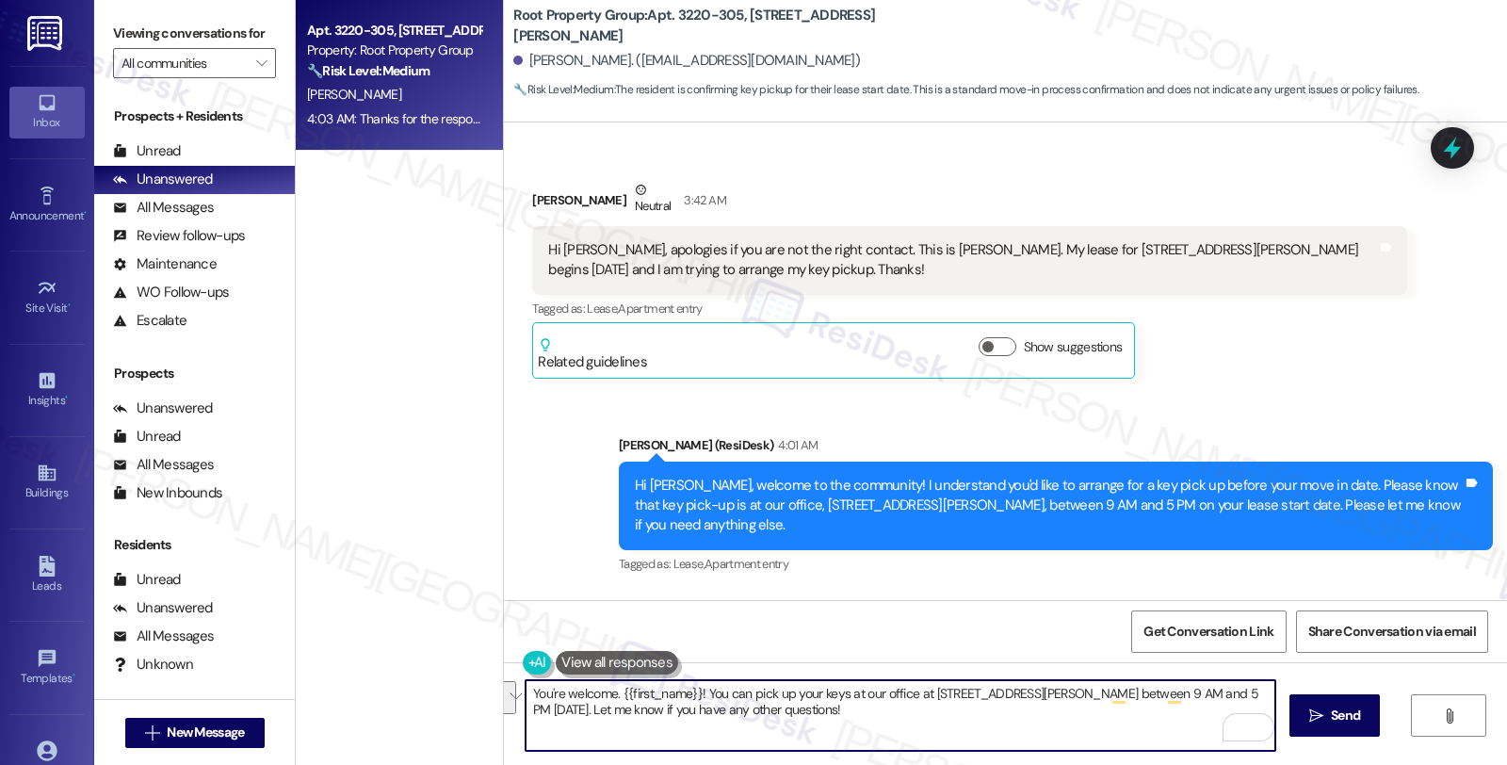
paste textarea "Should you have other concerns, please feel free to reach out. Have a great day!"
type textarea "You're welcome. Should you have other concerns, please feel free to reach out. …"
click at [1057, 697] on textarea "You're welcome. Should you have other concerns, please feel free to reach out. …" at bounding box center [901, 715] width 750 height 71
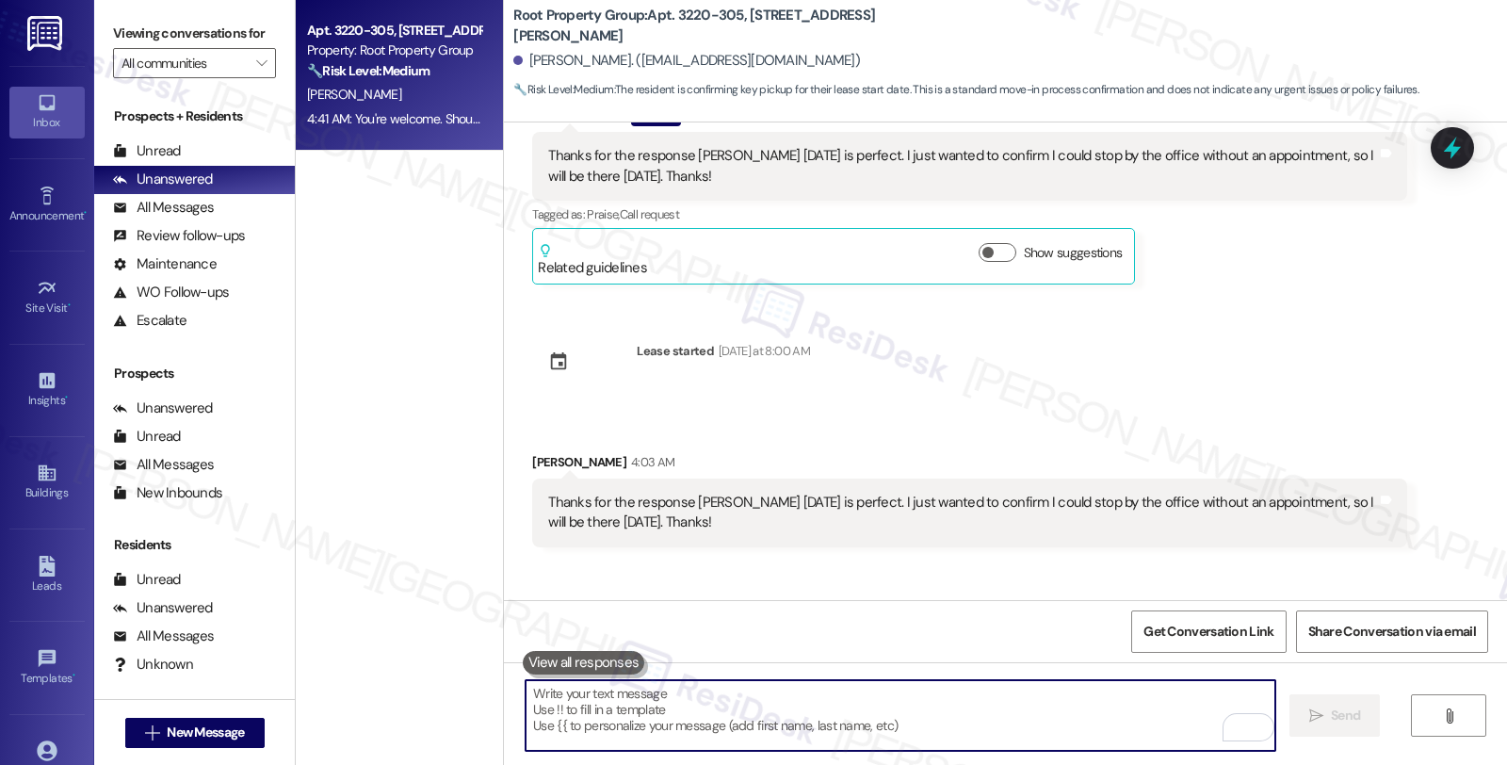
scroll to position [605, 0]
